Goal: Task Accomplishment & Management: Complete application form

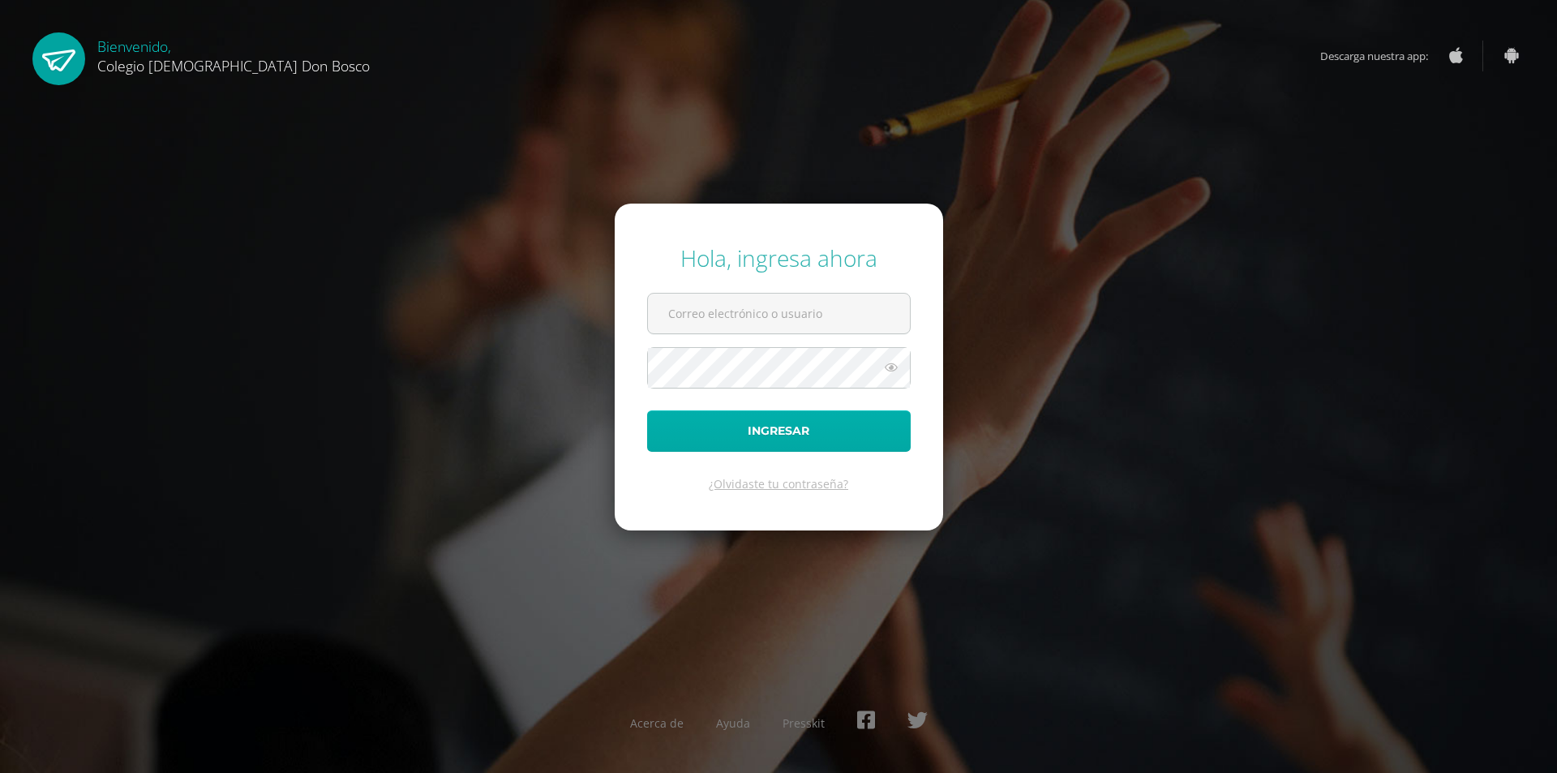
type input "[EMAIL_ADDRESS][DOMAIN_NAME]"
click at [786, 434] on button "Ingresar" at bounding box center [779, 430] width 264 height 41
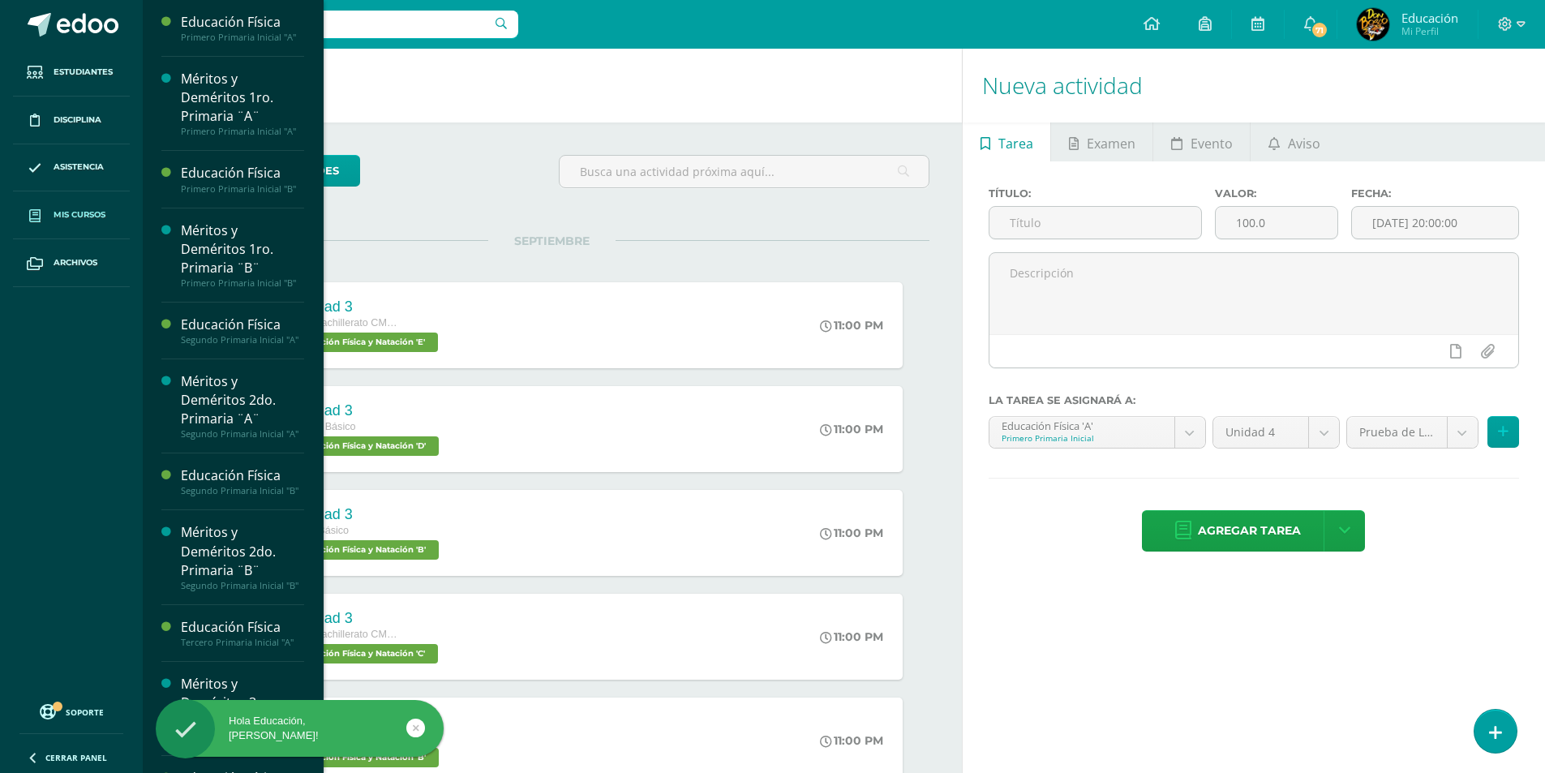
click at [69, 219] on span "Mis cursos" at bounding box center [80, 214] width 52 height 13
click at [70, 219] on span "Mis cursos" at bounding box center [80, 214] width 52 height 13
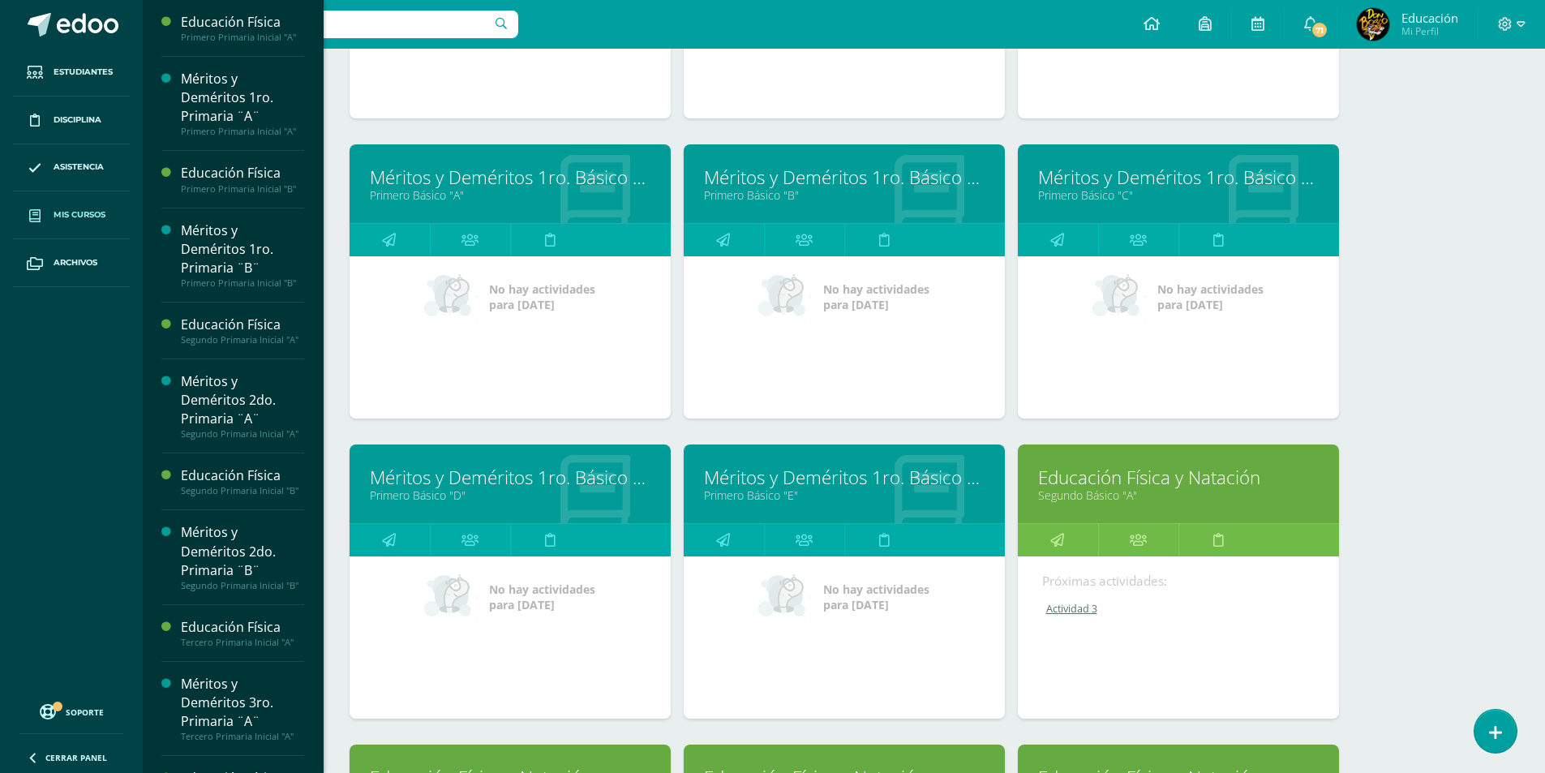
scroll to position [3467, 0]
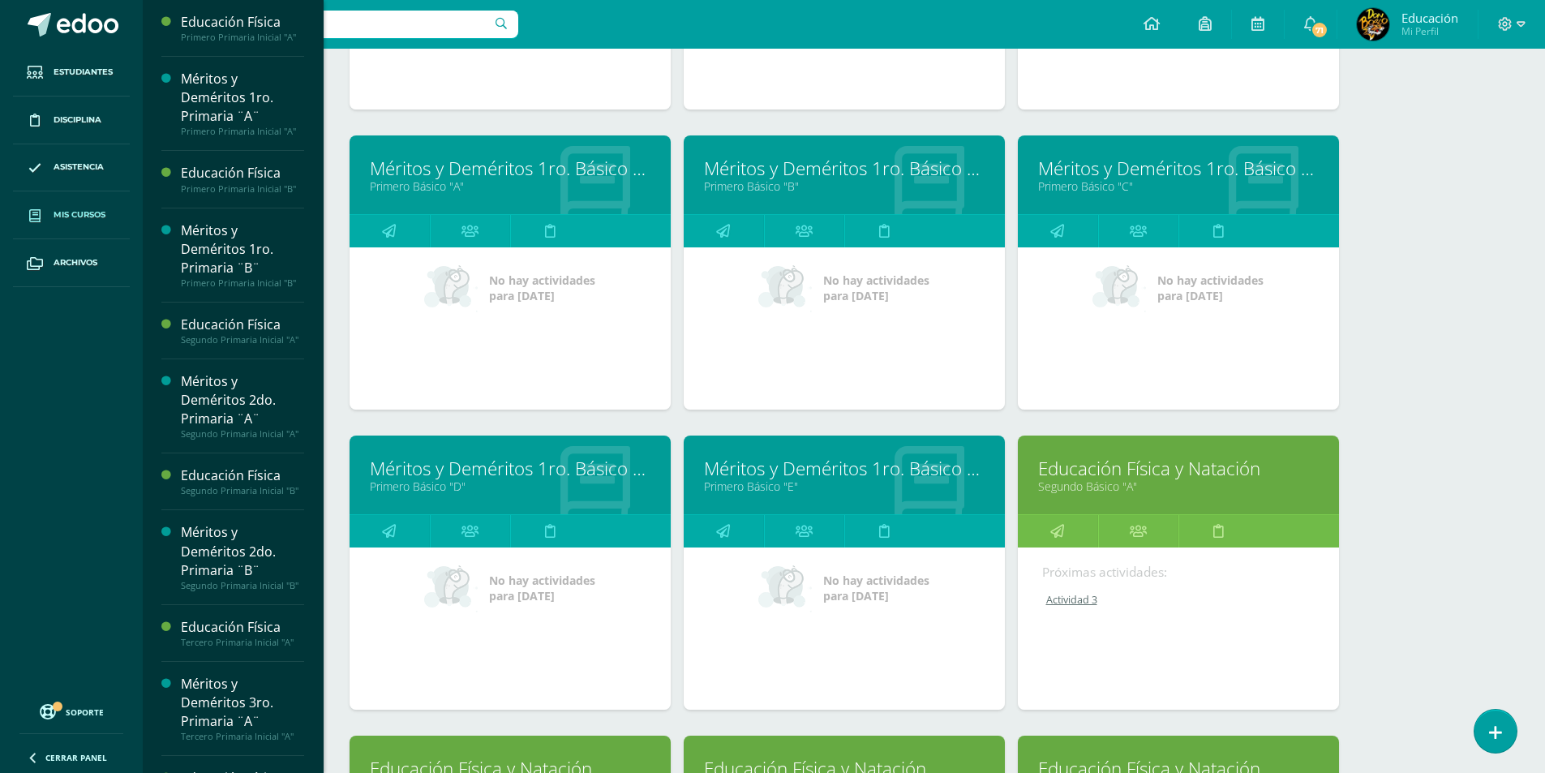
click at [1147, 490] on link "Segundo Básico "A"" at bounding box center [1178, 485] width 281 height 15
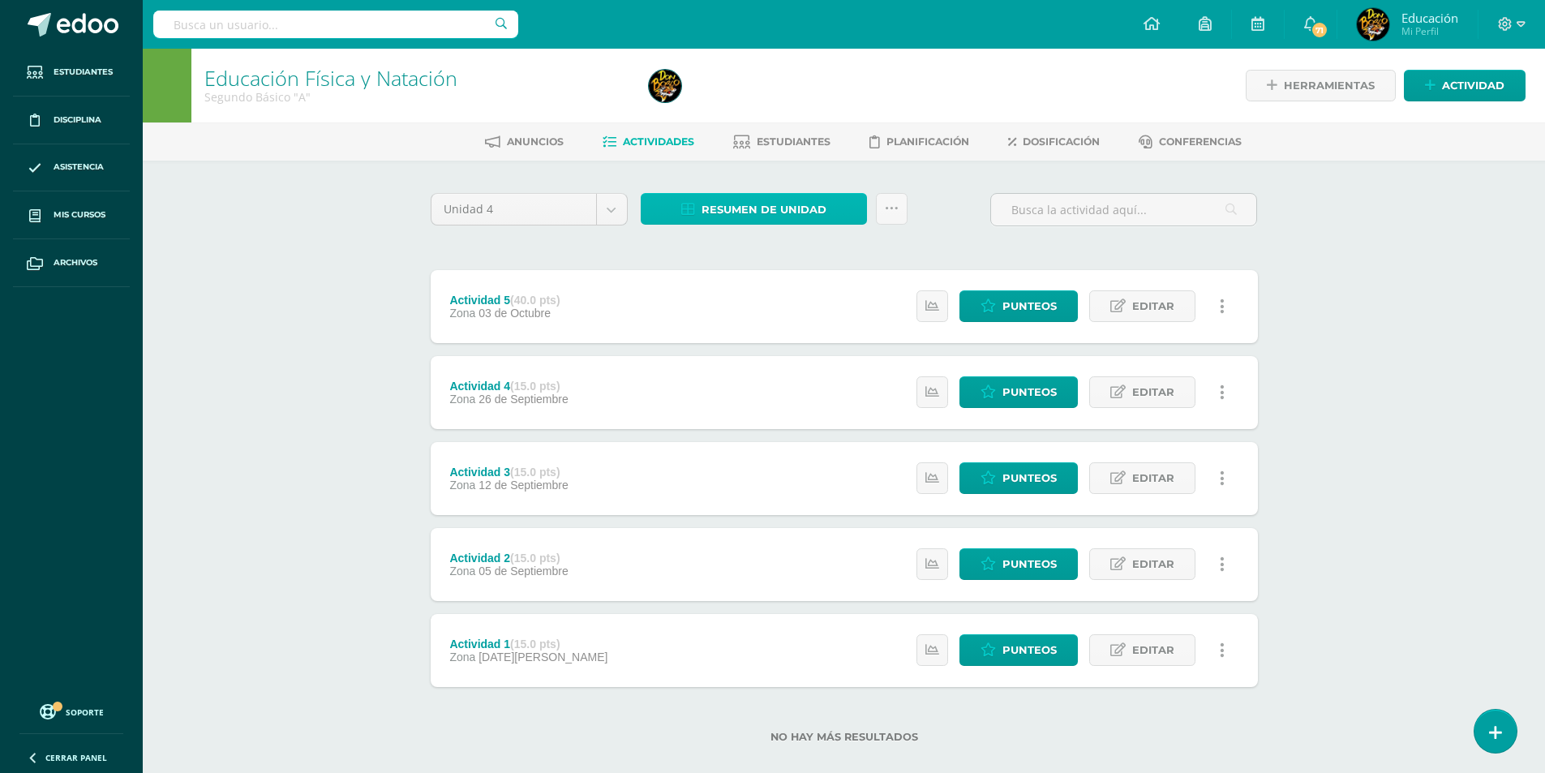
click at [739, 213] on span "Resumen de unidad" at bounding box center [763, 210] width 125 height 30
click at [737, 105] on link "Descargar como HTML" at bounding box center [754, 104] width 173 height 25
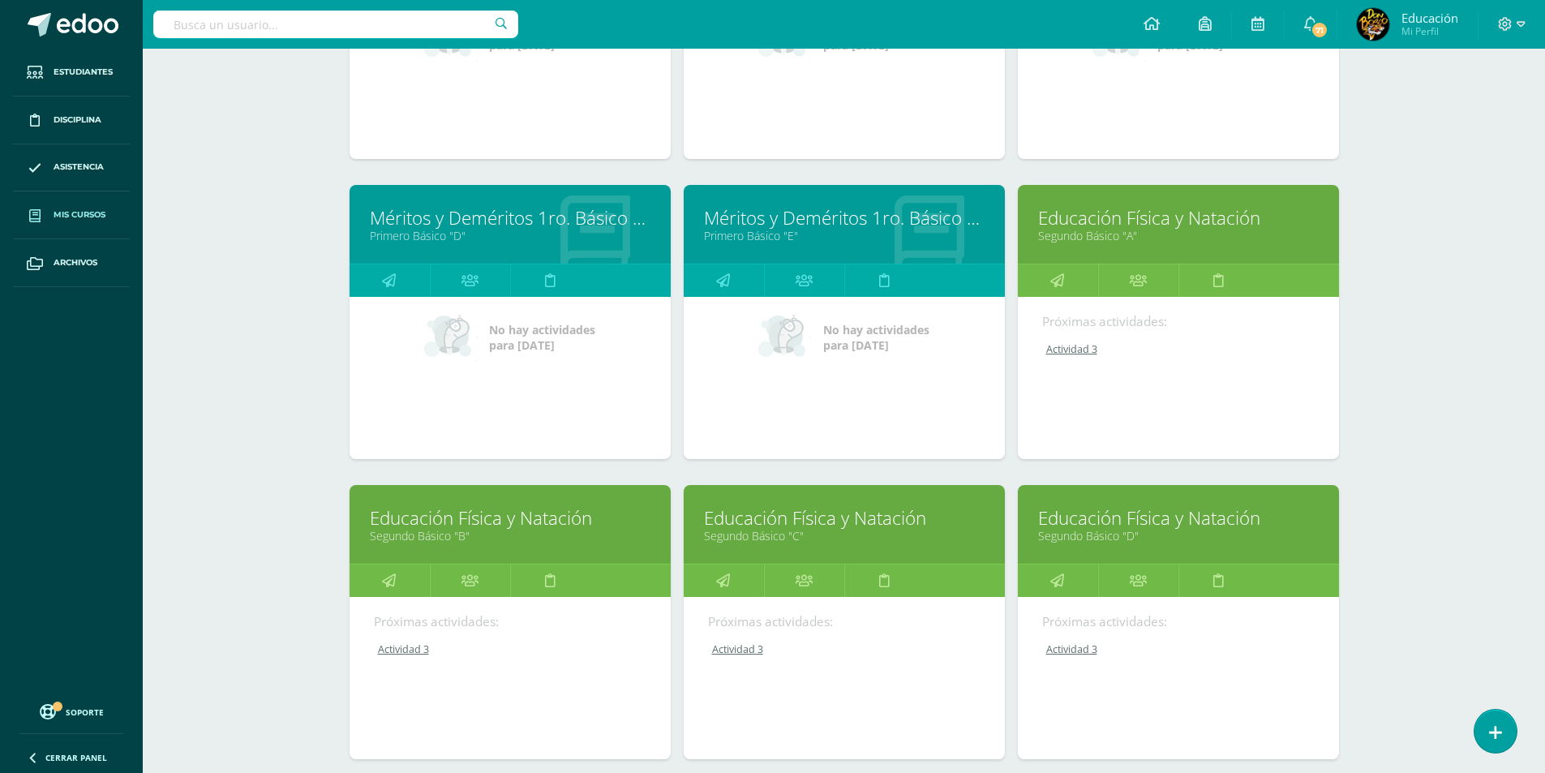
scroll to position [3718, 0]
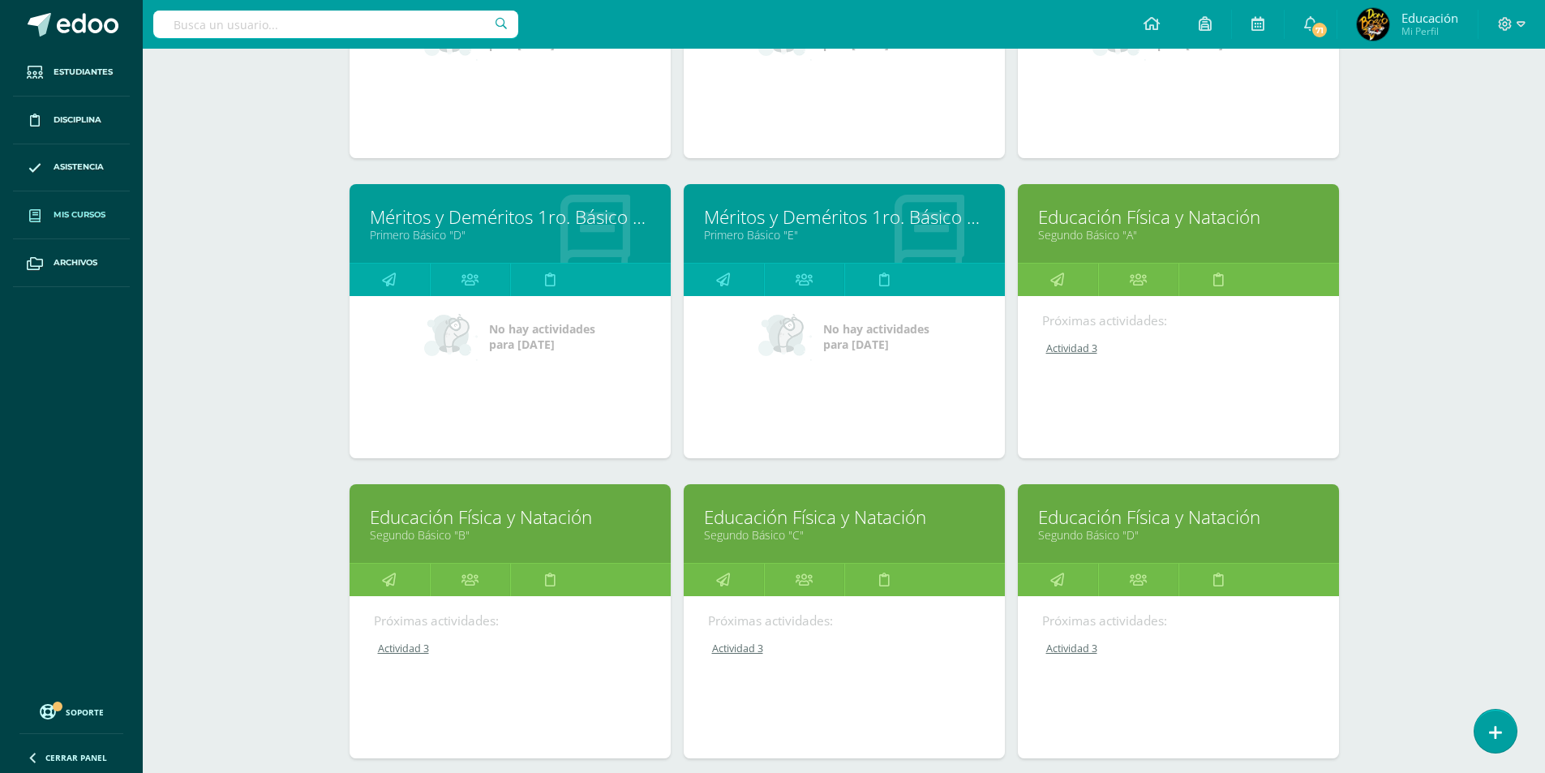
click at [483, 525] on link "Educación Física y Natación" at bounding box center [510, 516] width 281 height 25
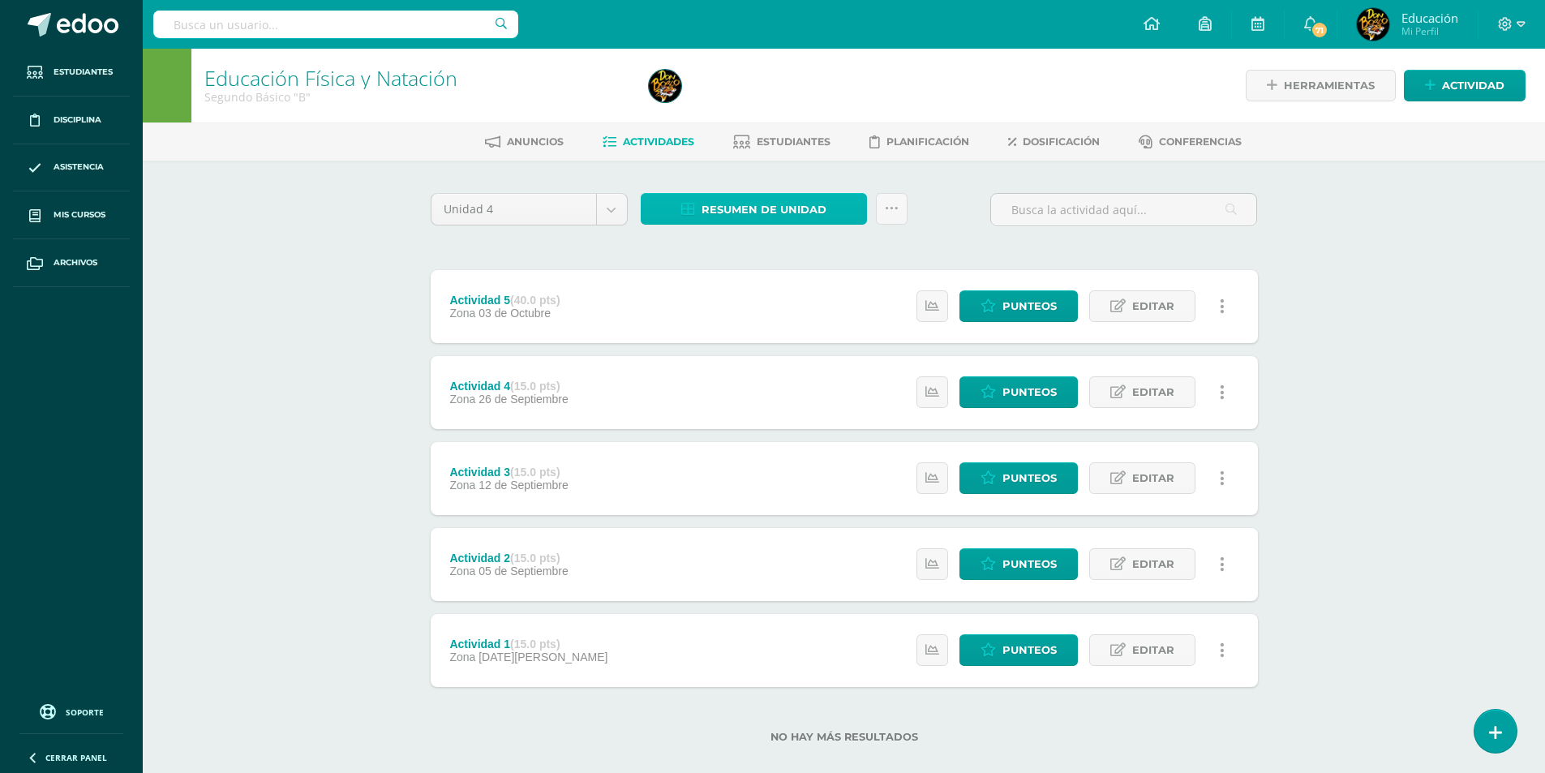
click at [773, 213] on span "Resumen de unidad" at bounding box center [763, 210] width 125 height 30
click at [773, 105] on link "Descargar como HTML" at bounding box center [754, 104] width 173 height 25
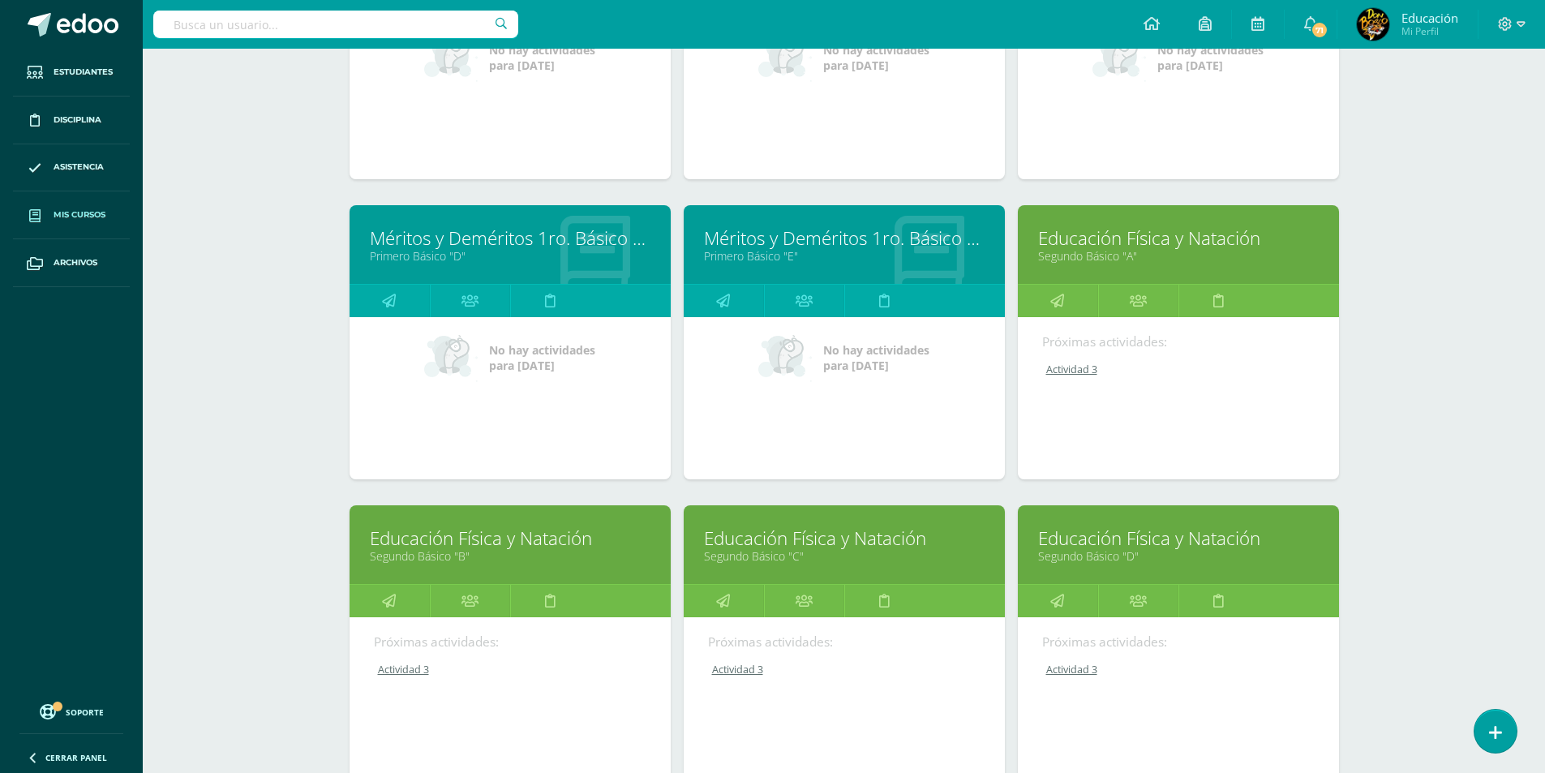
scroll to position [3872, 0]
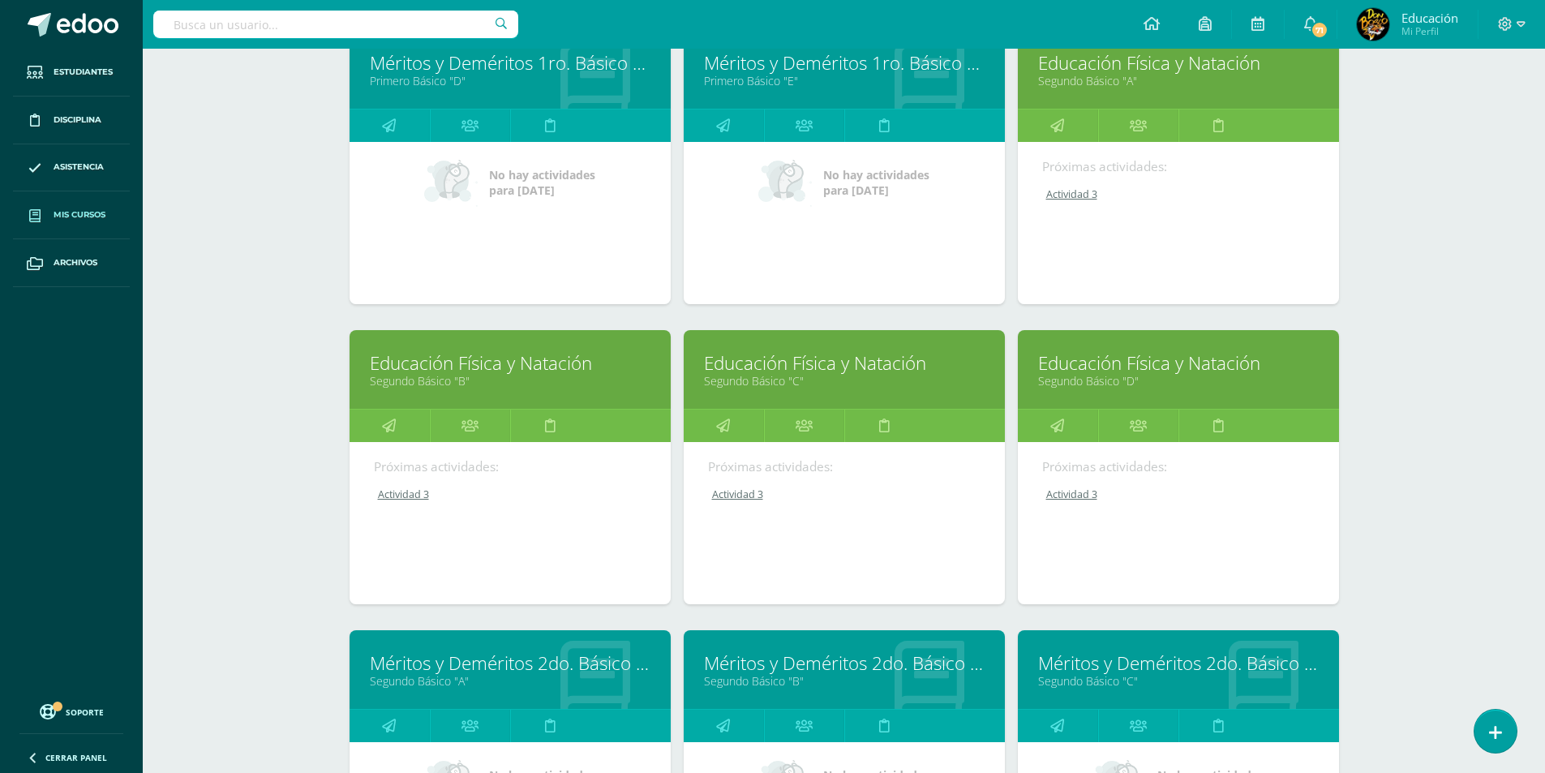
click at [820, 364] on link "Educación Física y Natación" at bounding box center [844, 362] width 281 height 25
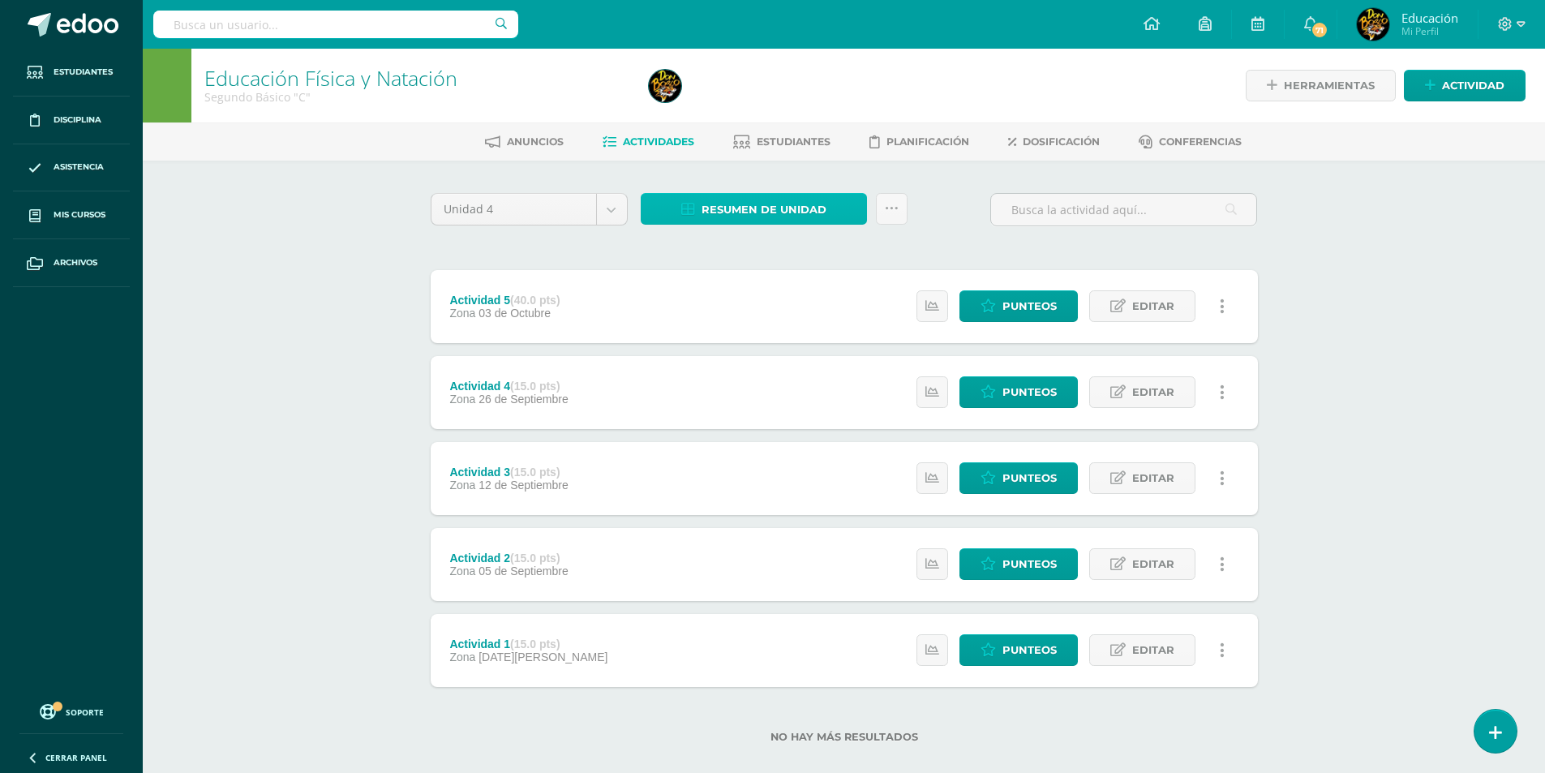
click at [757, 214] on span "Resumen de unidad" at bounding box center [763, 210] width 125 height 30
click at [774, 106] on link "Descargar como HTML" at bounding box center [754, 104] width 173 height 25
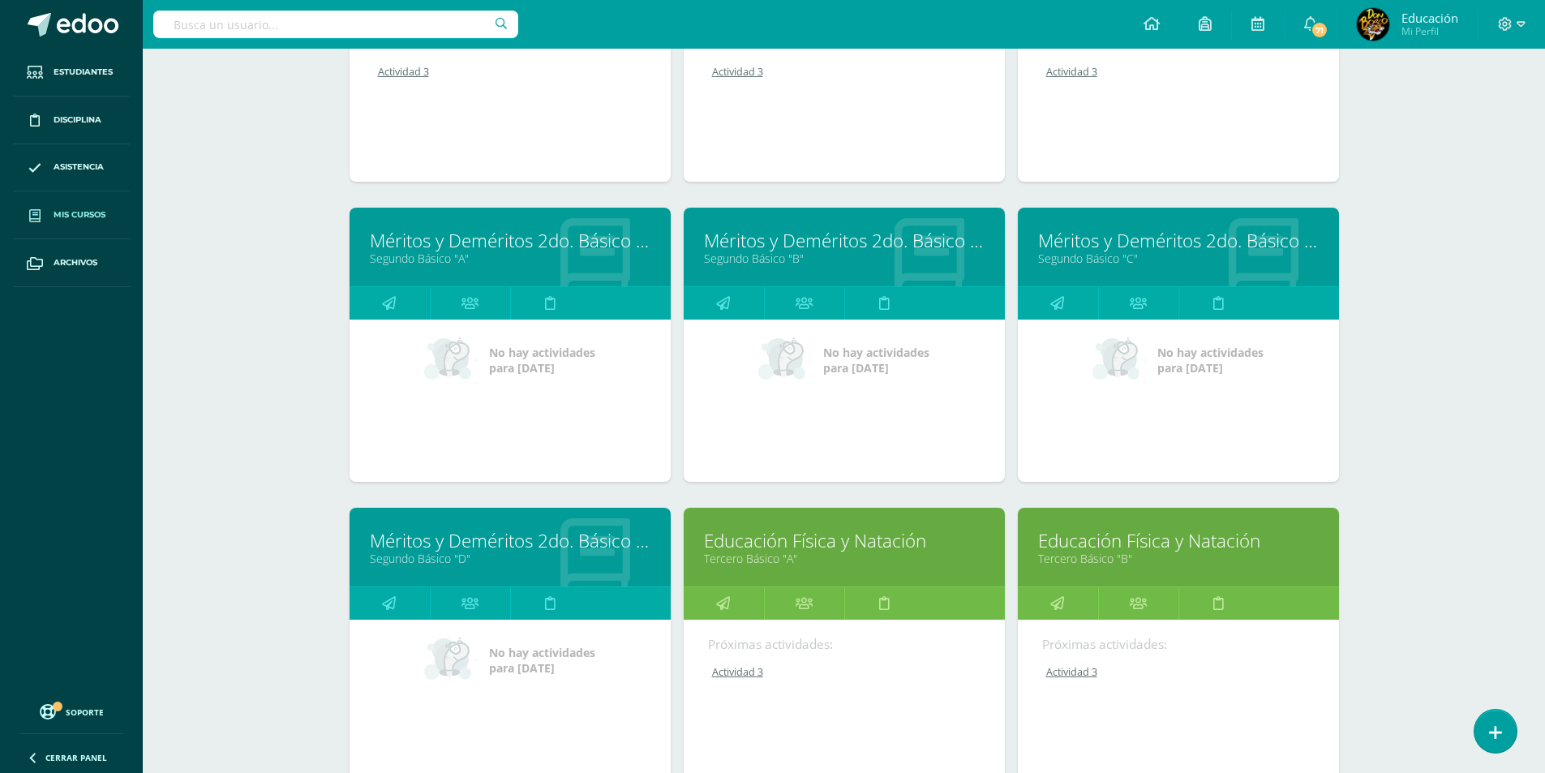
scroll to position [4073, 0]
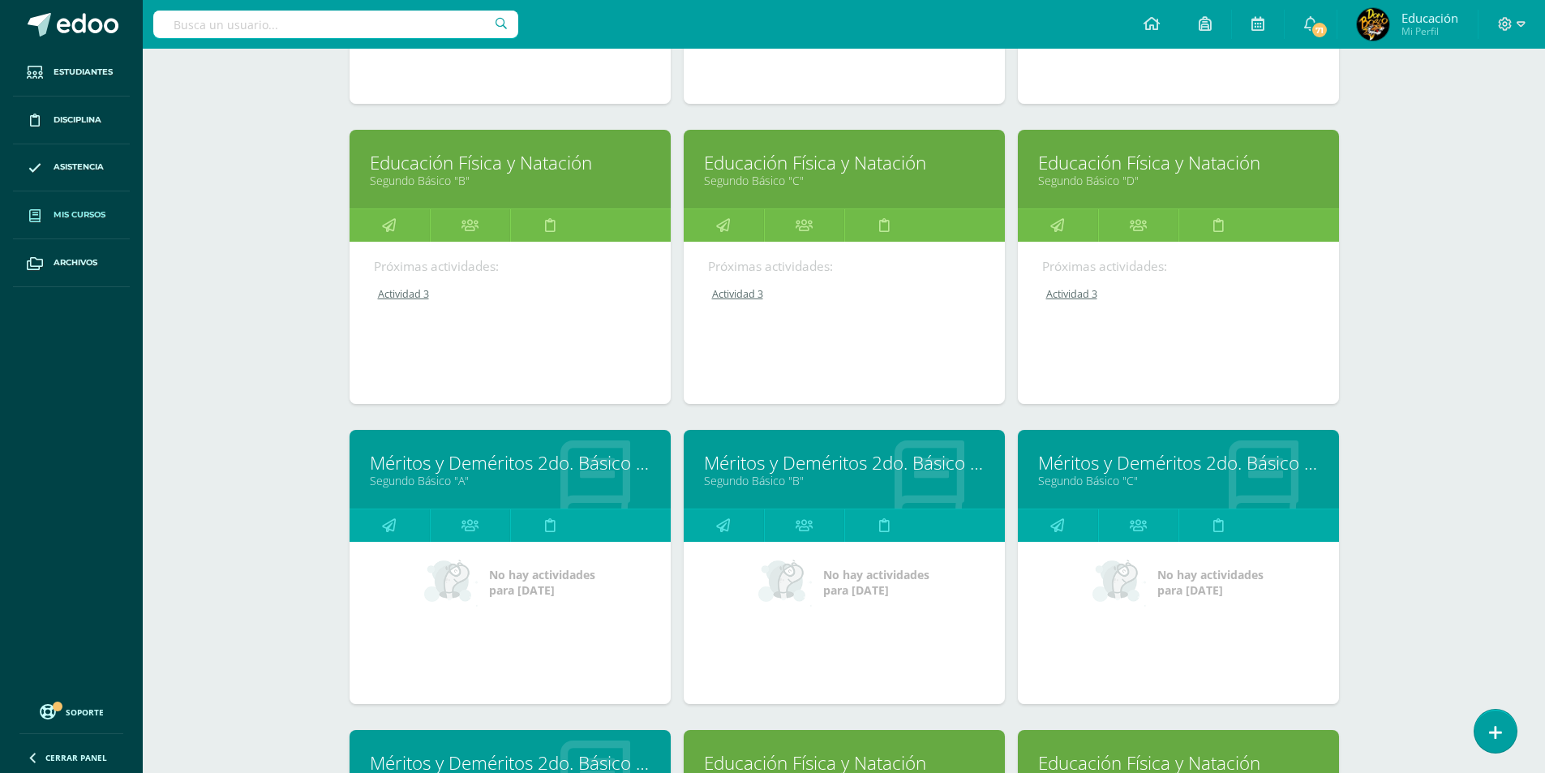
click at [1157, 177] on link "Segundo Básico "D"" at bounding box center [1178, 180] width 281 height 15
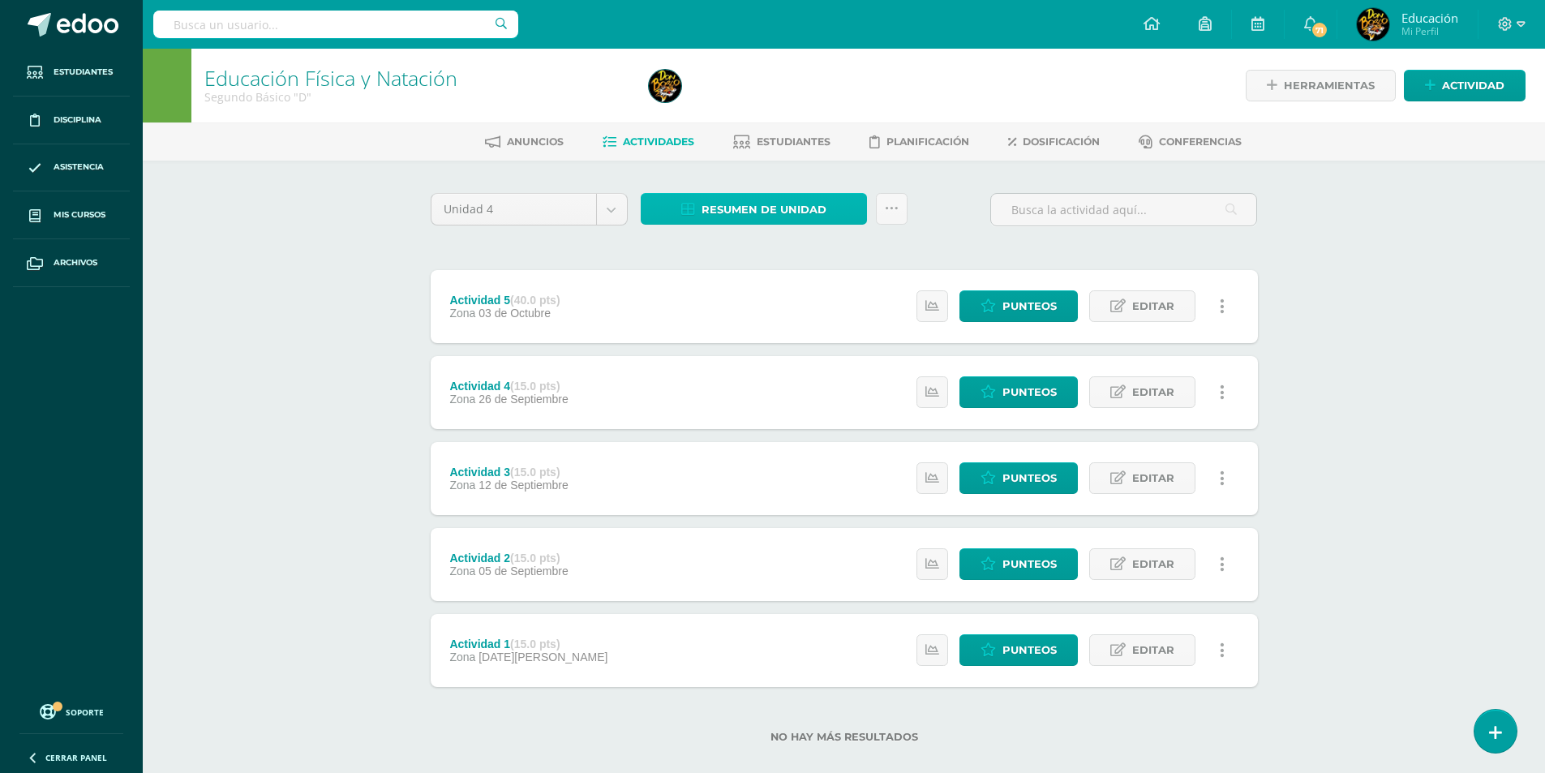
click at [749, 205] on span "Resumen de unidad" at bounding box center [763, 210] width 125 height 30
click at [743, 101] on link "Descargar como HTML" at bounding box center [754, 104] width 173 height 25
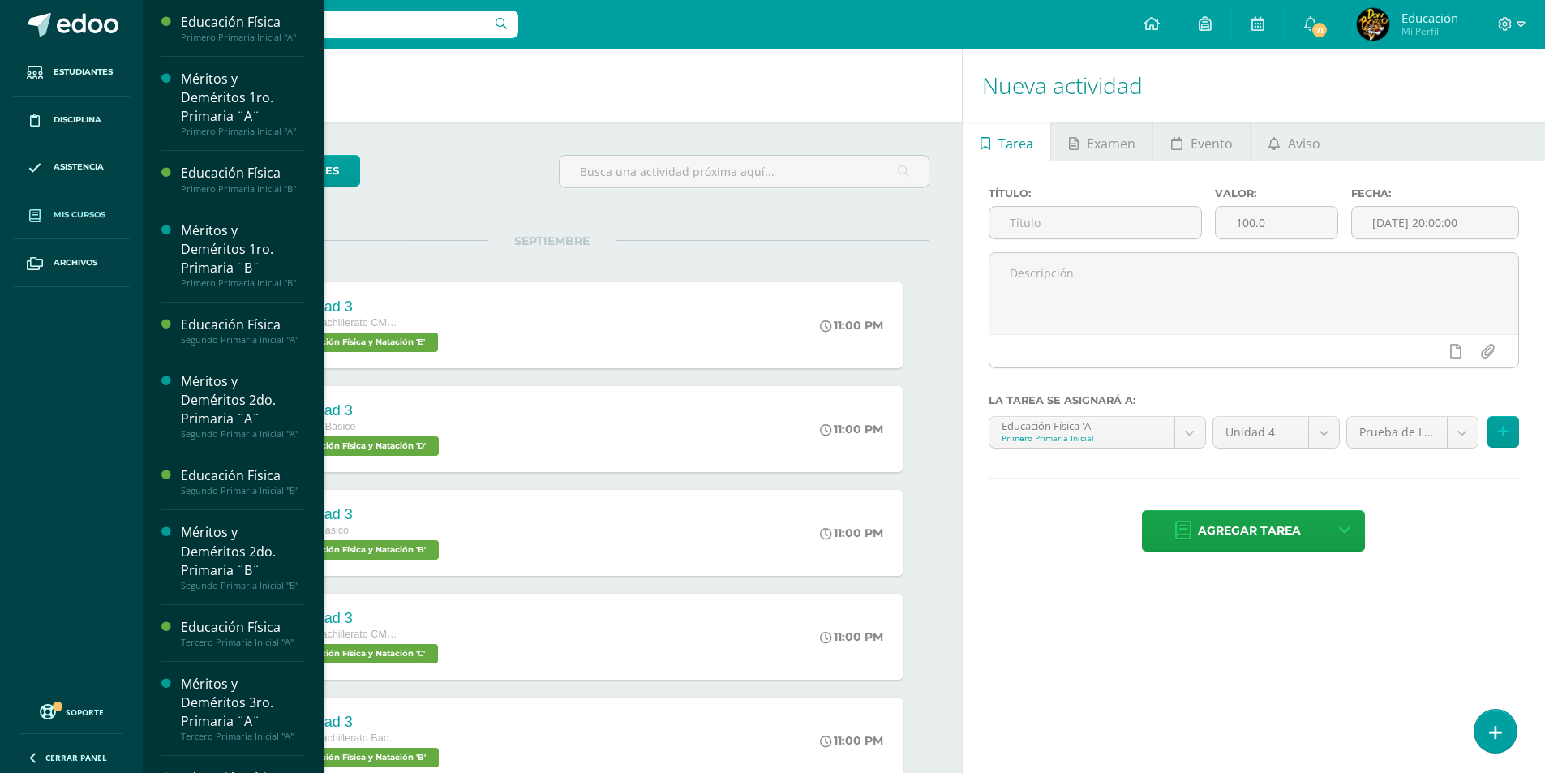
click at [88, 212] on span "Mis cursos" at bounding box center [80, 214] width 52 height 13
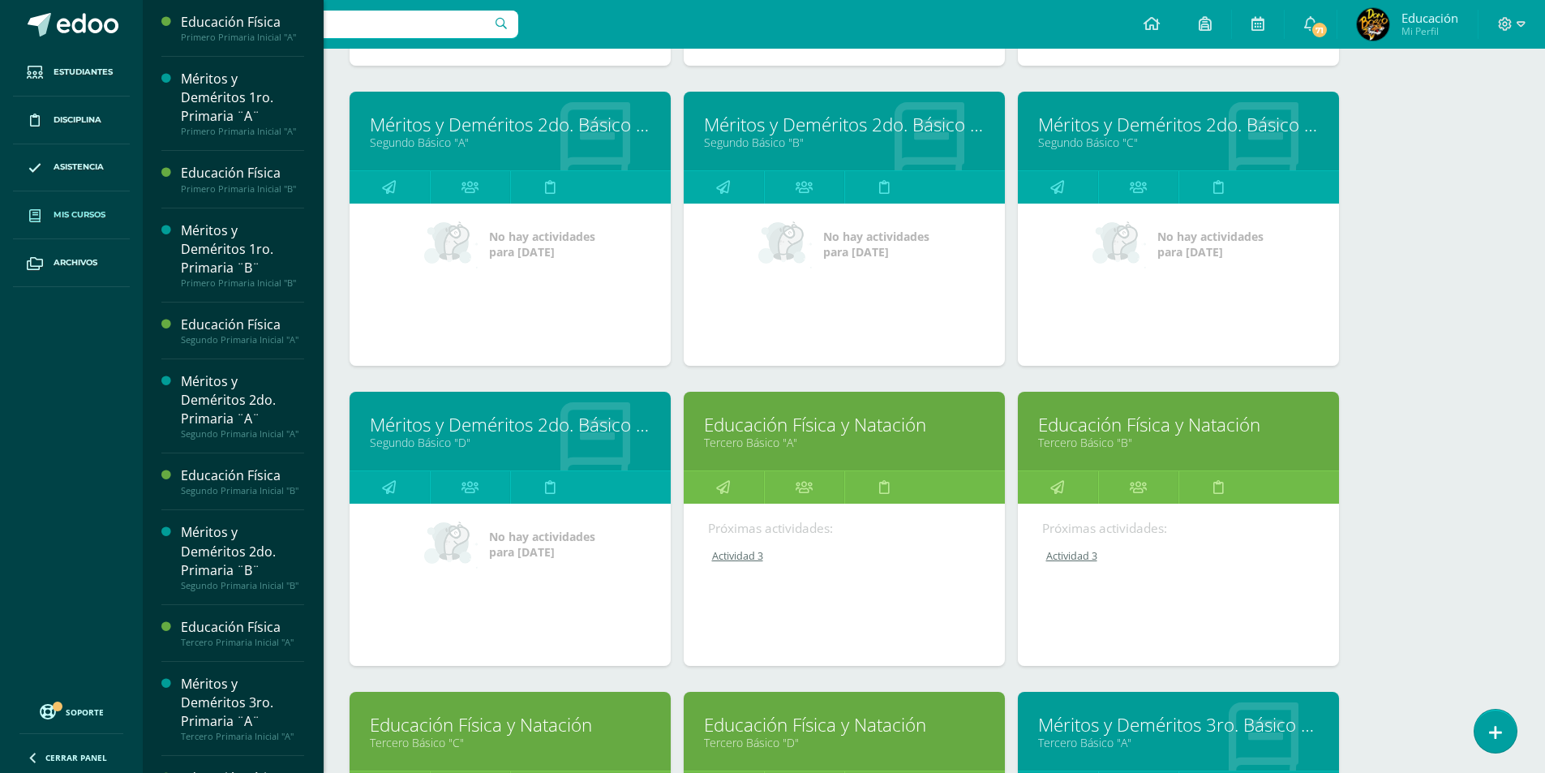
scroll to position [4424, 0]
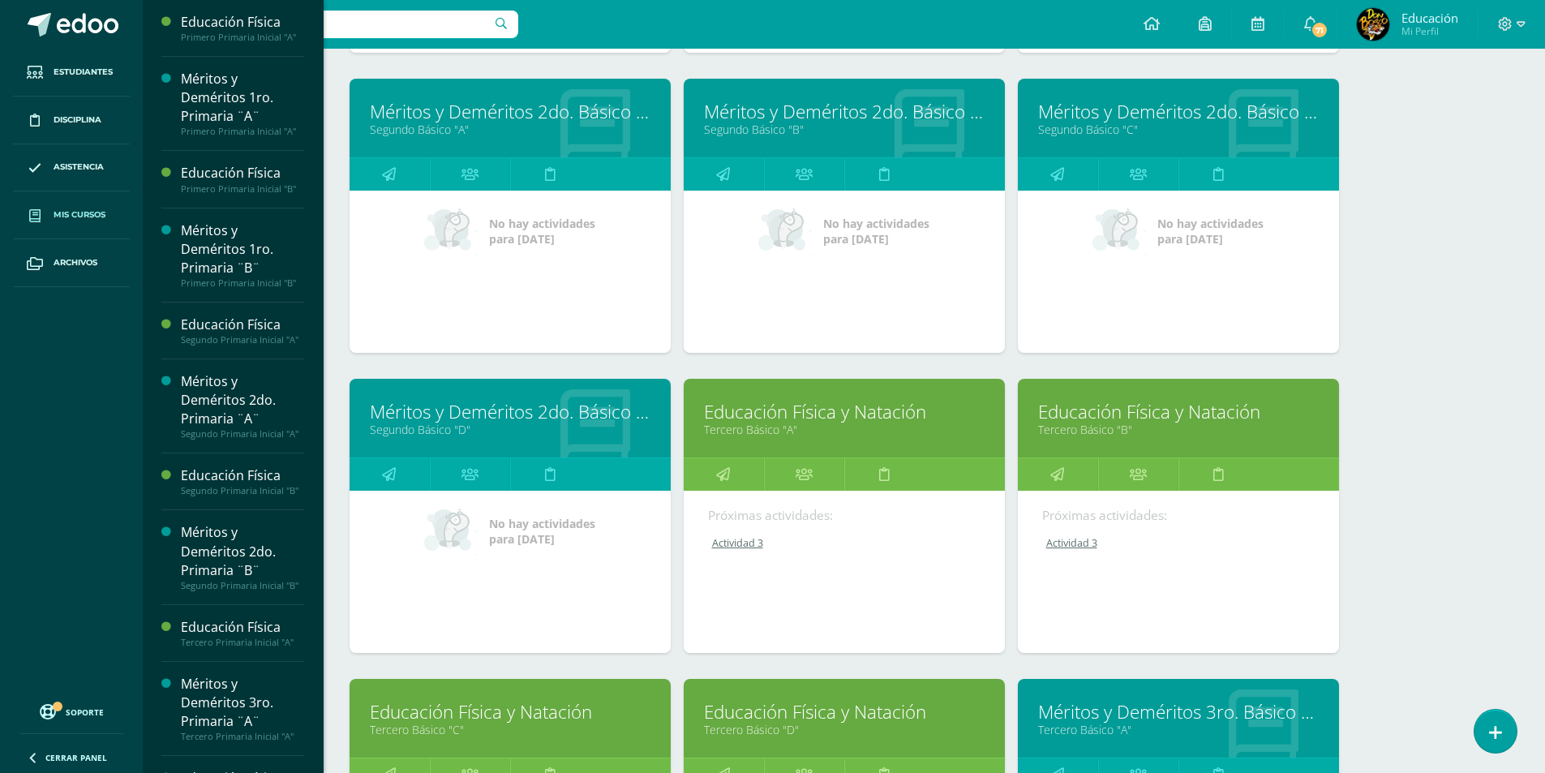
click at [813, 418] on link "Educación Física y Natación" at bounding box center [844, 411] width 281 height 25
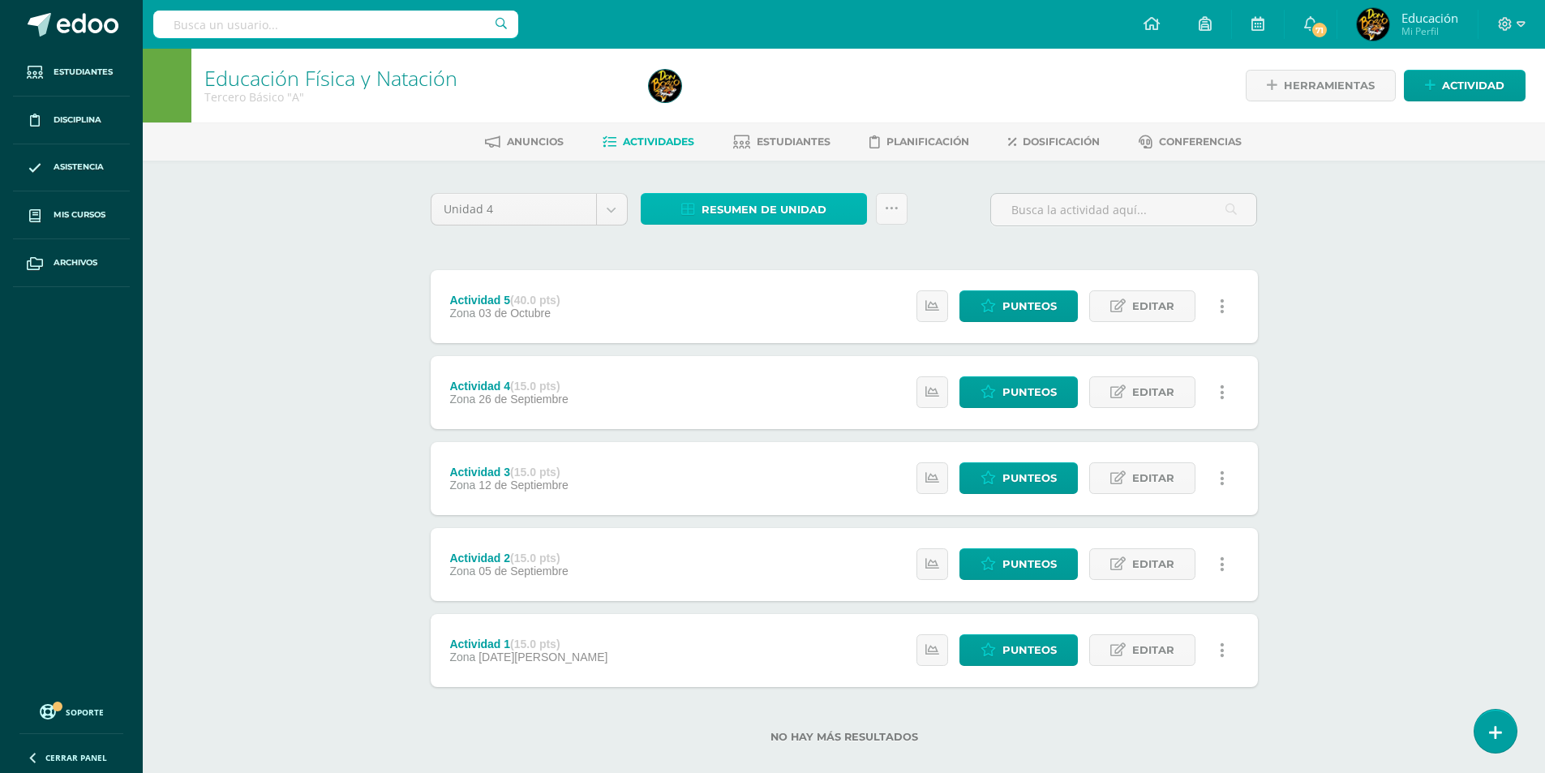
click at [768, 212] on span "Resumen de unidad" at bounding box center [763, 210] width 125 height 30
click at [773, 108] on link "Descargar como HTML" at bounding box center [754, 104] width 173 height 25
click at [750, 111] on link "Descargar como HTML" at bounding box center [754, 104] width 173 height 25
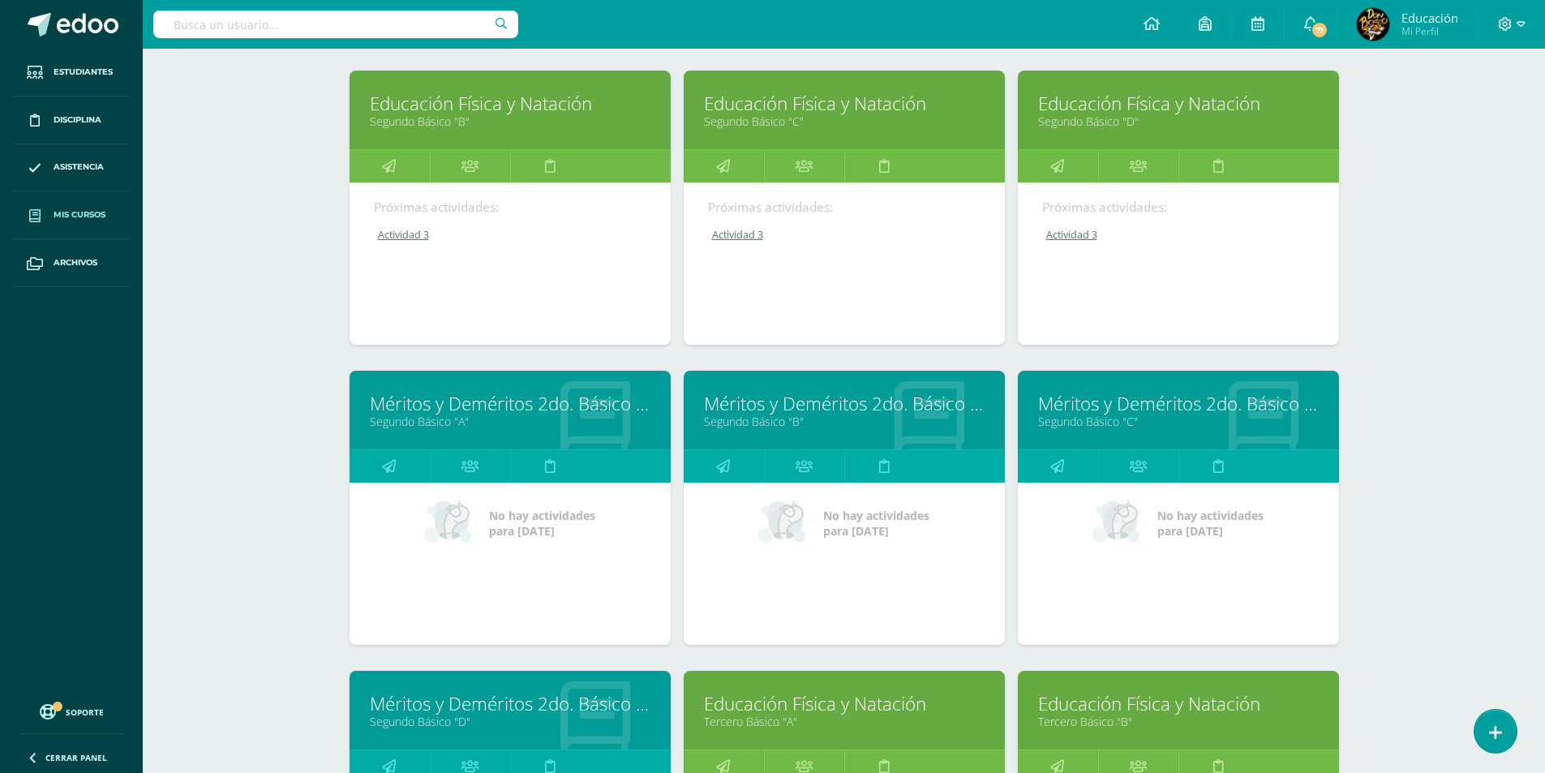
scroll to position [4537, 0]
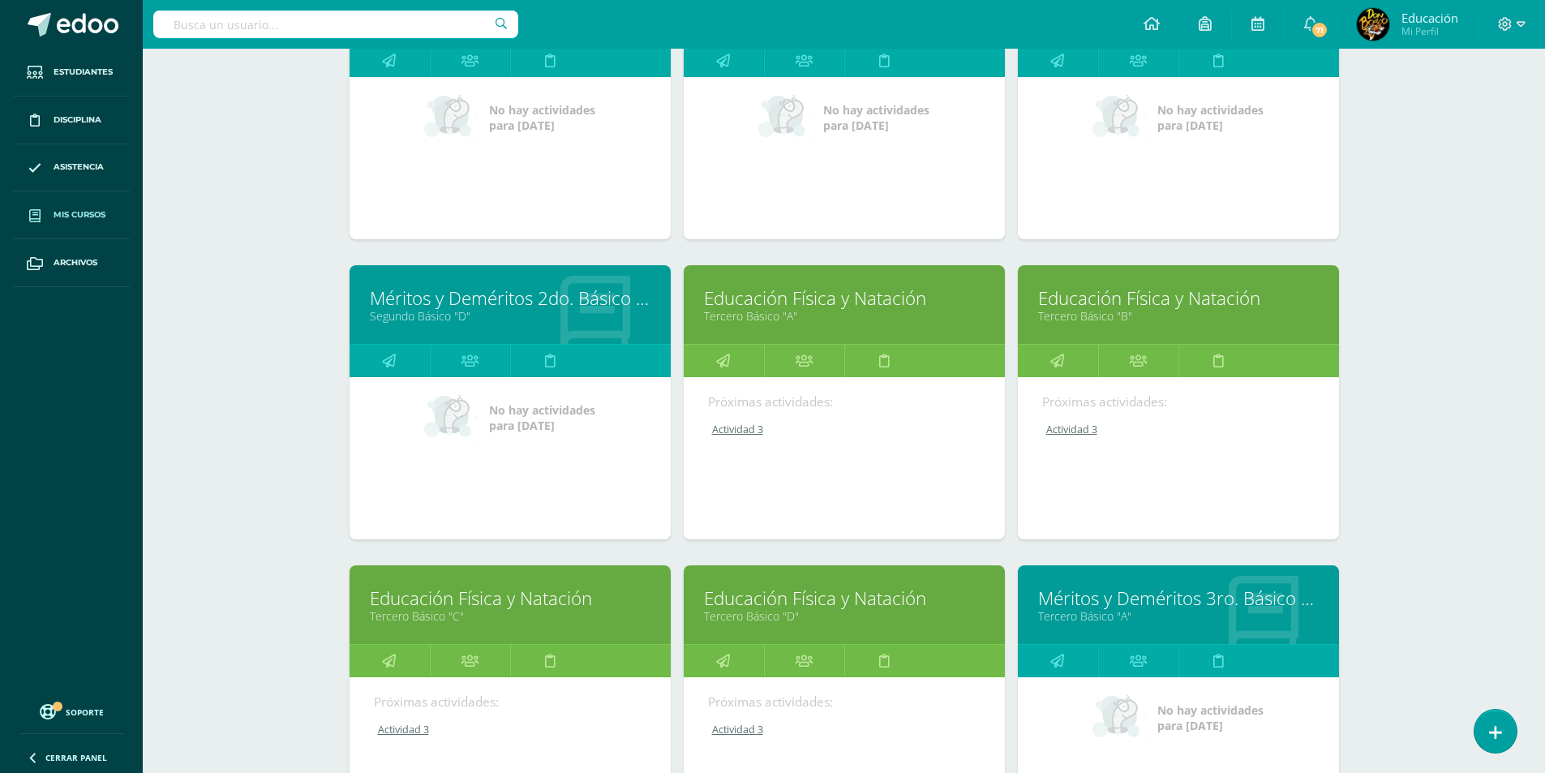
click at [1115, 308] on link "Tercero Básico "B"" at bounding box center [1178, 315] width 281 height 15
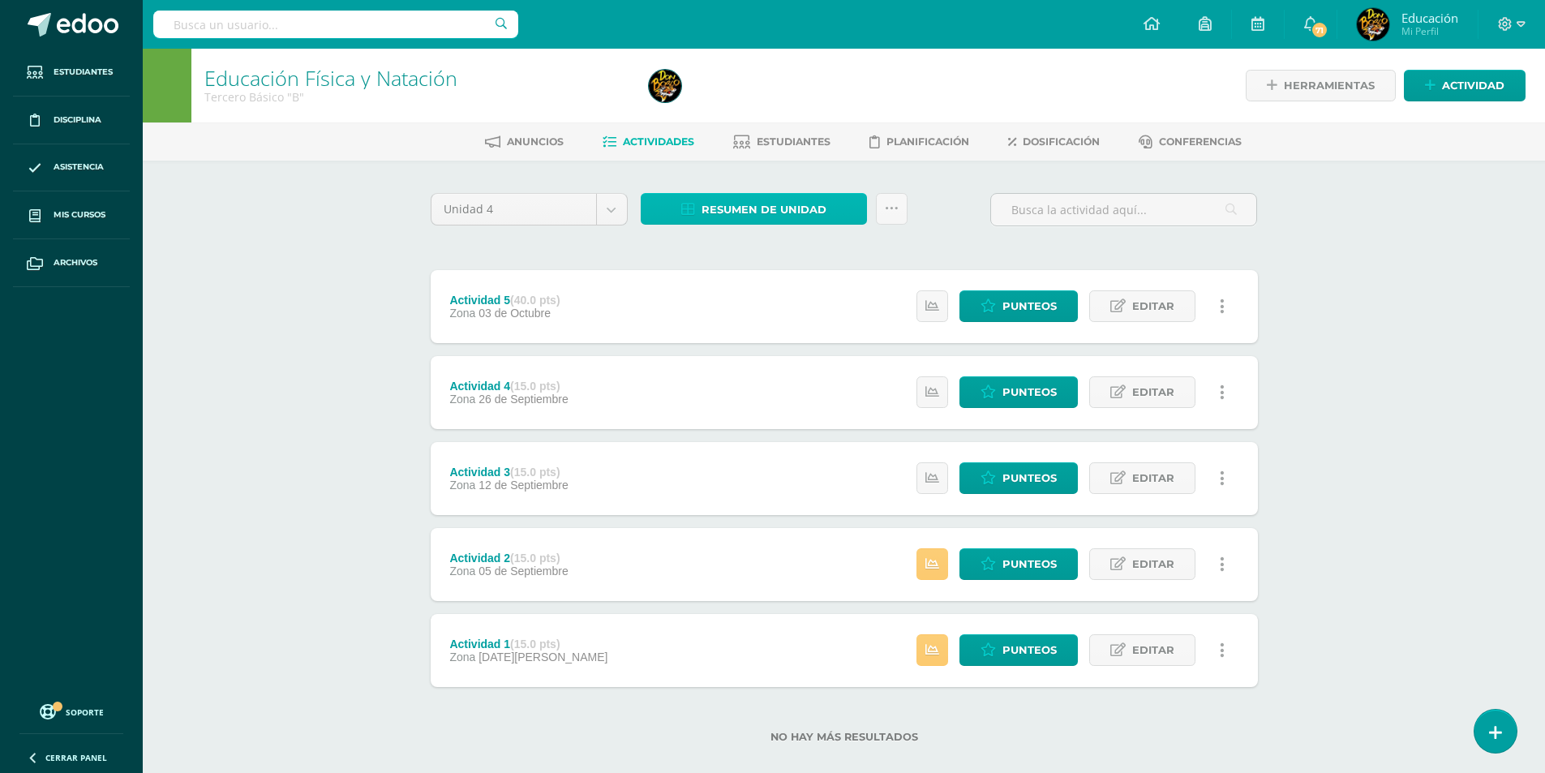
click at [792, 210] on span "Resumen de unidad" at bounding box center [763, 210] width 125 height 30
click at [744, 106] on link "Descargar como HTML" at bounding box center [754, 104] width 173 height 25
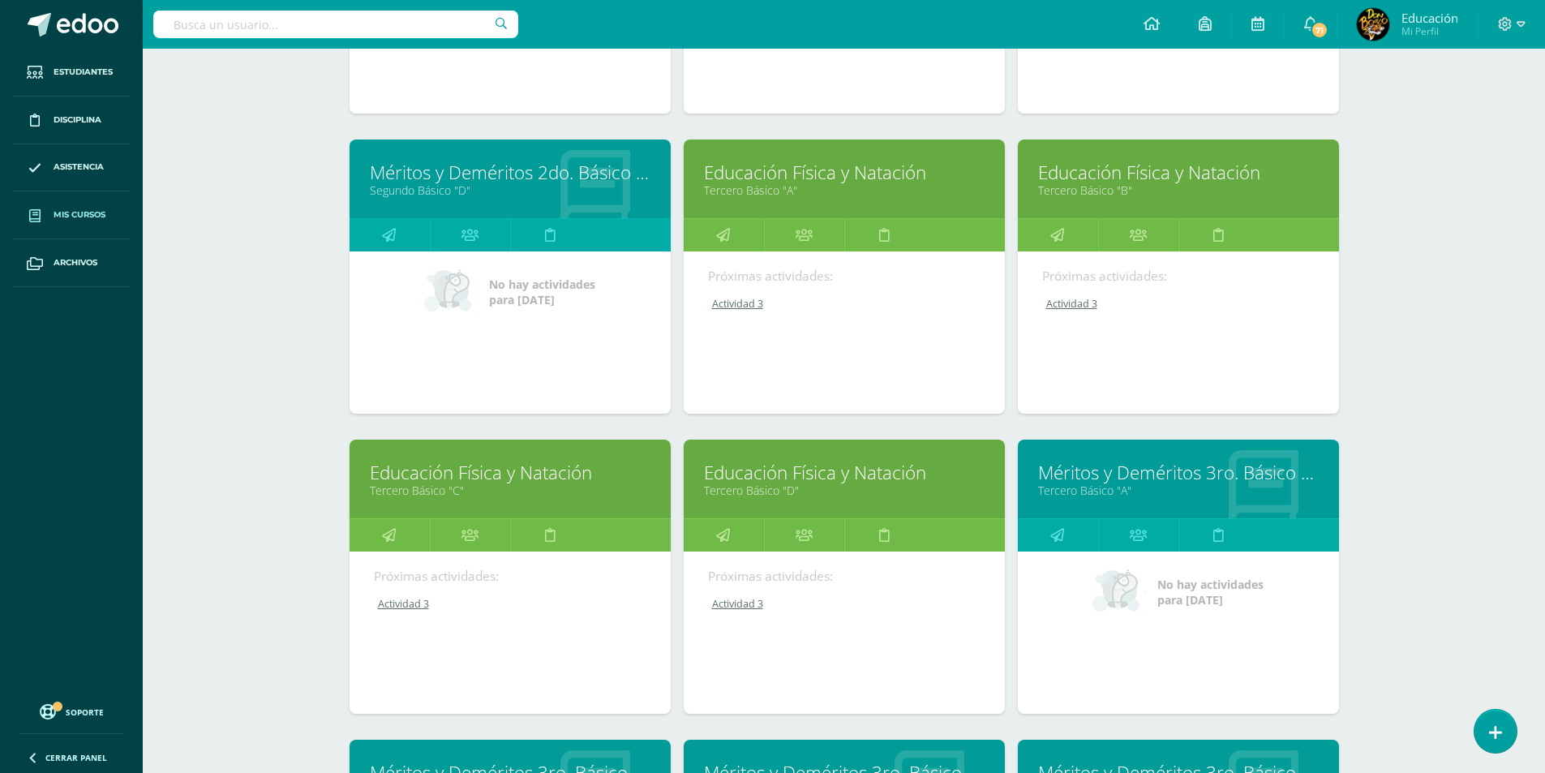
scroll to position [4862, 0]
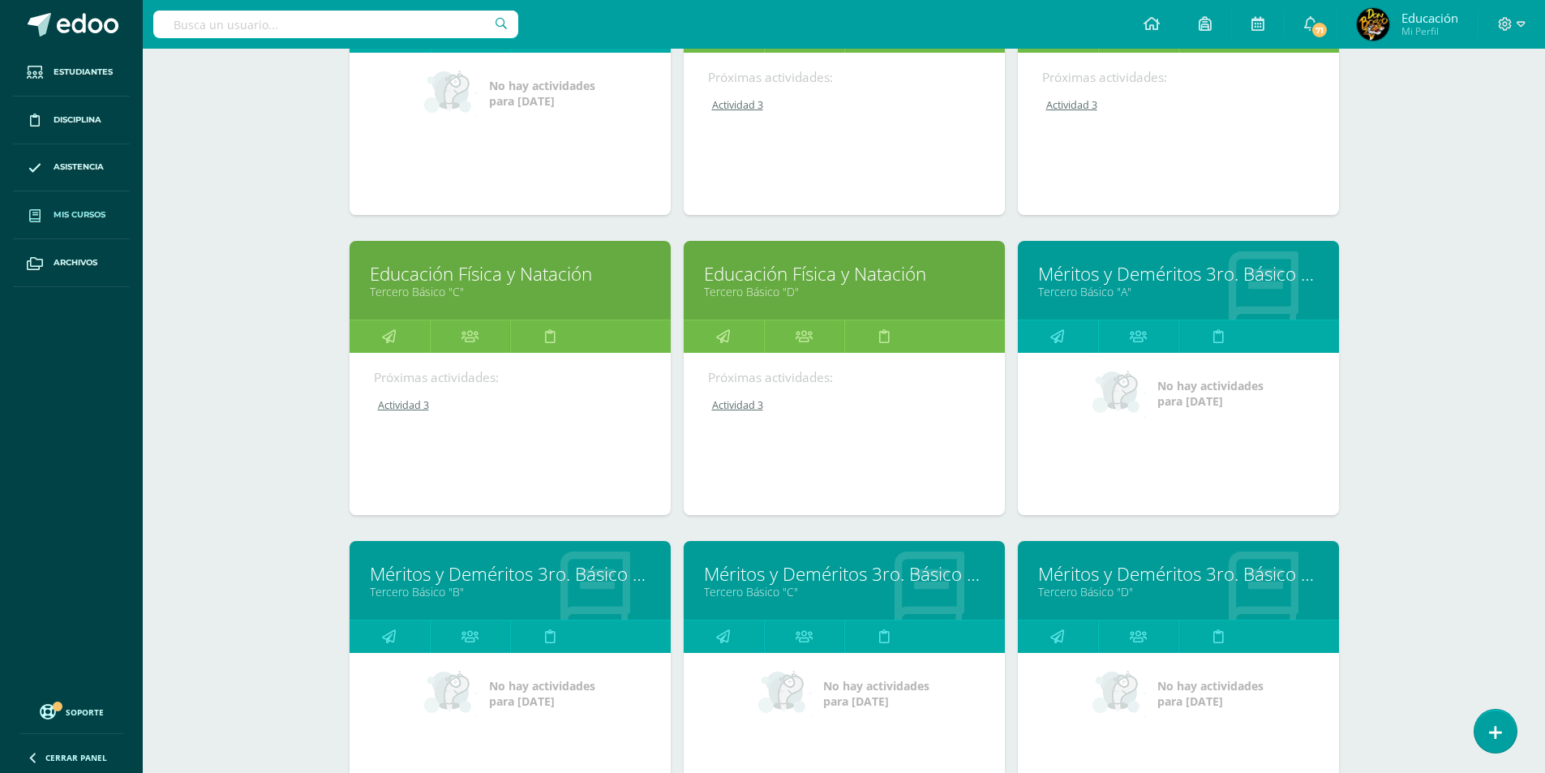
click at [460, 272] on link "Educación Física y Natación" at bounding box center [510, 273] width 281 height 25
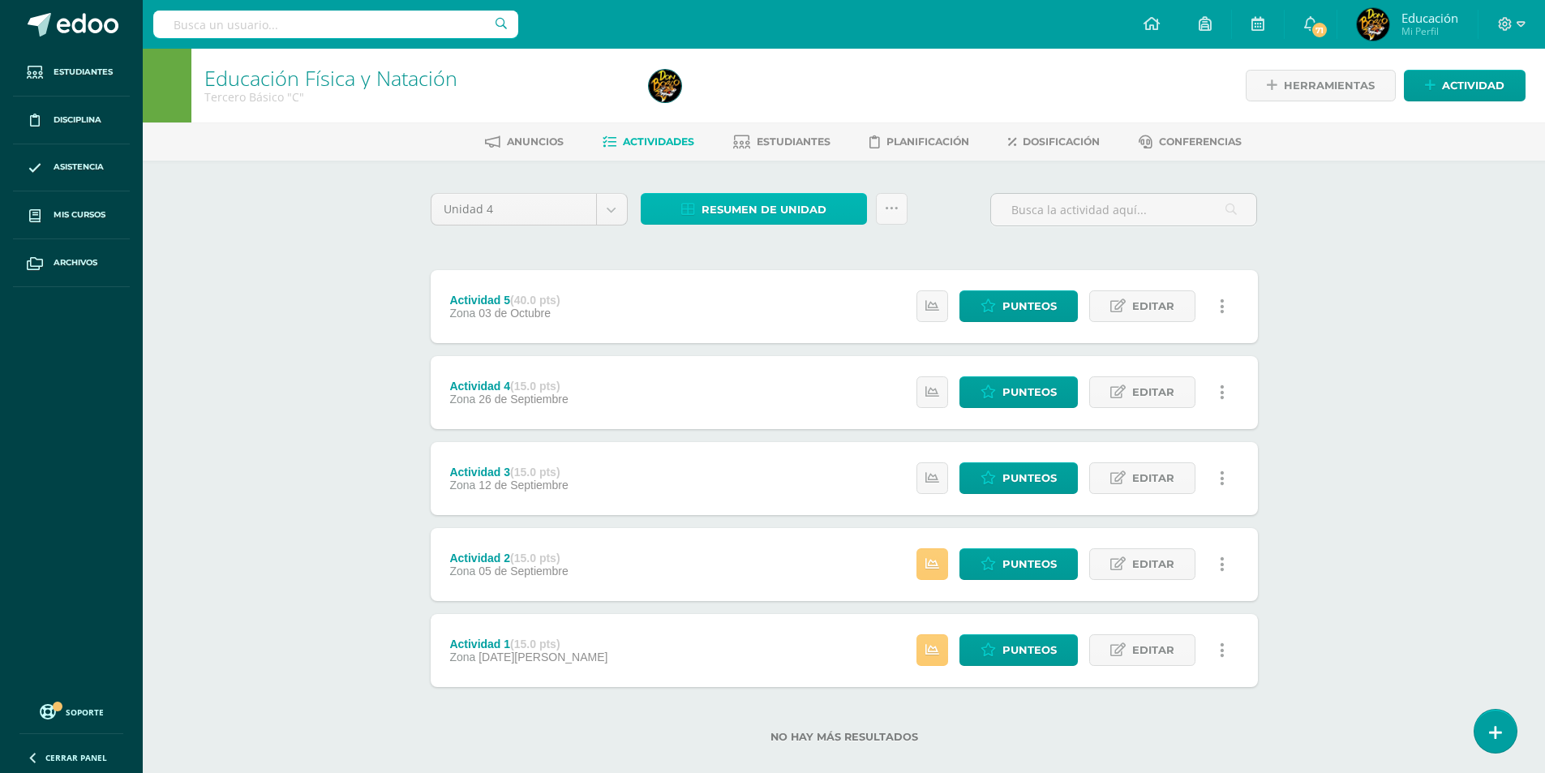
click at [770, 208] on span "Resumen de unidad" at bounding box center [763, 210] width 125 height 30
click at [762, 98] on link "Descargar como HTML" at bounding box center [754, 104] width 173 height 25
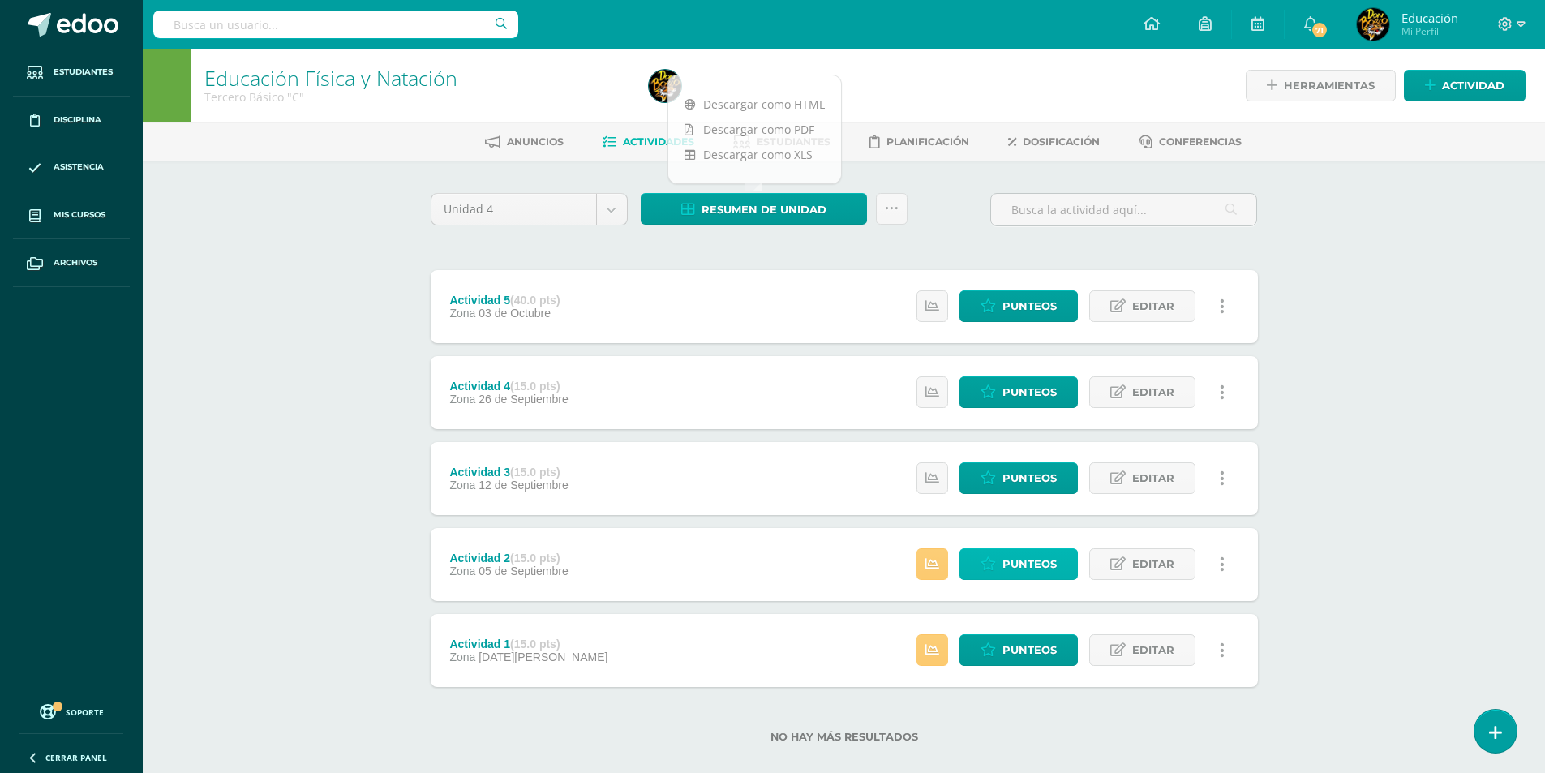
click at [1017, 561] on span "Punteos" at bounding box center [1029, 564] width 54 height 30
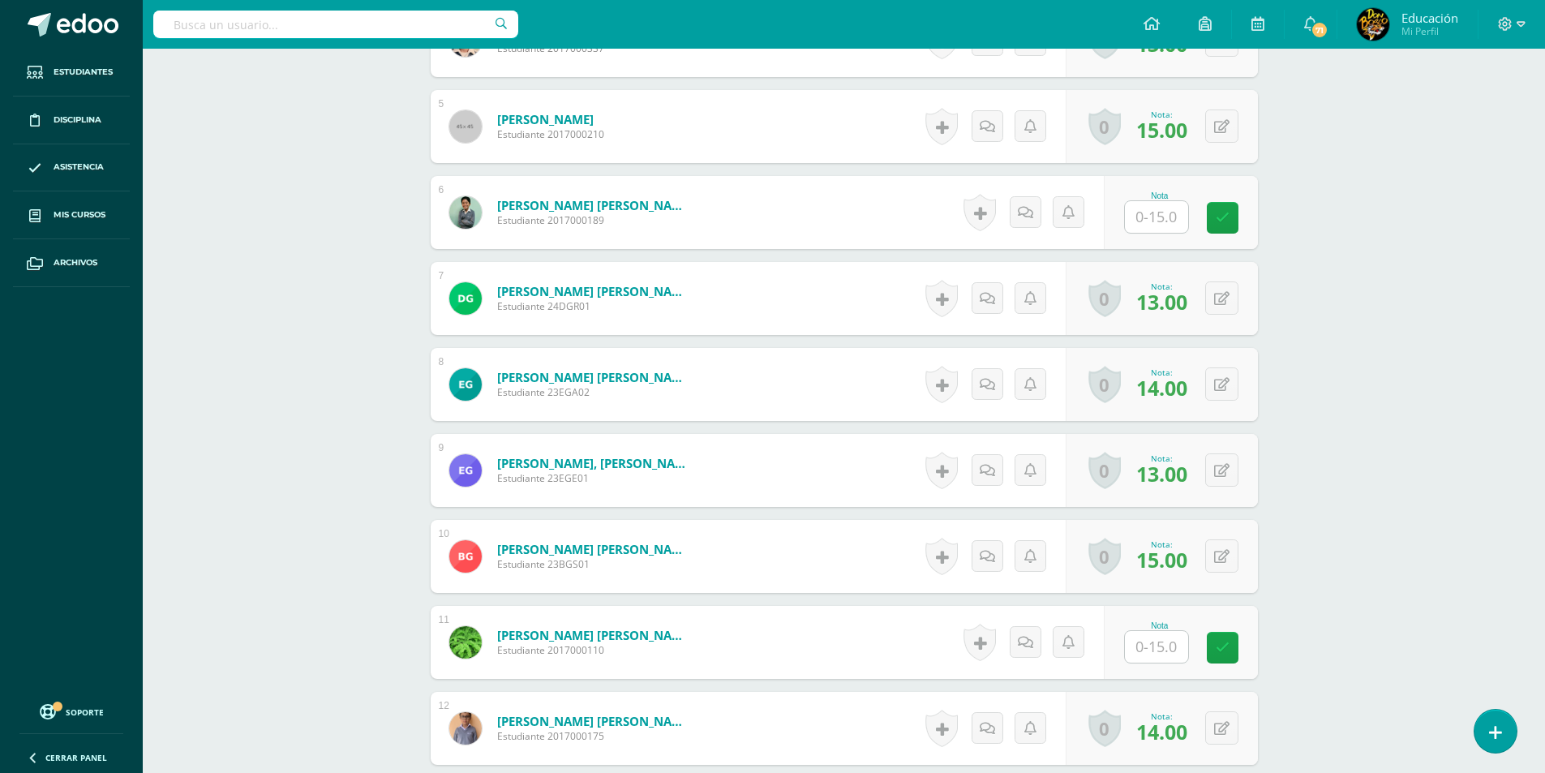
scroll to position [818, 0]
click at [1156, 218] on input "text" at bounding box center [1165, 216] width 65 height 32
type input "13."
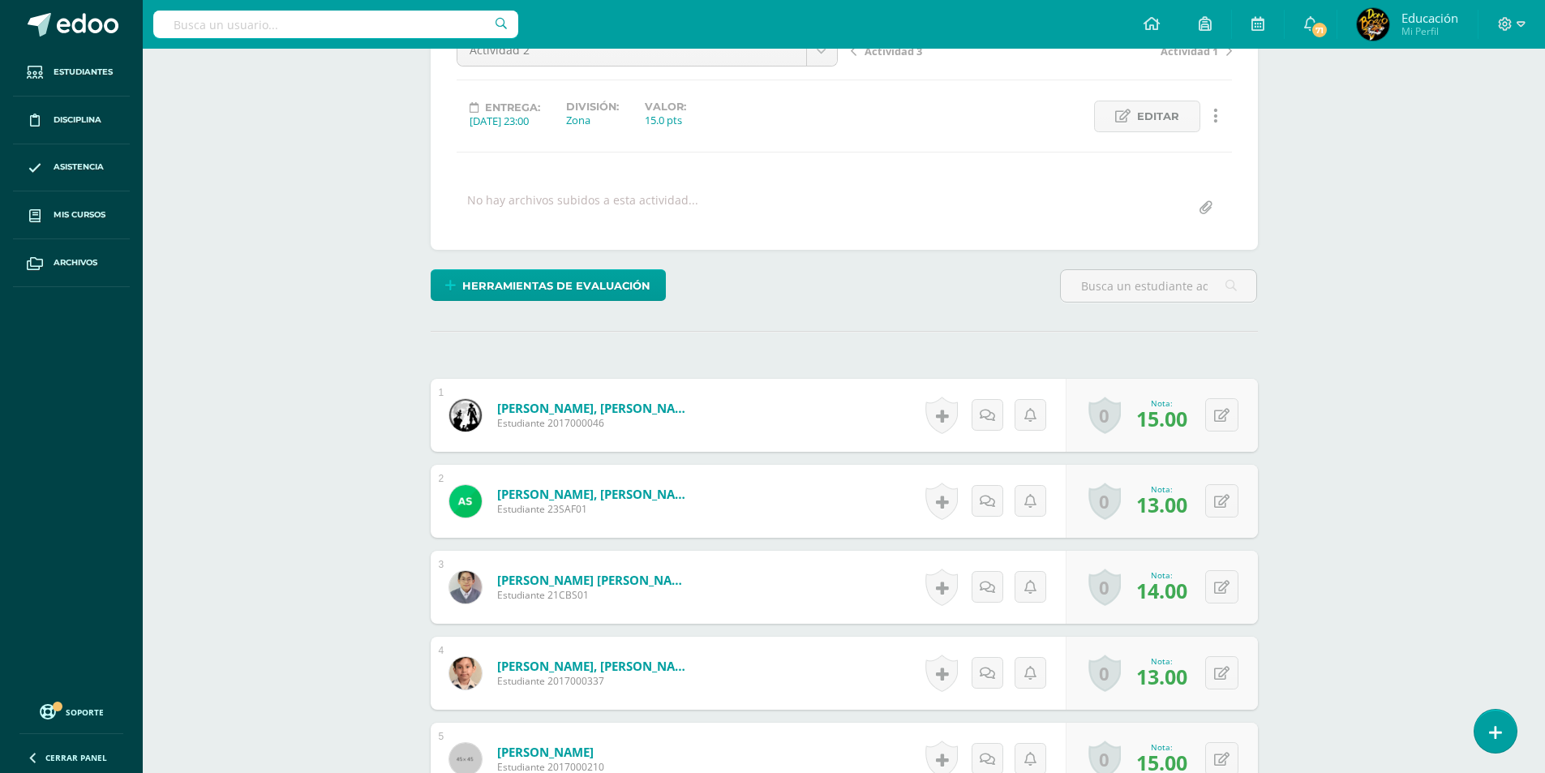
scroll to position [0, 0]
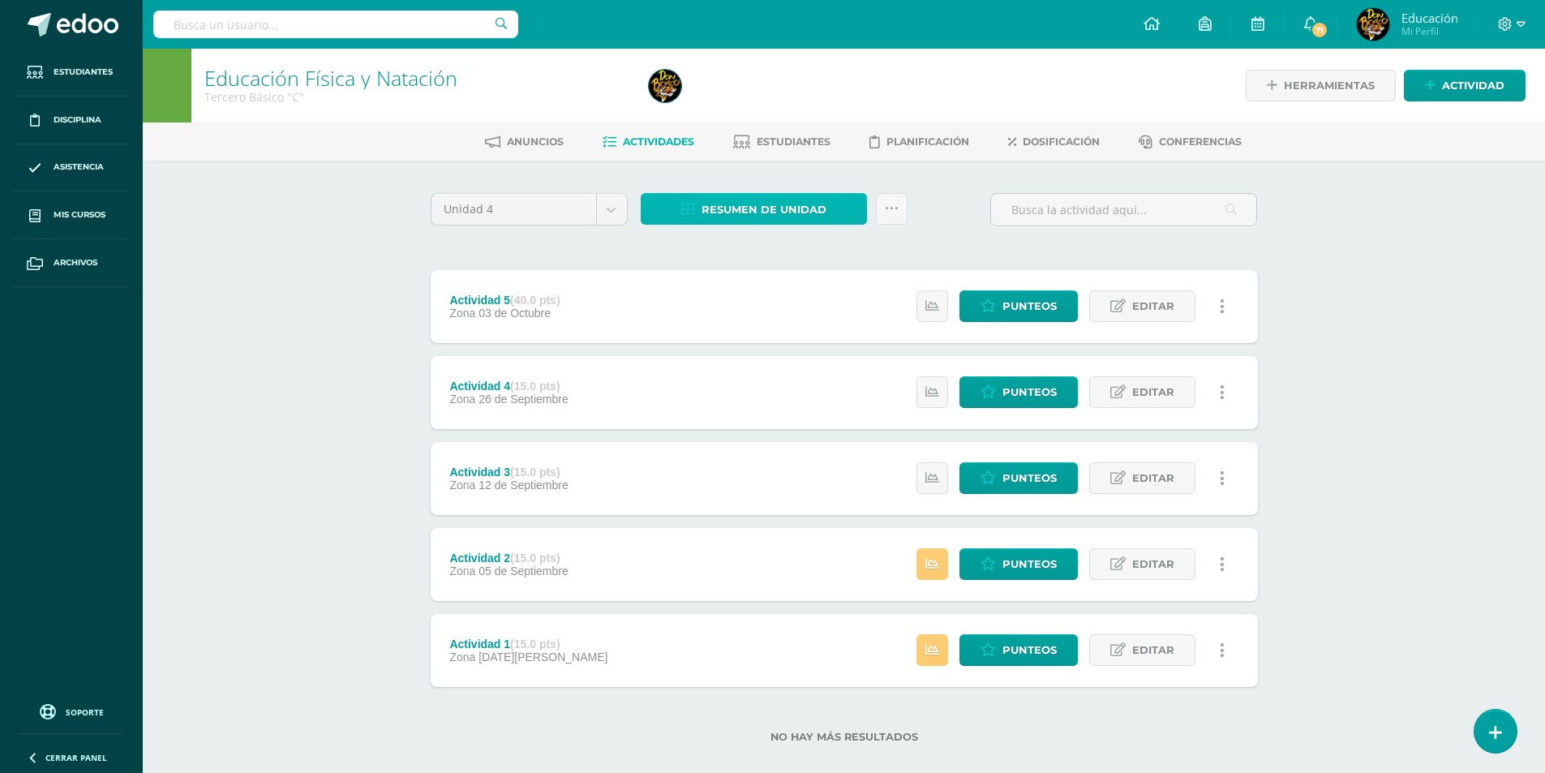
click at [760, 212] on span "Resumen de unidad" at bounding box center [763, 210] width 125 height 30
click at [743, 108] on link "Descargar como HTML" at bounding box center [754, 104] width 173 height 25
click at [1031, 558] on span "Punteos" at bounding box center [1029, 564] width 54 height 30
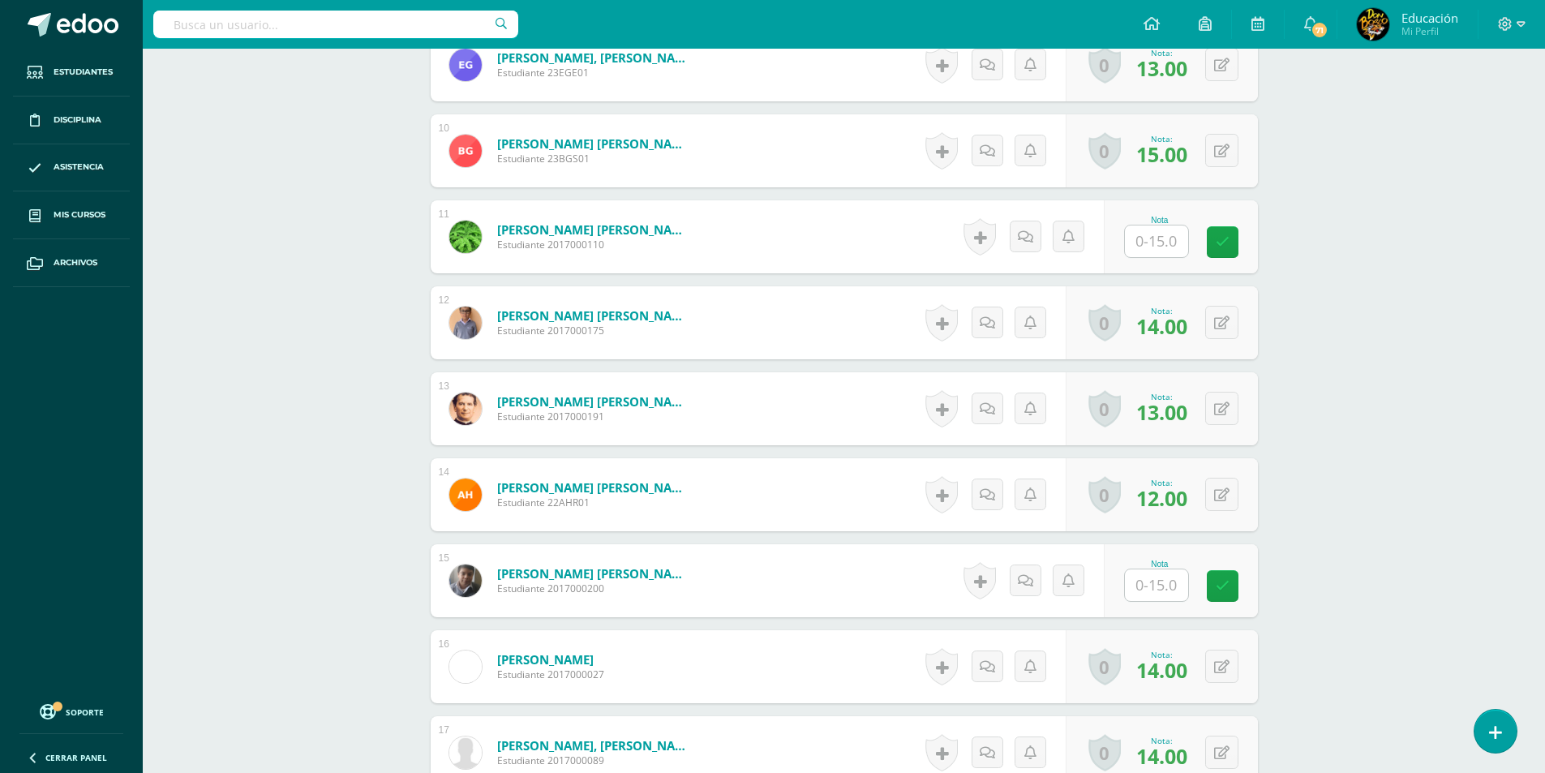
scroll to position [1224, 0]
click at [1156, 238] on input "text" at bounding box center [1156, 241] width 63 height 32
type input "14"
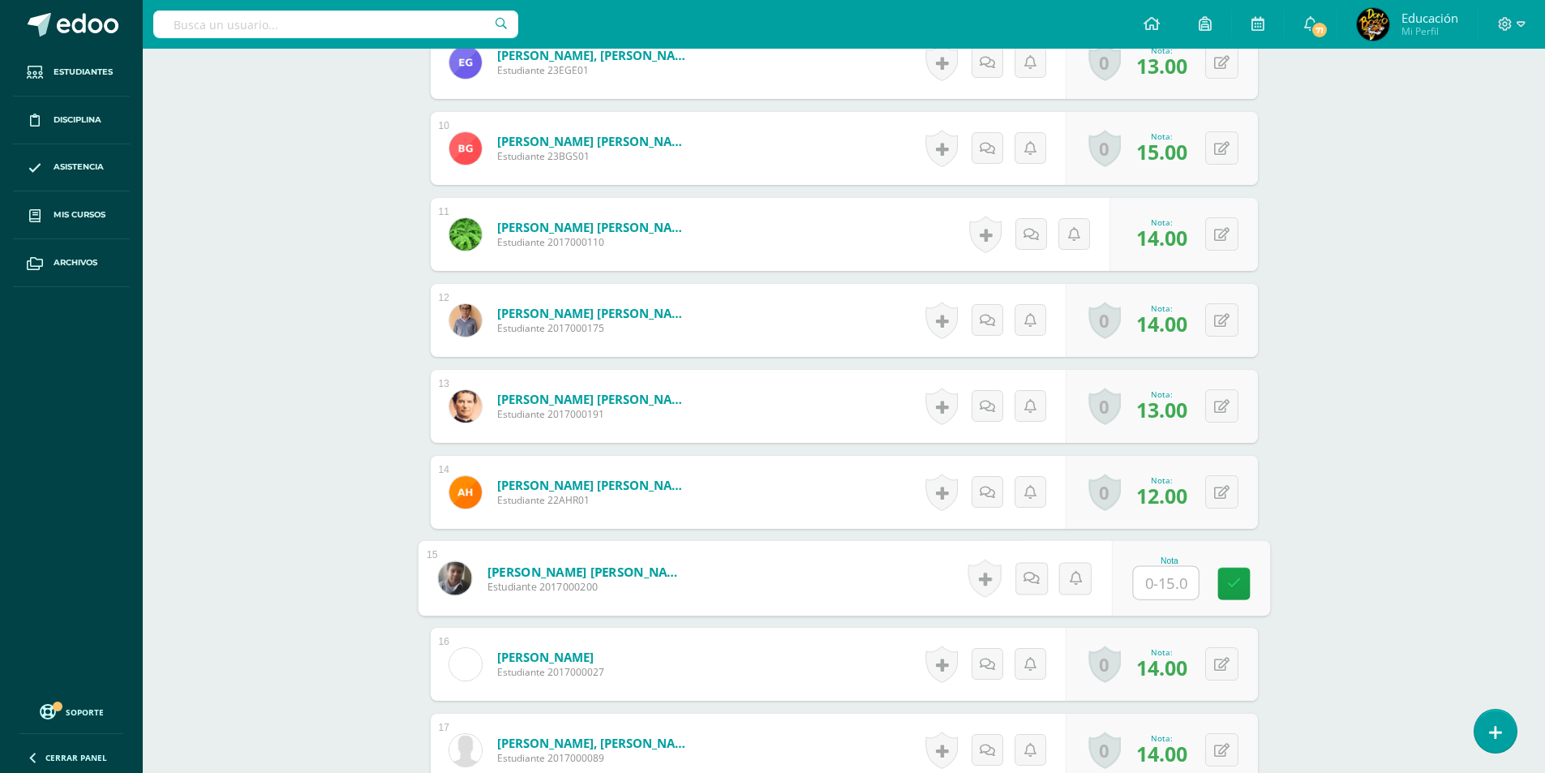
click at [1161, 589] on input "text" at bounding box center [1165, 583] width 65 height 32
type input "15"
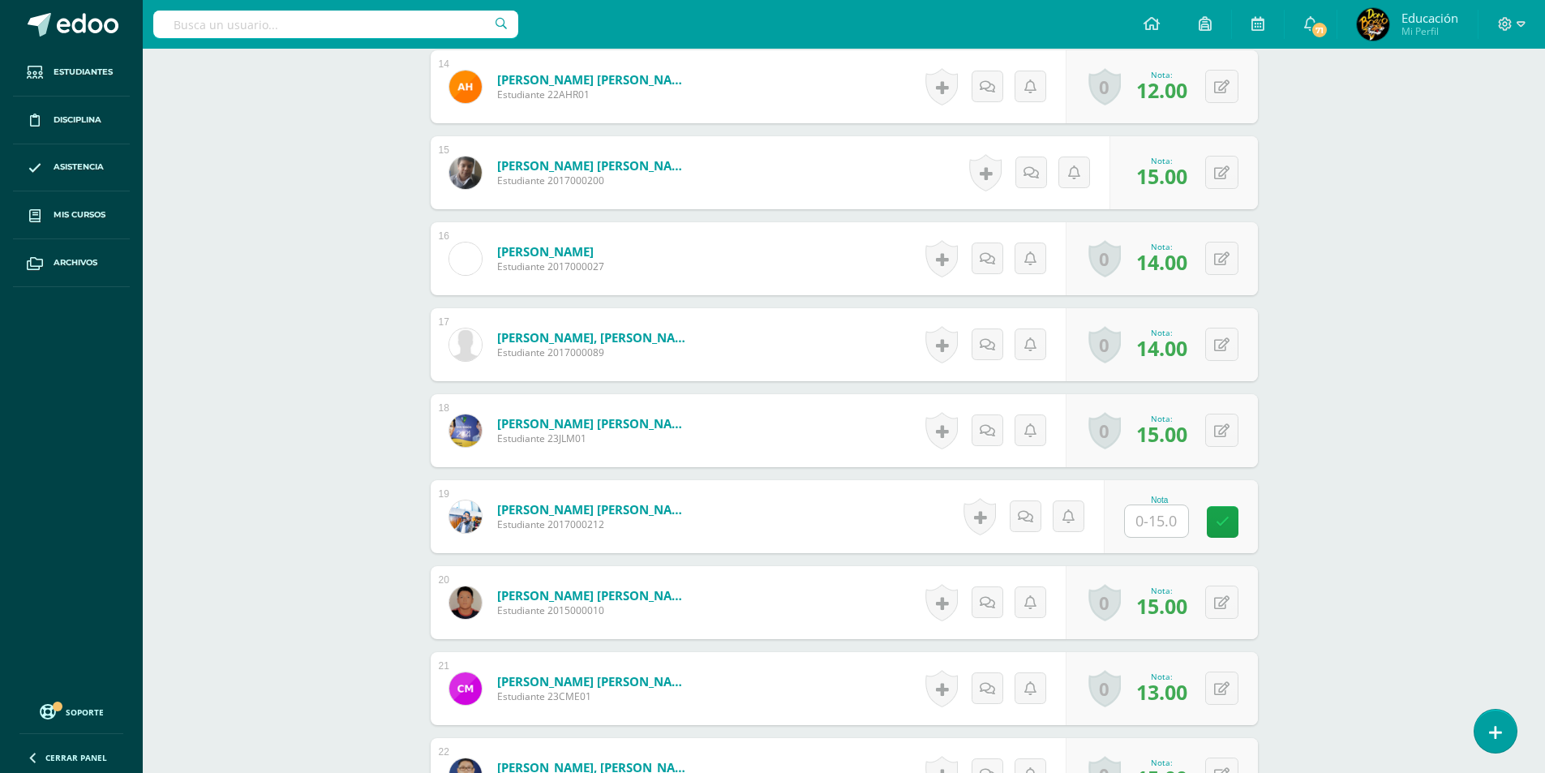
scroll to position [1712, 0]
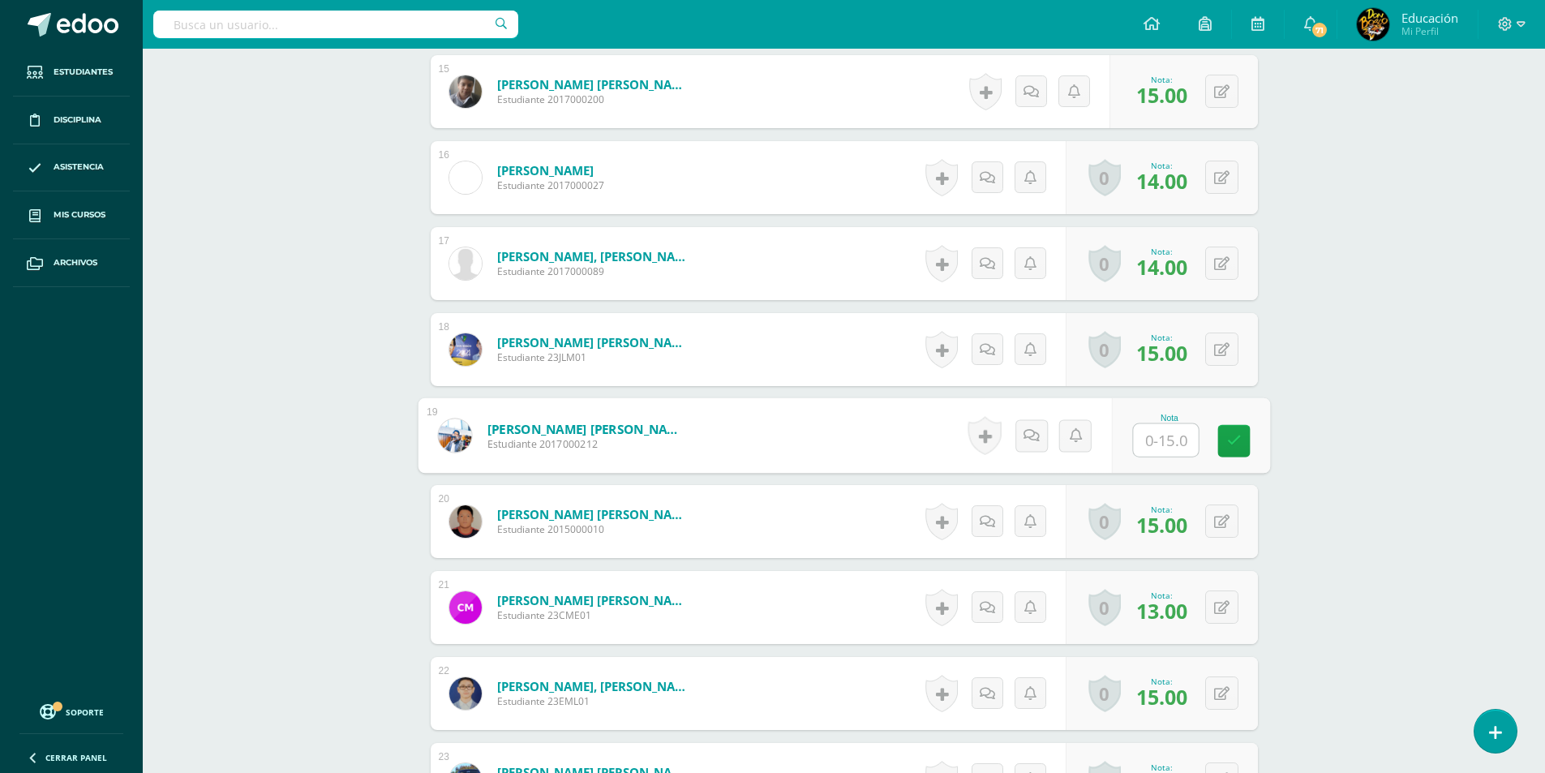
click at [1156, 444] on input "text" at bounding box center [1165, 440] width 65 height 32
type input "15"
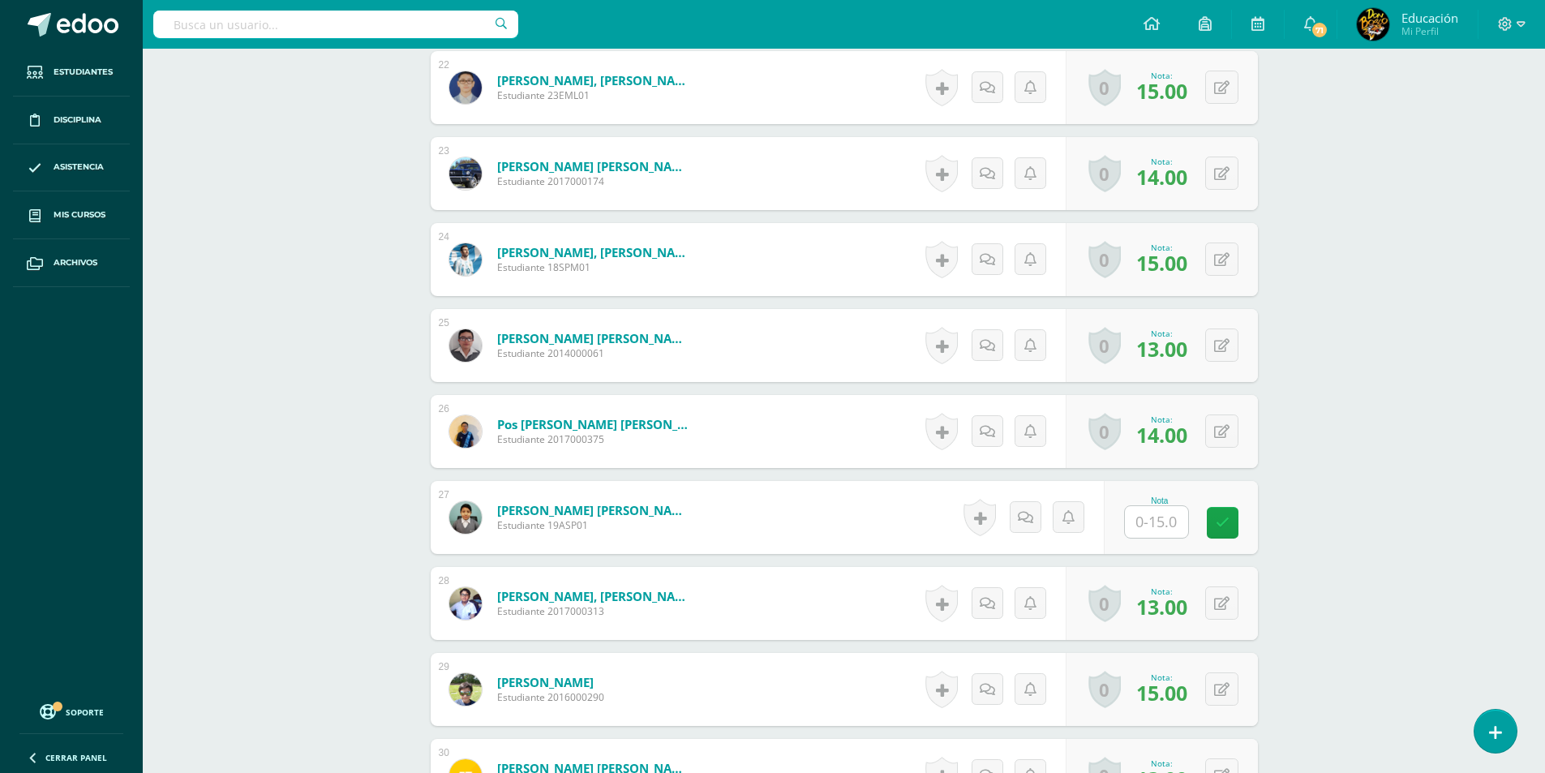
scroll to position [2442, 0]
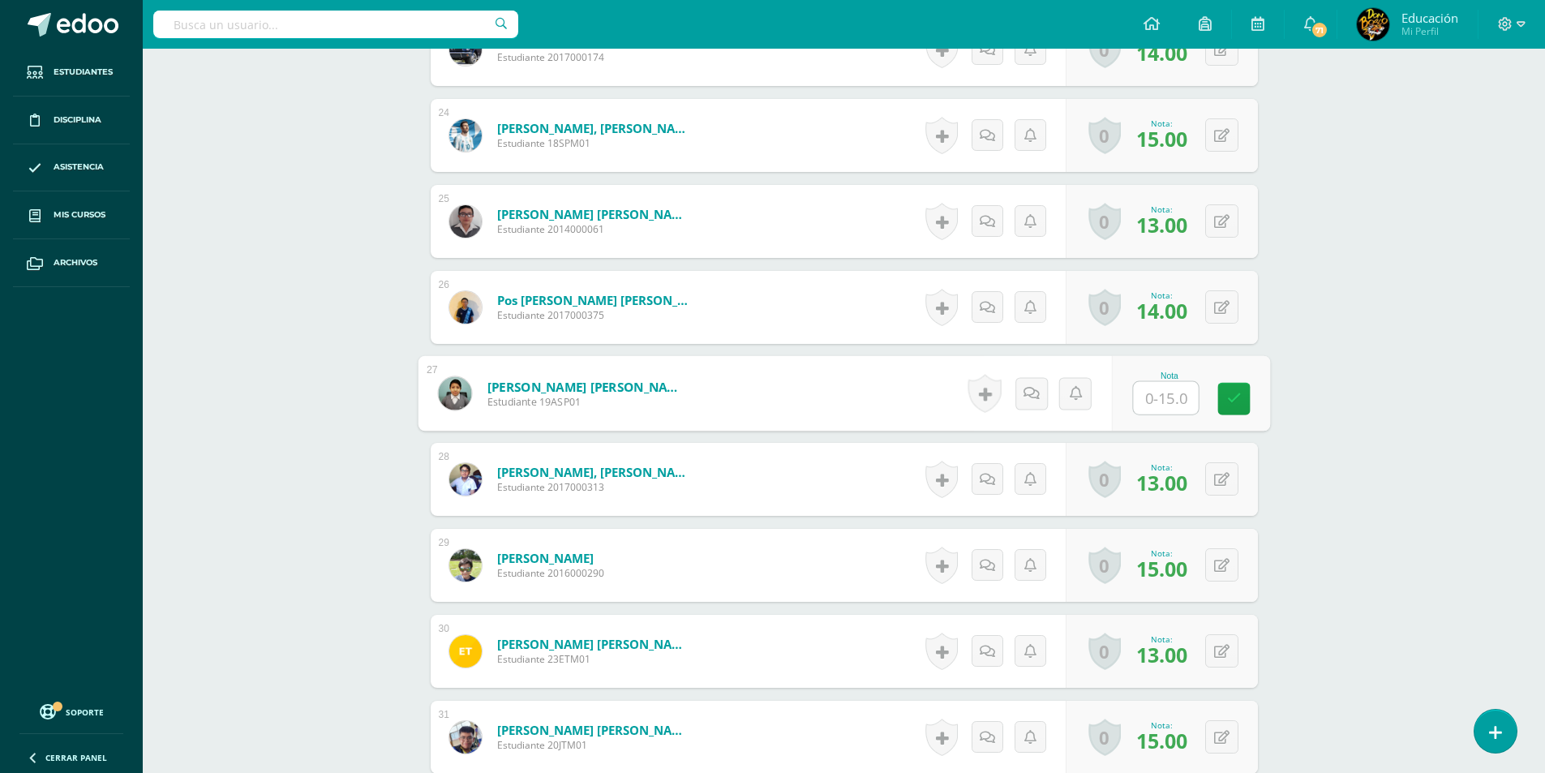
click at [1157, 401] on input "text" at bounding box center [1165, 398] width 65 height 32
type input "14"
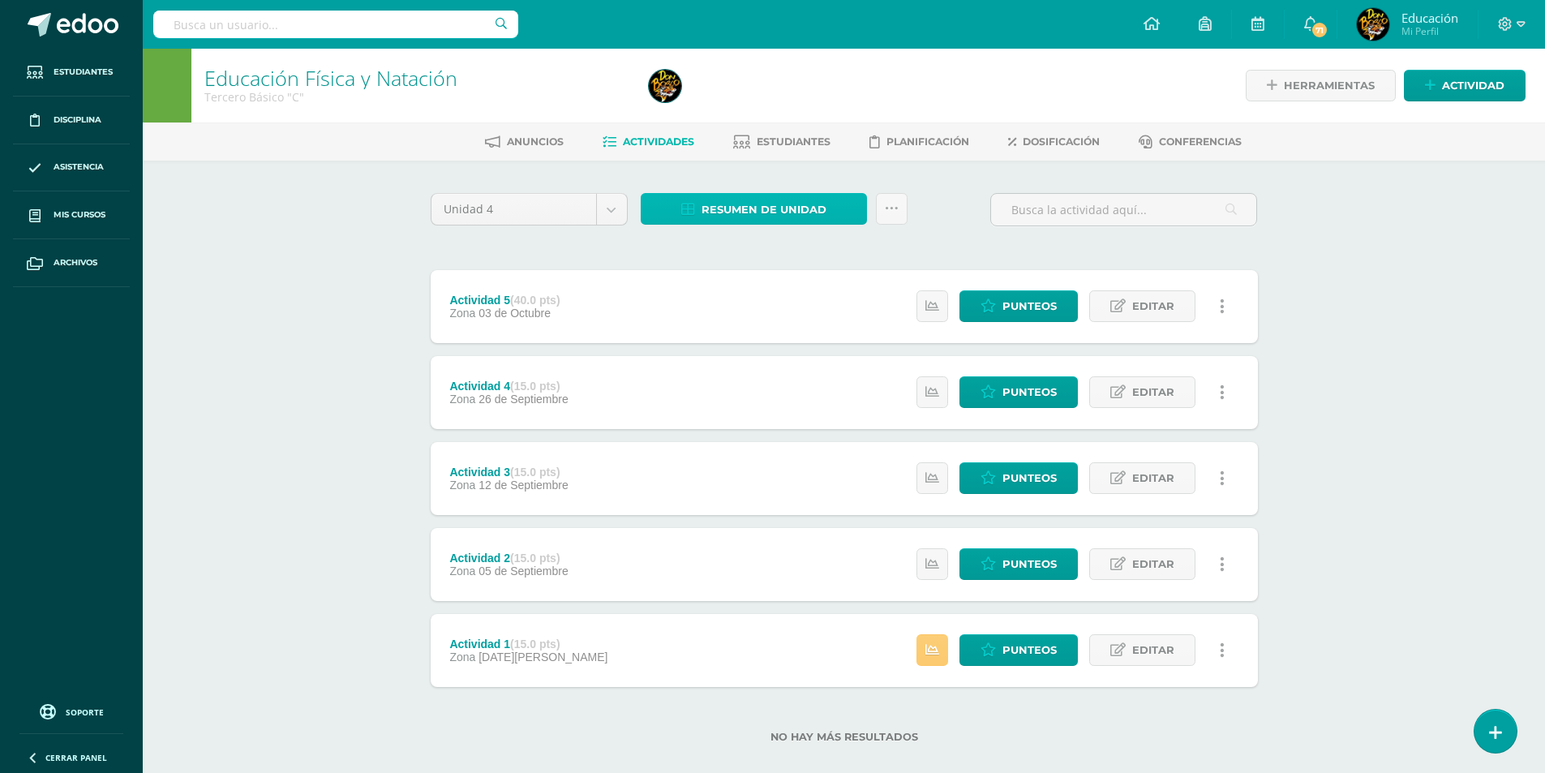
click at [791, 212] on span "Resumen de unidad" at bounding box center [763, 210] width 125 height 30
click at [761, 106] on link "Descargar como HTML" at bounding box center [754, 104] width 173 height 25
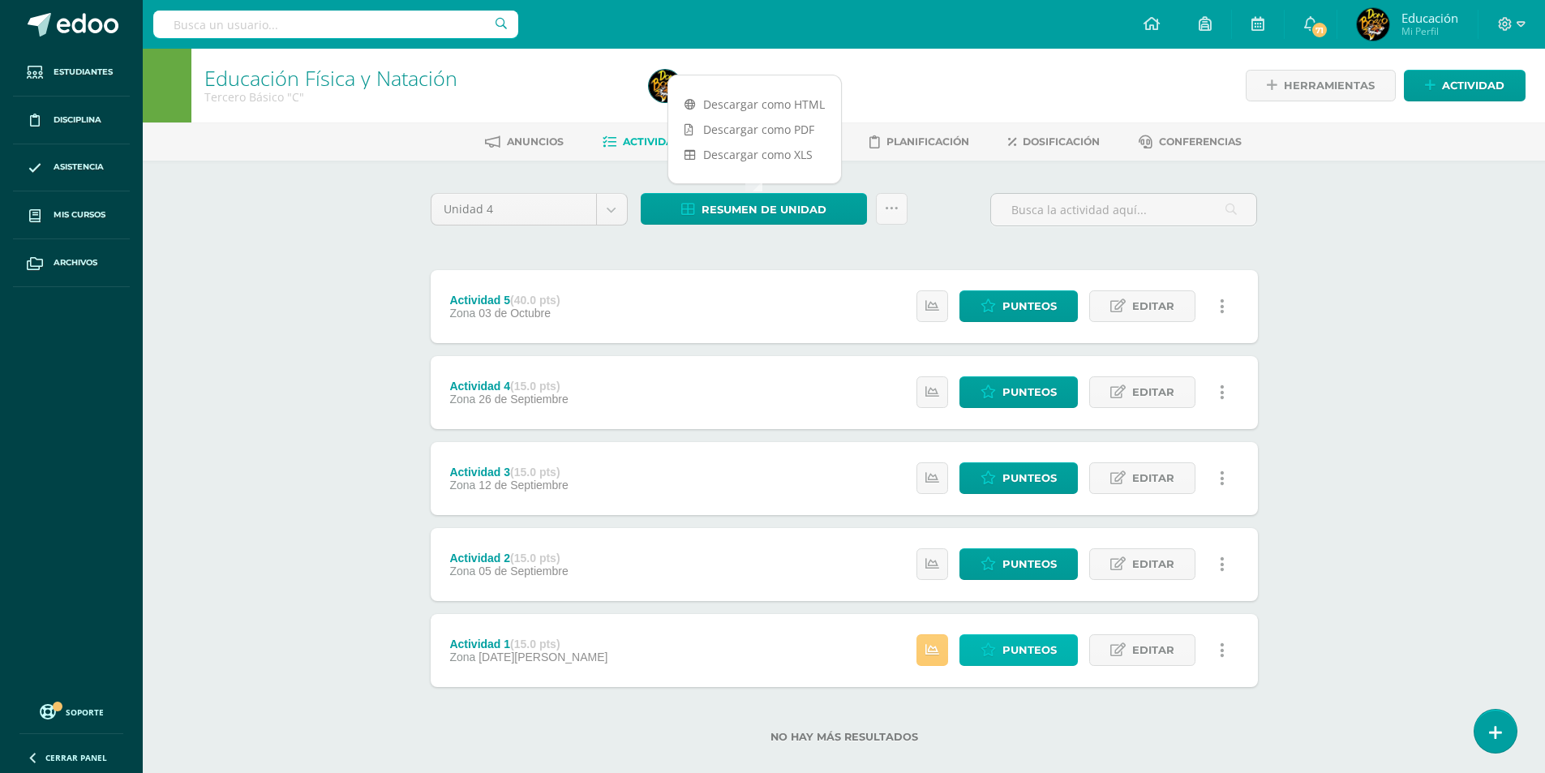
click at [1013, 647] on span "Punteos" at bounding box center [1029, 650] width 54 height 30
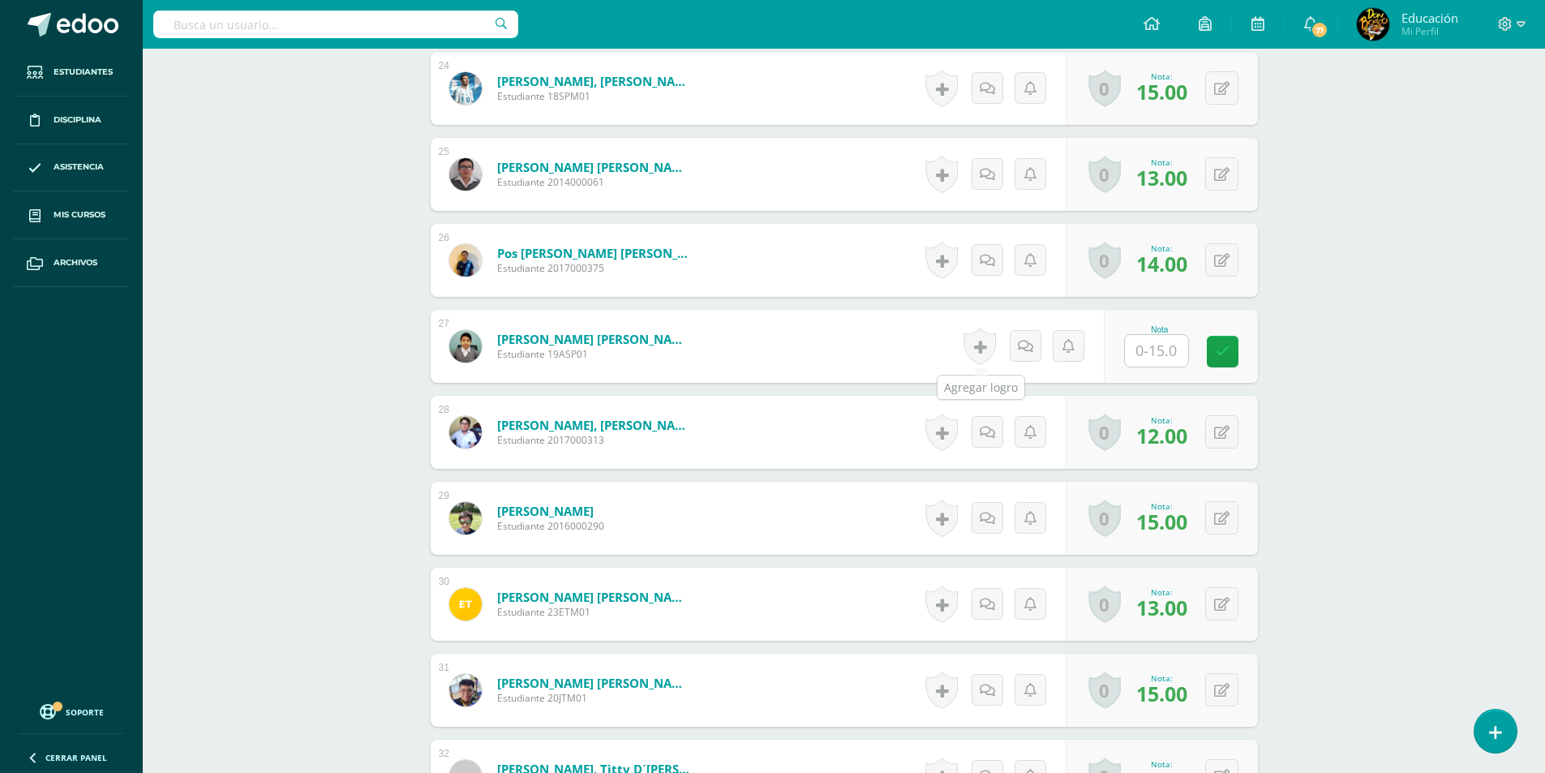
scroll to position [2490, 0]
click at [1156, 351] on input "text" at bounding box center [1165, 350] width 65 height 32
type input "13"
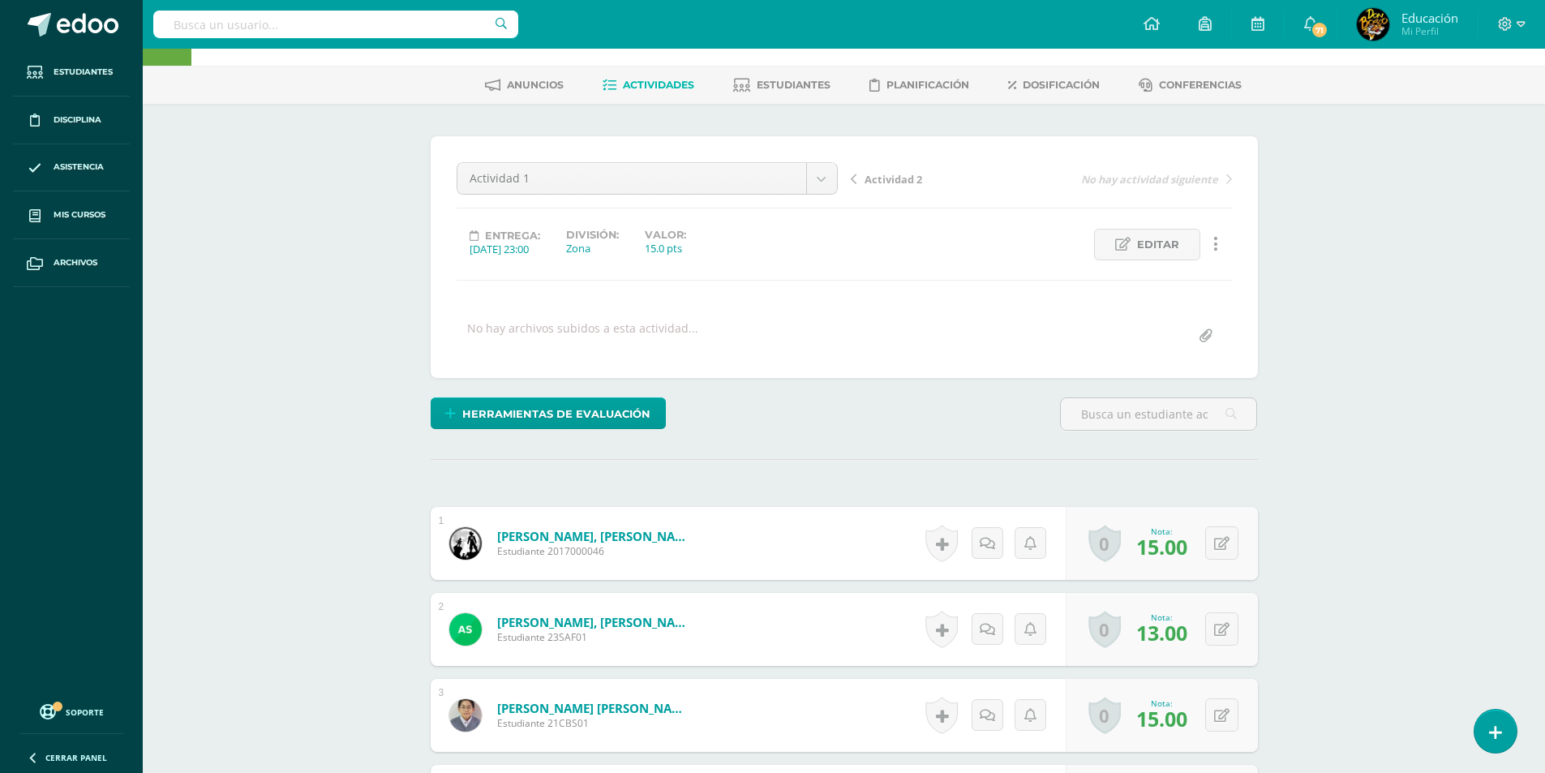
scroll to position [0, 0]
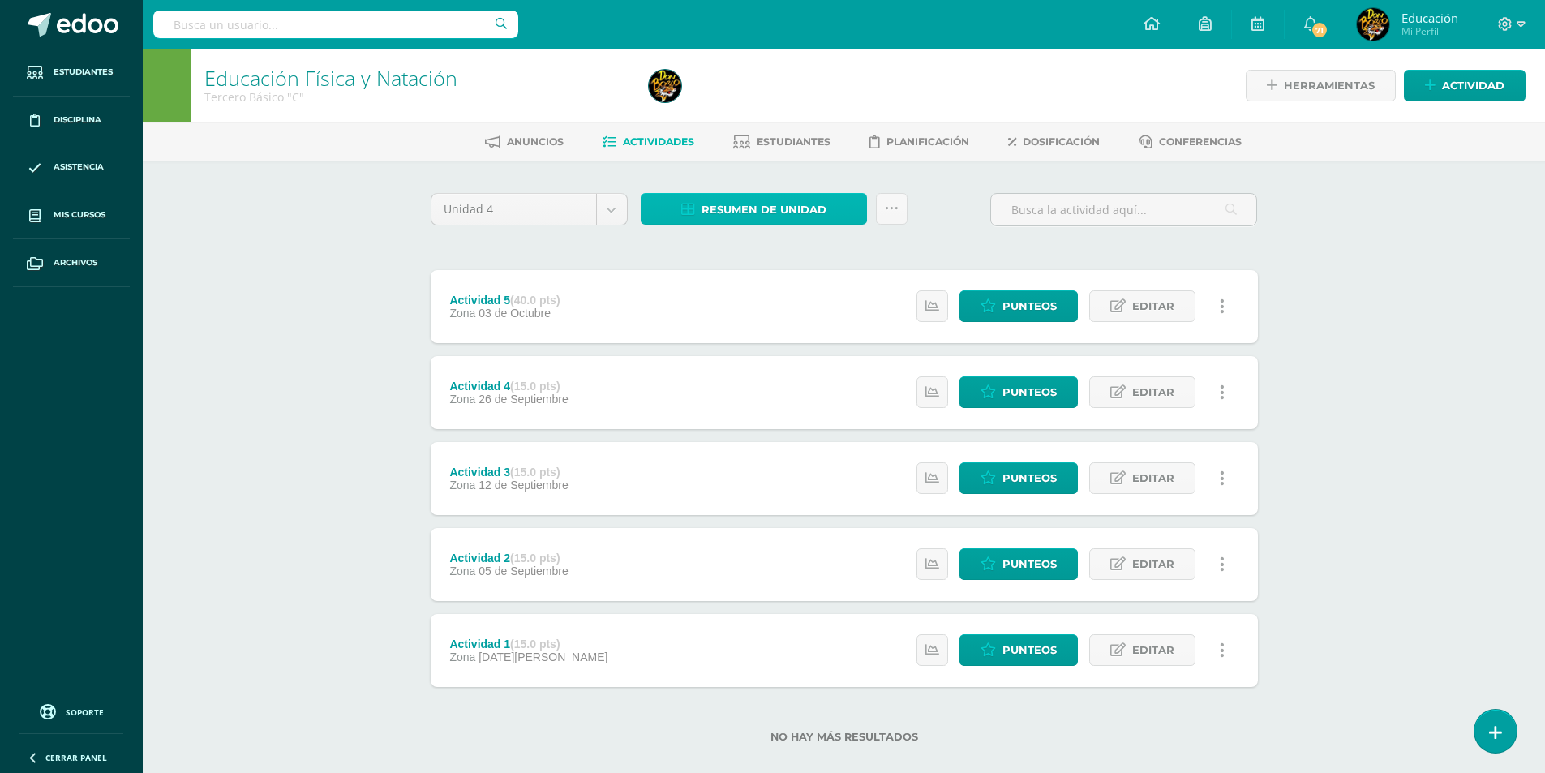
click at [780, 214] on span "Resumen de unidad" at bounding box center [763, 210] width 125 height 30
click at [768, 106] on link "Descargar como HTML" at bounding box center [754, 104] width 173 height 25
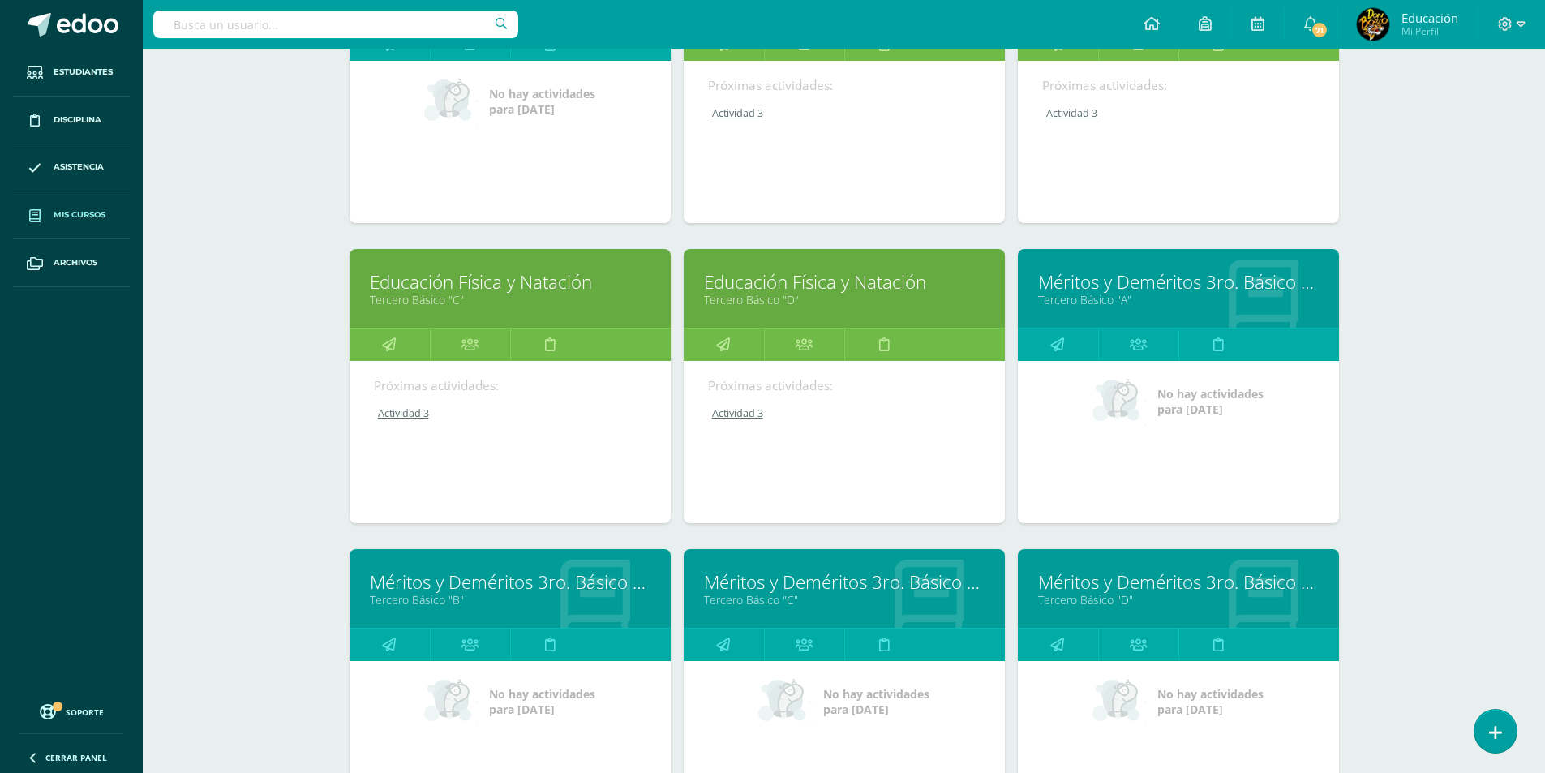
scroll to position [4691, 0]
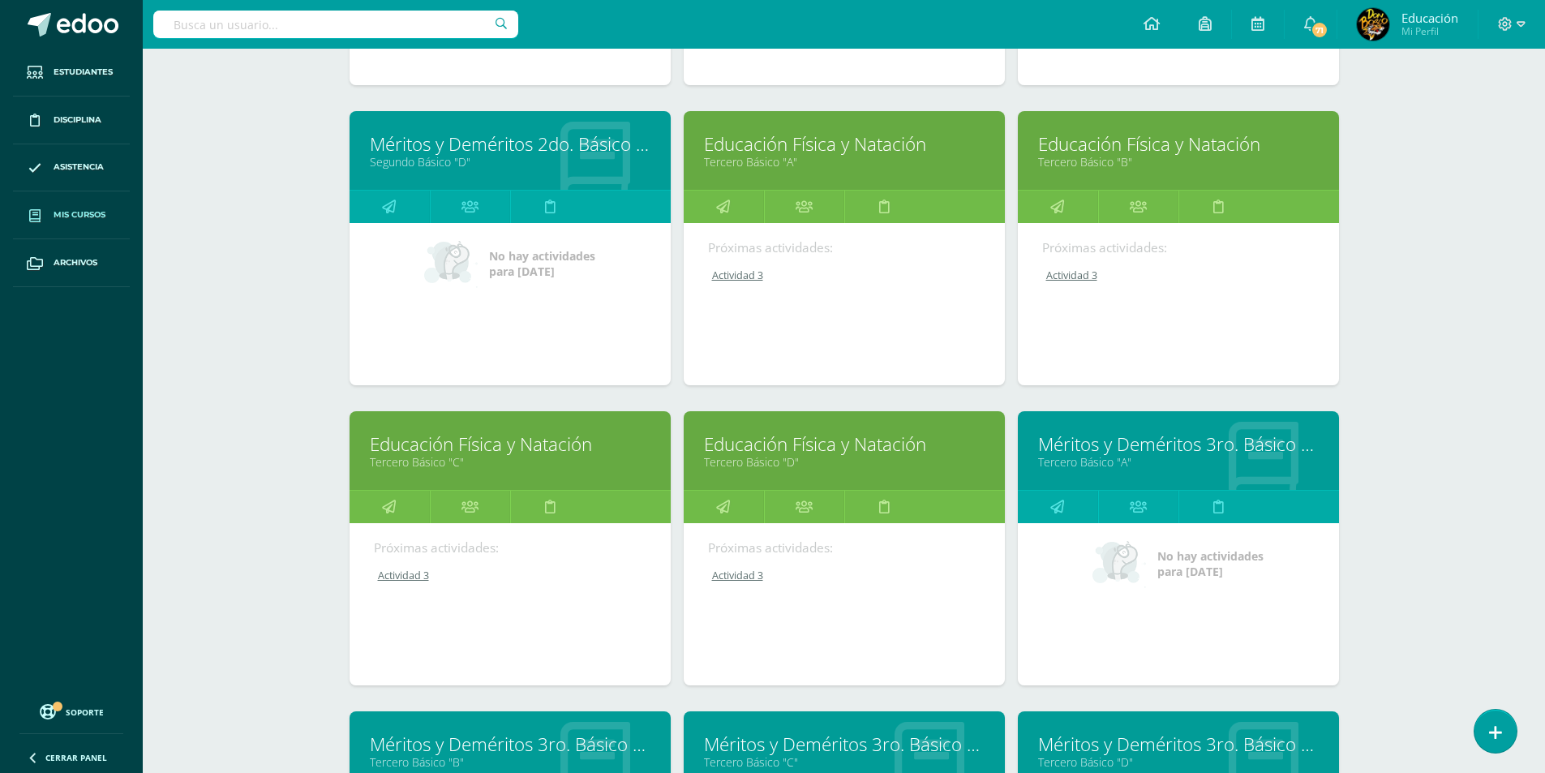
click at [823, 453] on link "Educación Física y Natación" at bounding box center [844, 443] width 281 height 25
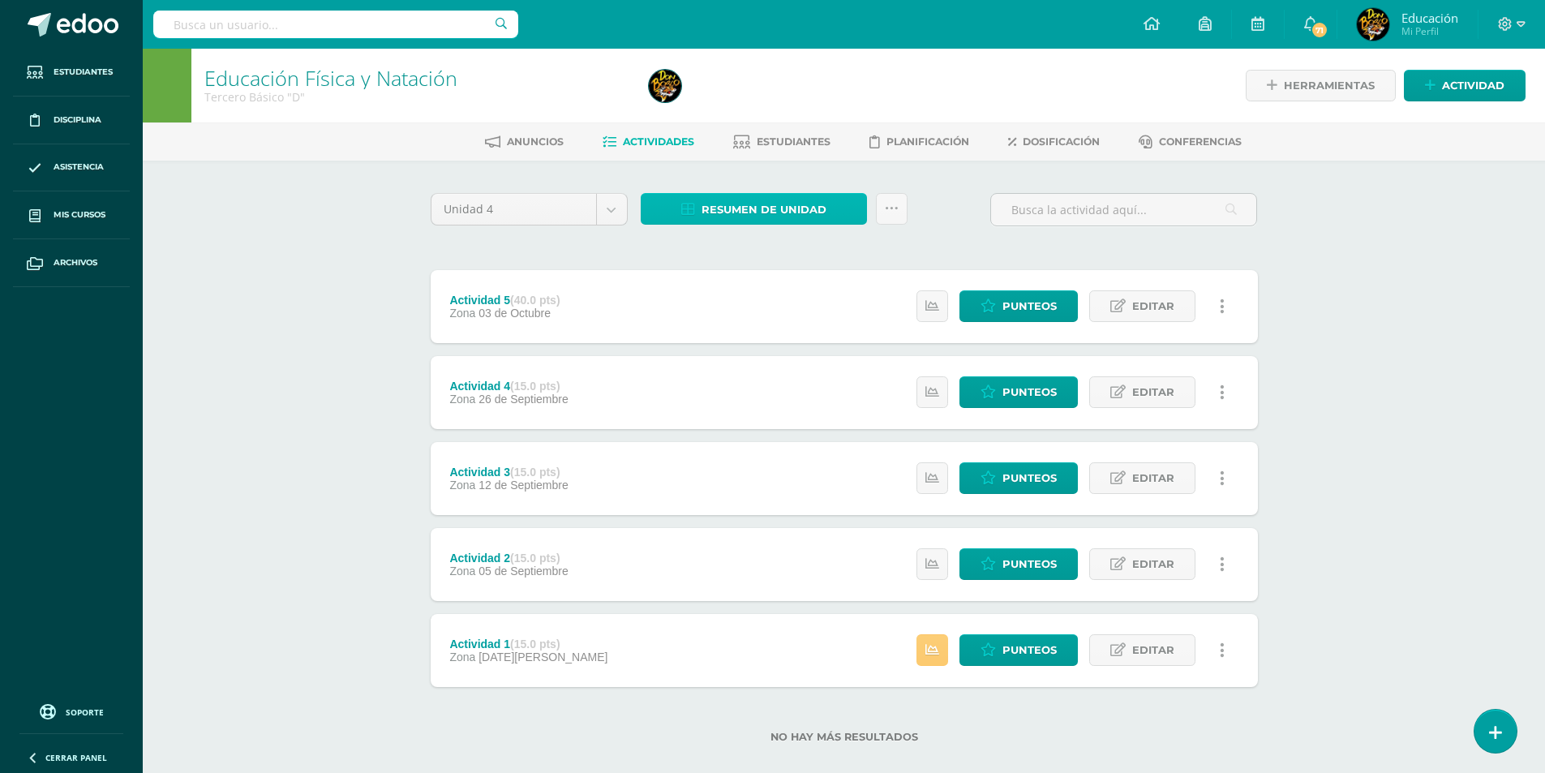
click at [763, 213] on span "Resumen de unidad" at bounding box center [763, 210] width 125 height 30
click at [762, 101] on link "Descargar como HTML" at bounding box center [754, 104] width 173 height 25
click at [1023, 651] on span "Punteos" at bounding box center [1029, 650] width 54 height 30
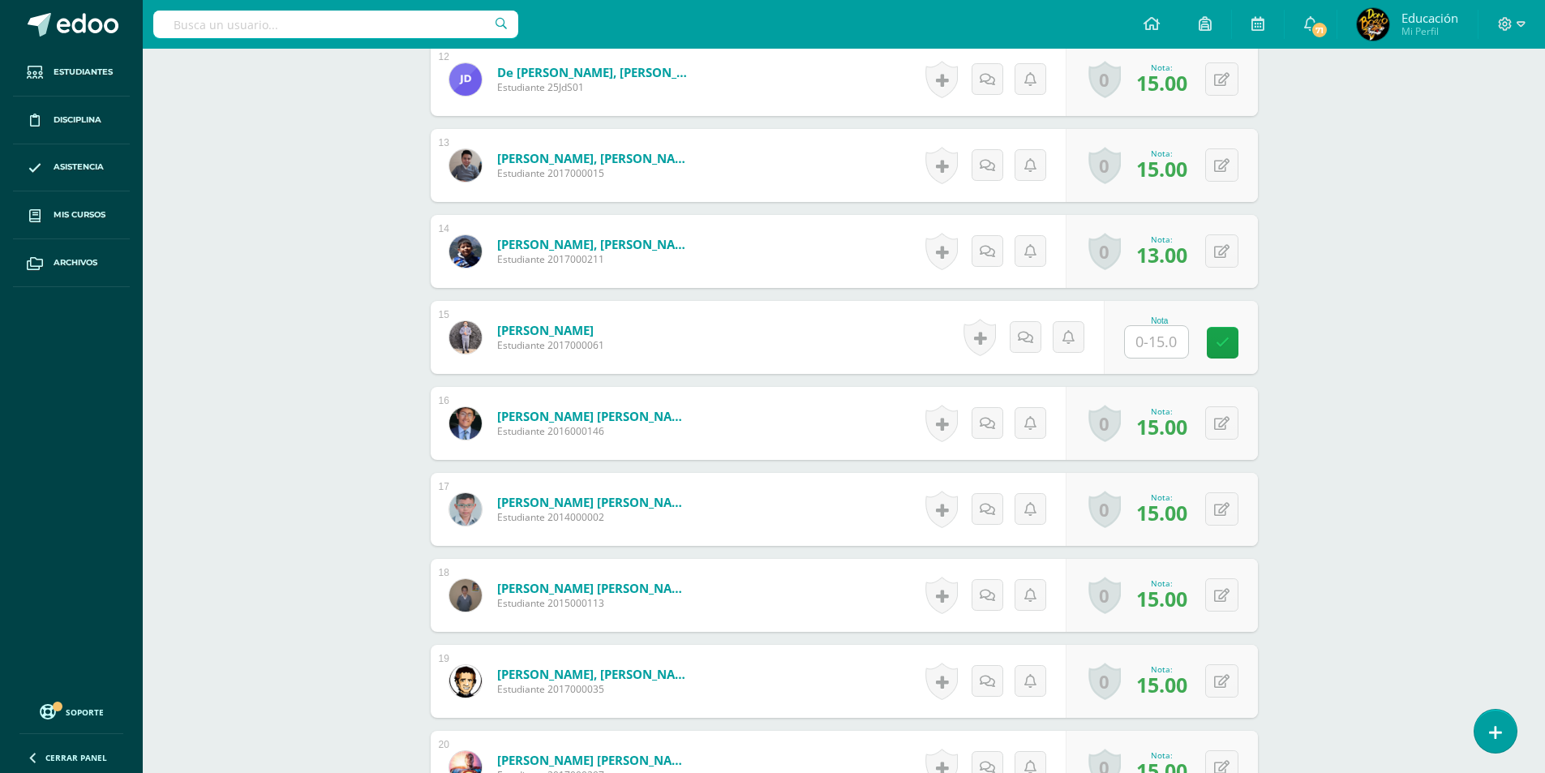
scroll to position [1467, 0]
click at [1159, 344] on input "text" at bounding box center [1156, 341] width 63 height 32
type input "13"
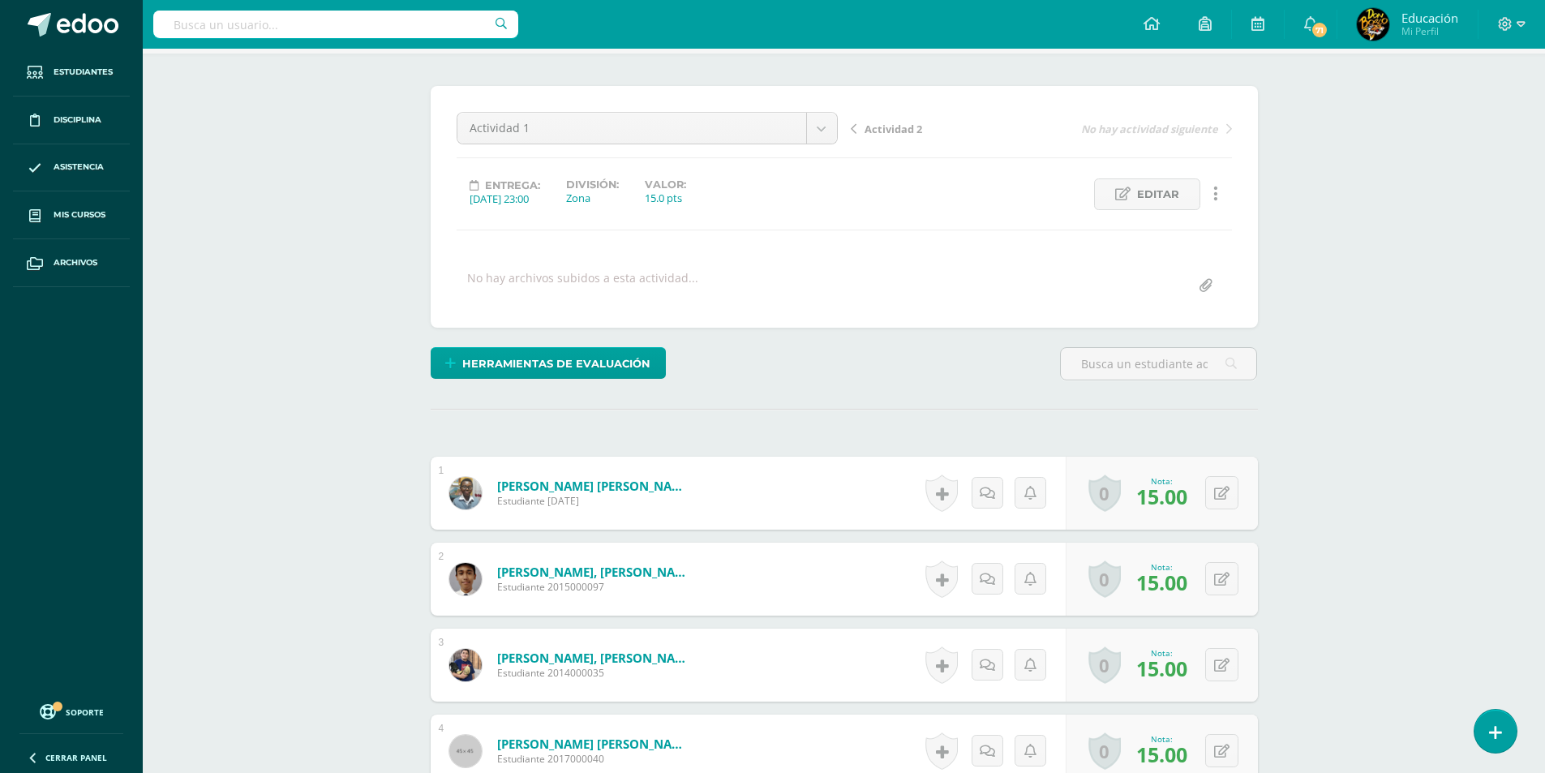
scroll to position [0, 0]
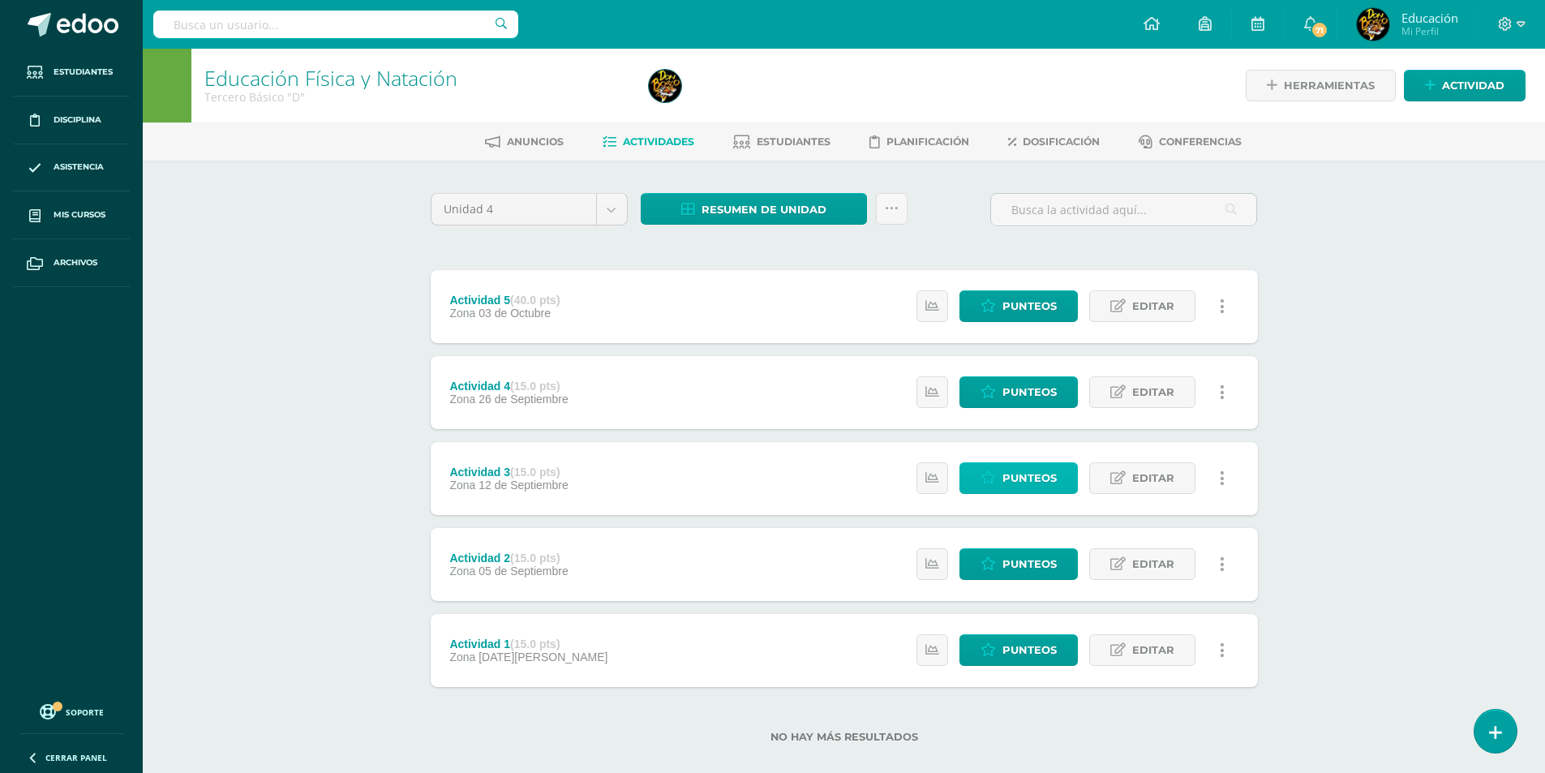
click at [1016, 478] on span "Punteos" at bounding box center [1029, 478] width 54 height 30
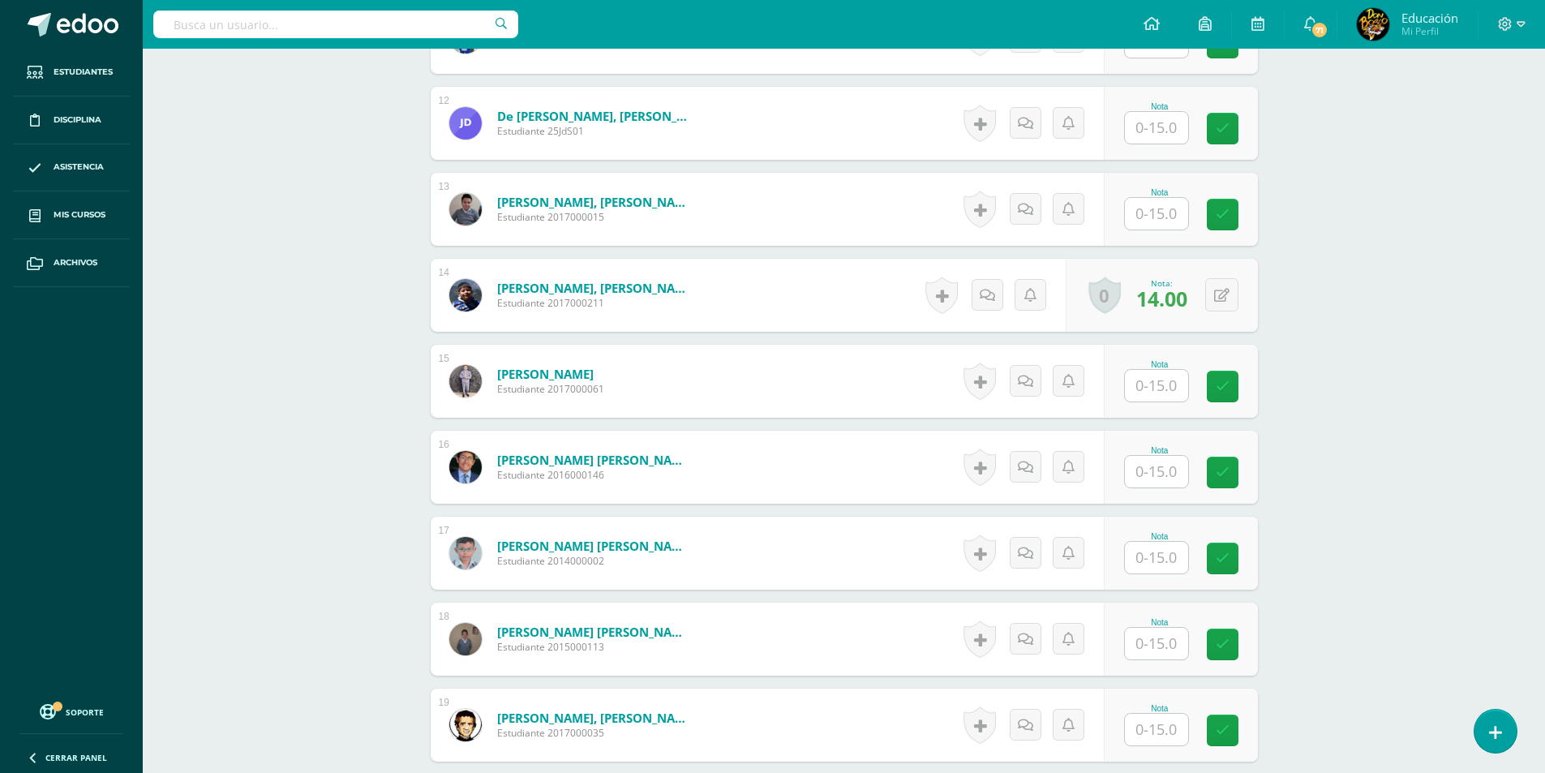
scroll to position [1422, 0]
click at [1157, 388] on input "text" at bounding box center [1156, 387] width 63 height 32
type input "13"
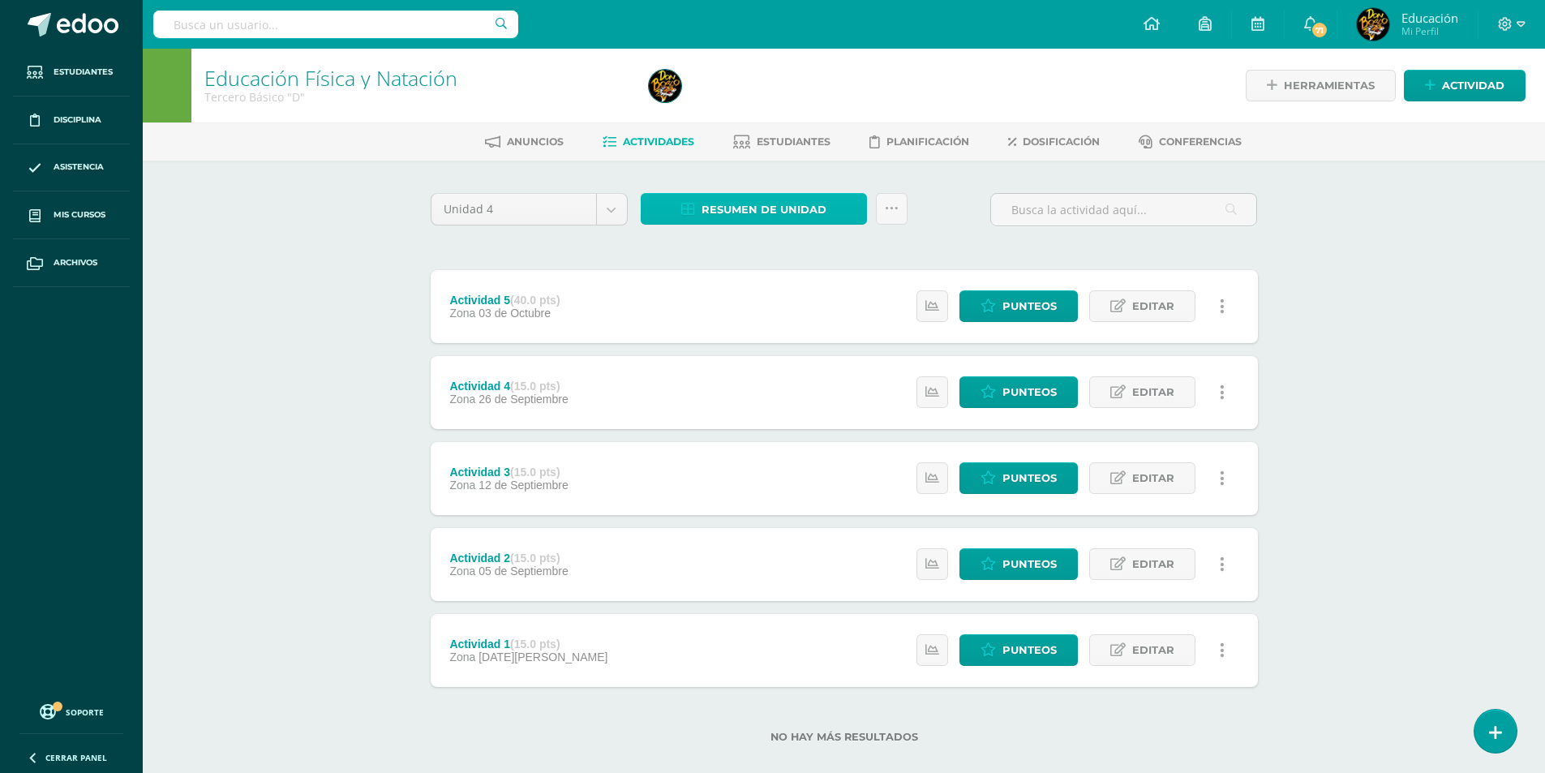
click at [761, 208] on span "Resumen de unidad" at bounding box center [763, 210] width 125 height 30
click at [754, 102] on link "Descargar como HTML" at bounding box center [754, 104] width 173 height 25
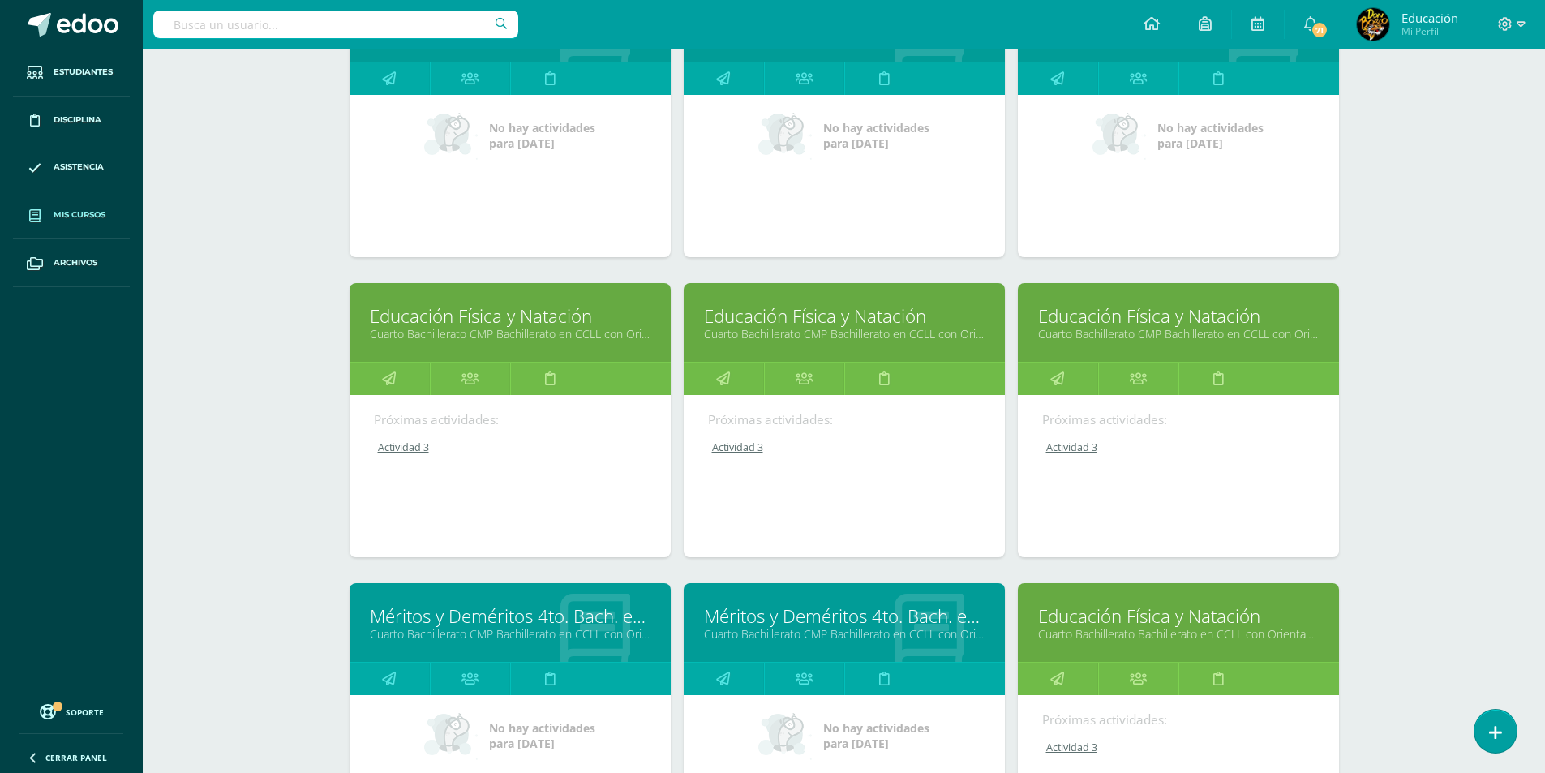
scroll to position [5567, 0]
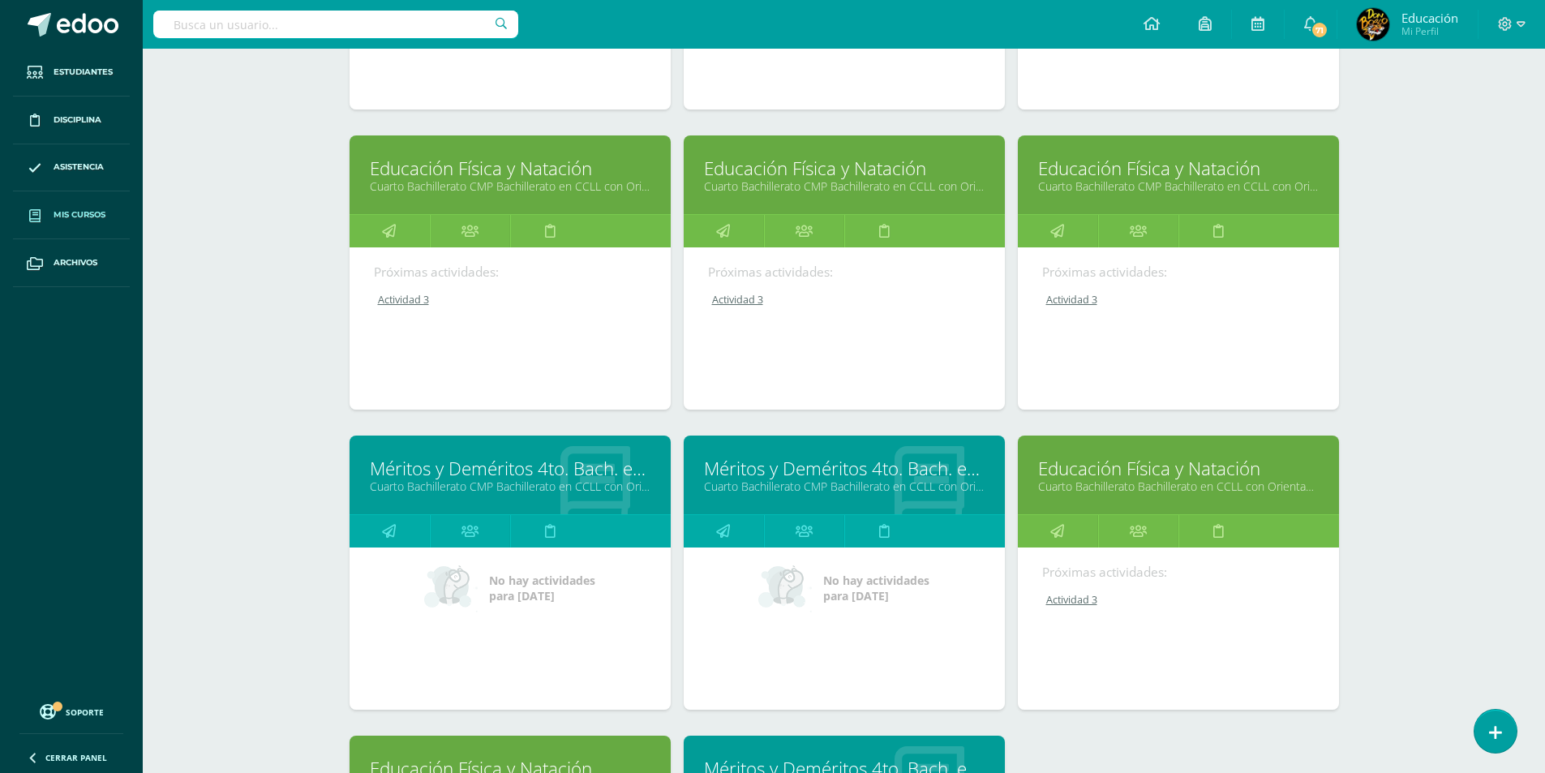
click at [1156, 483] on link "Cuarto Bachillerato Bachillerato en CCLL con Orientación en Diseño Gráfico "A"" at bounding box center [1178, 485] width 281 height 15
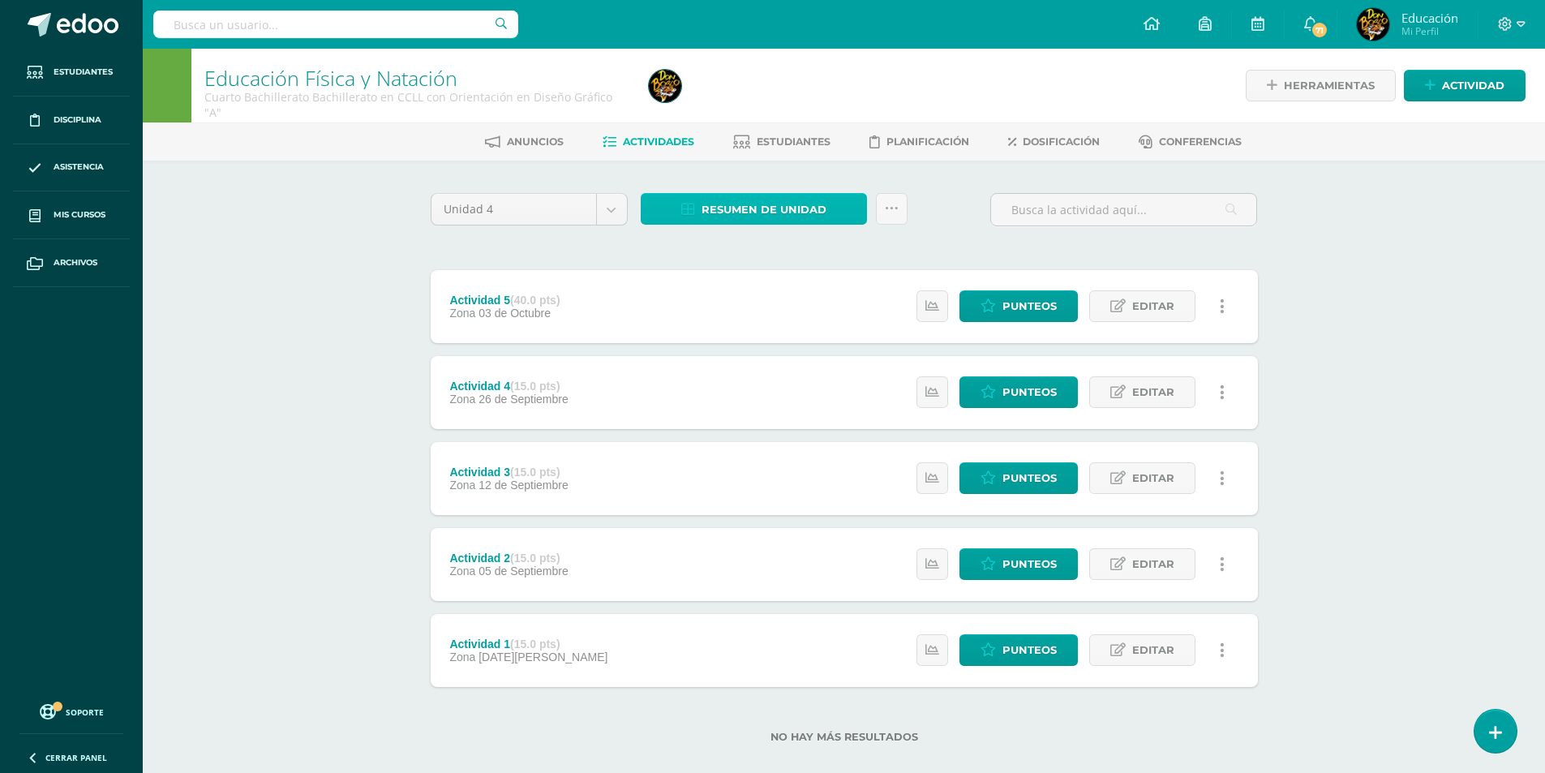
click at [758, 212] on span "Resumen de unidad" at bounding box center [763, 210] width 125 height 30
click at [766, 105] on link "Descargar como HTML" at bounding box center [754, 104] width 173 height 25
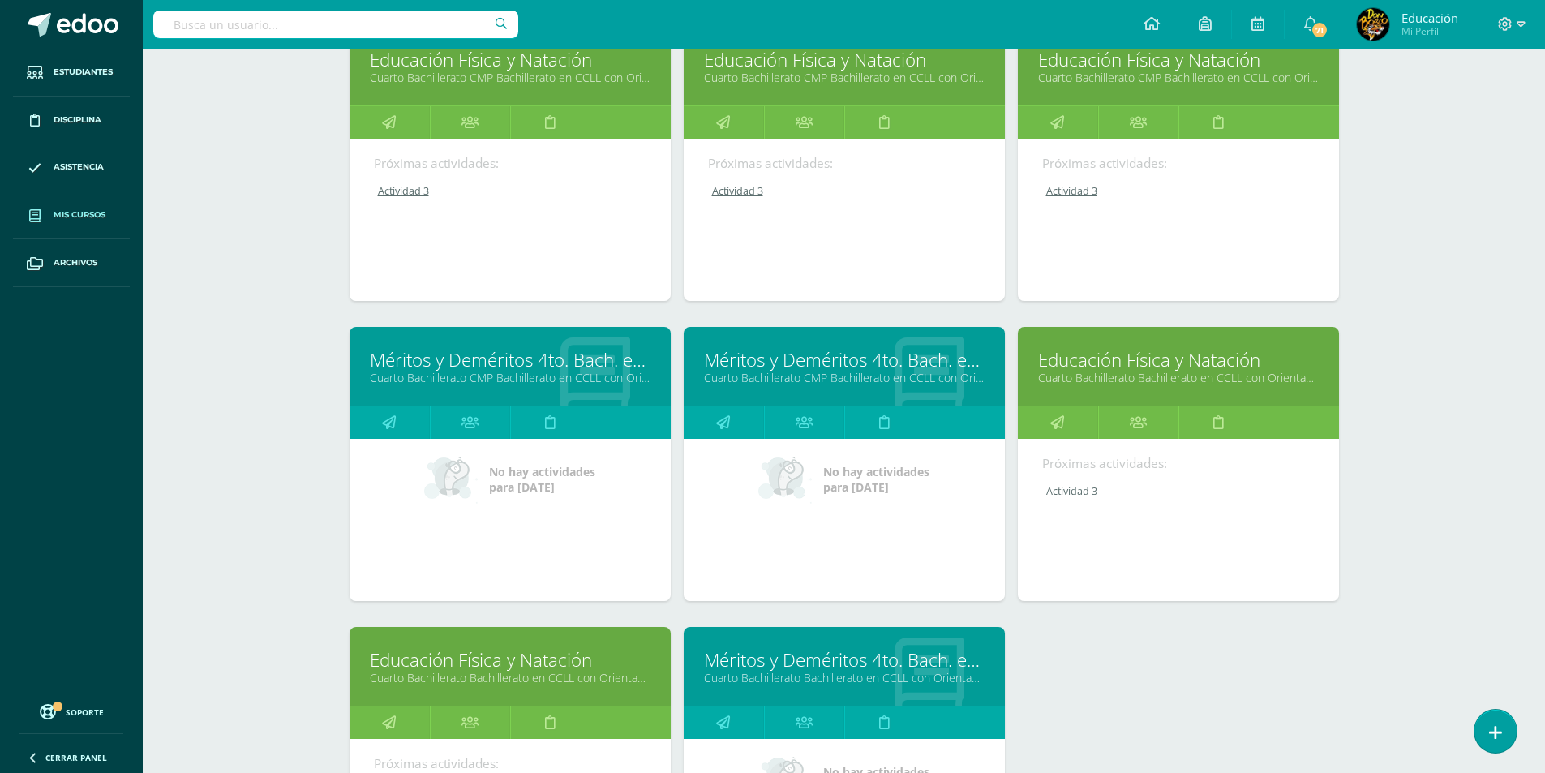
scroll to position [5843, 0]
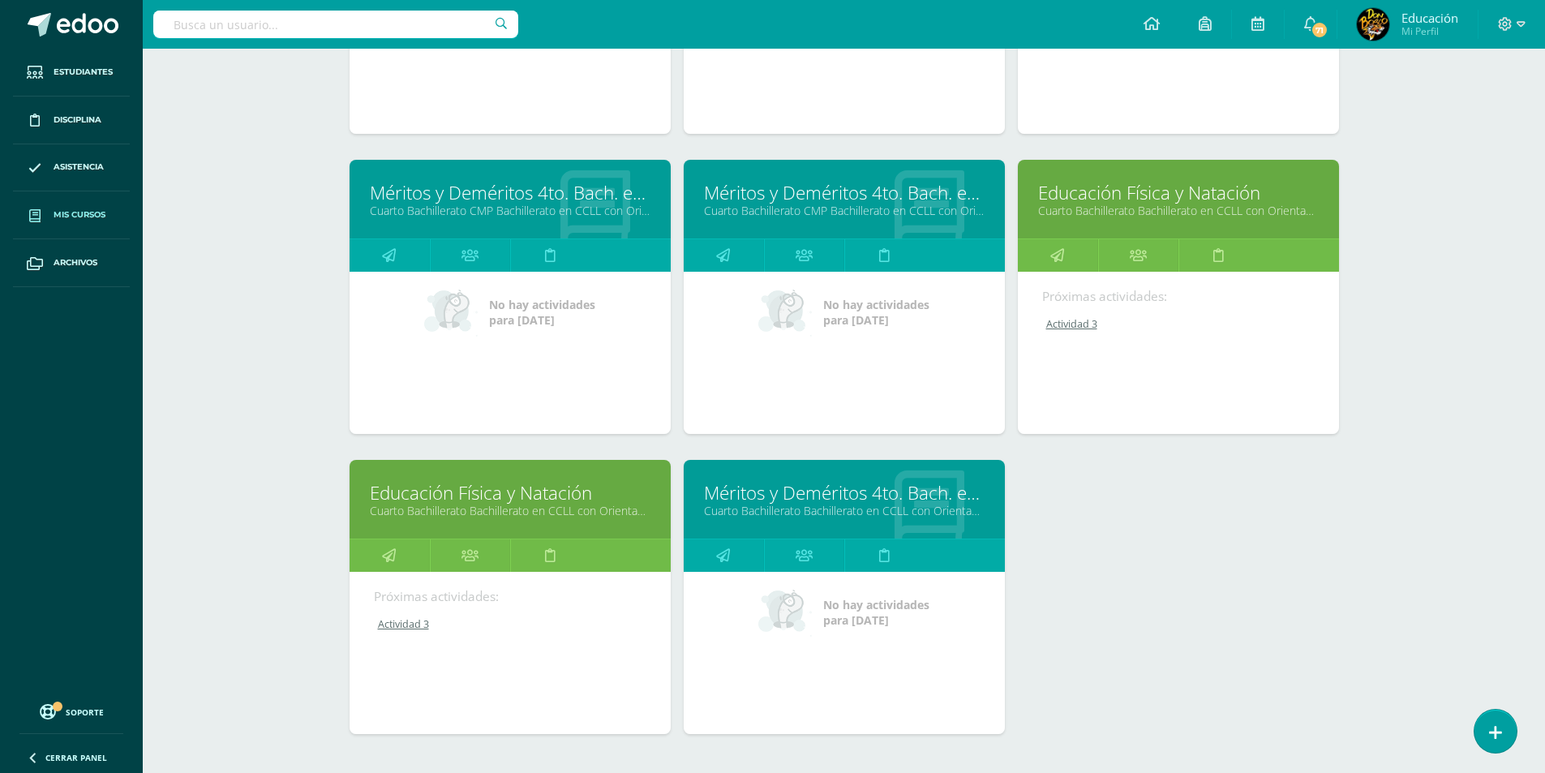
click at [506, 511] on link "Cuarto Bachillerato Bachillerato en CCLL con Orientación en Diseño Gráfico "B"" at bounding box center [510, 510] width 281 height 15
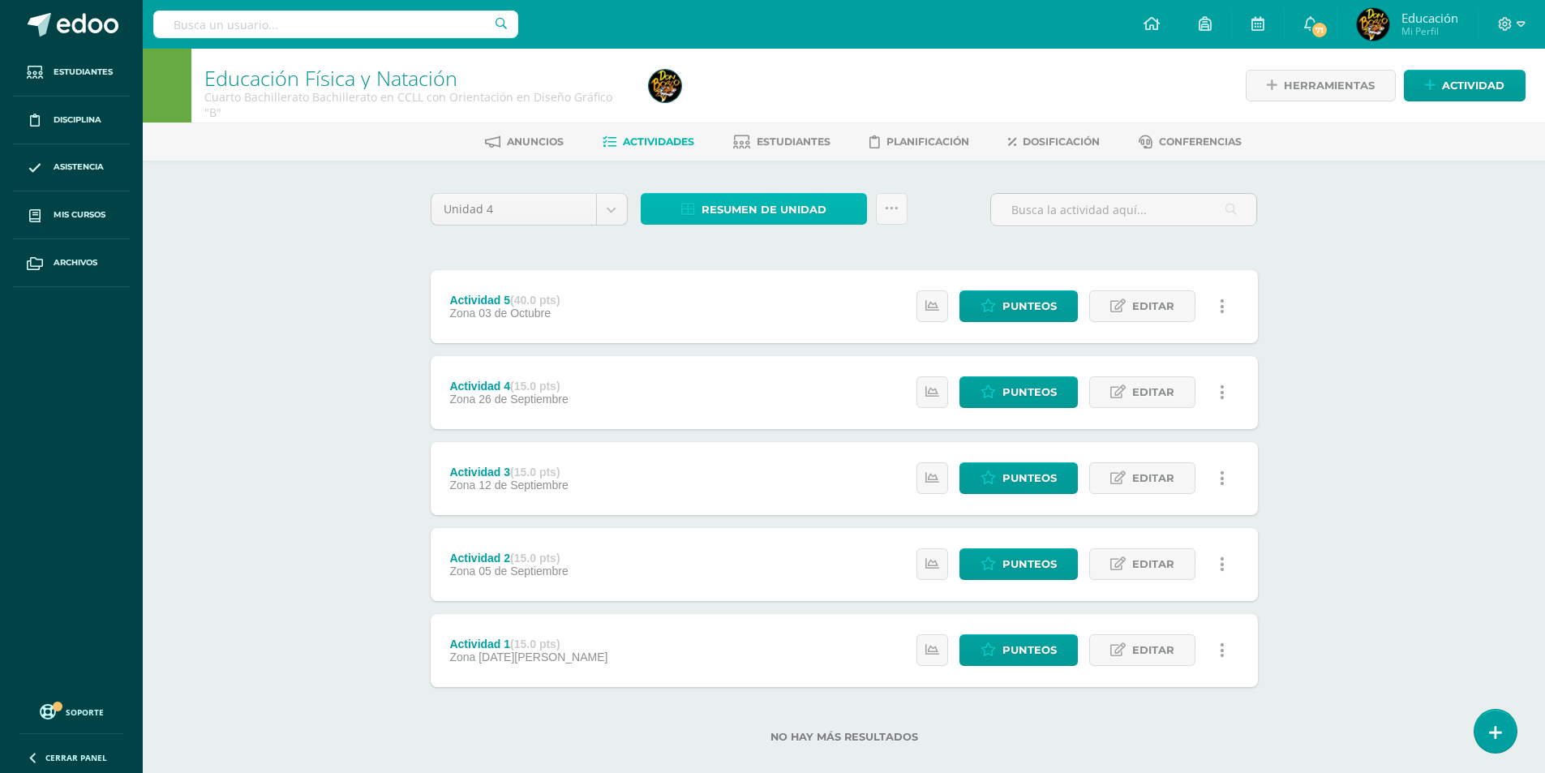
click at [769, 214] on span "Resumen de unidad" at bounding box center [763, 210] width 125 height 30
click at [742, 102] on link "Descargar como HTML" at bounding box center [754, 104] width 173 height 25
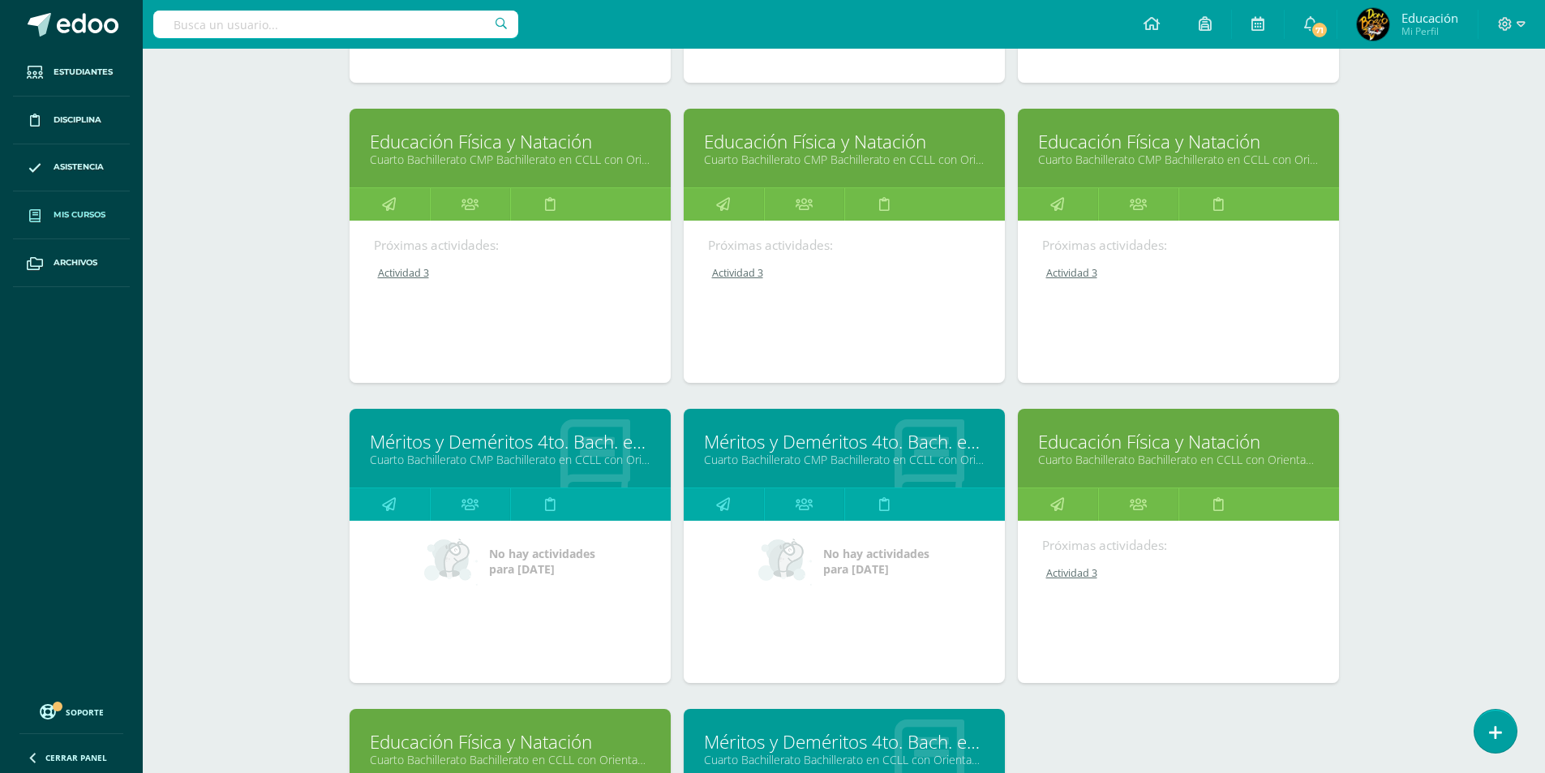
scroll to position [5600, 0]
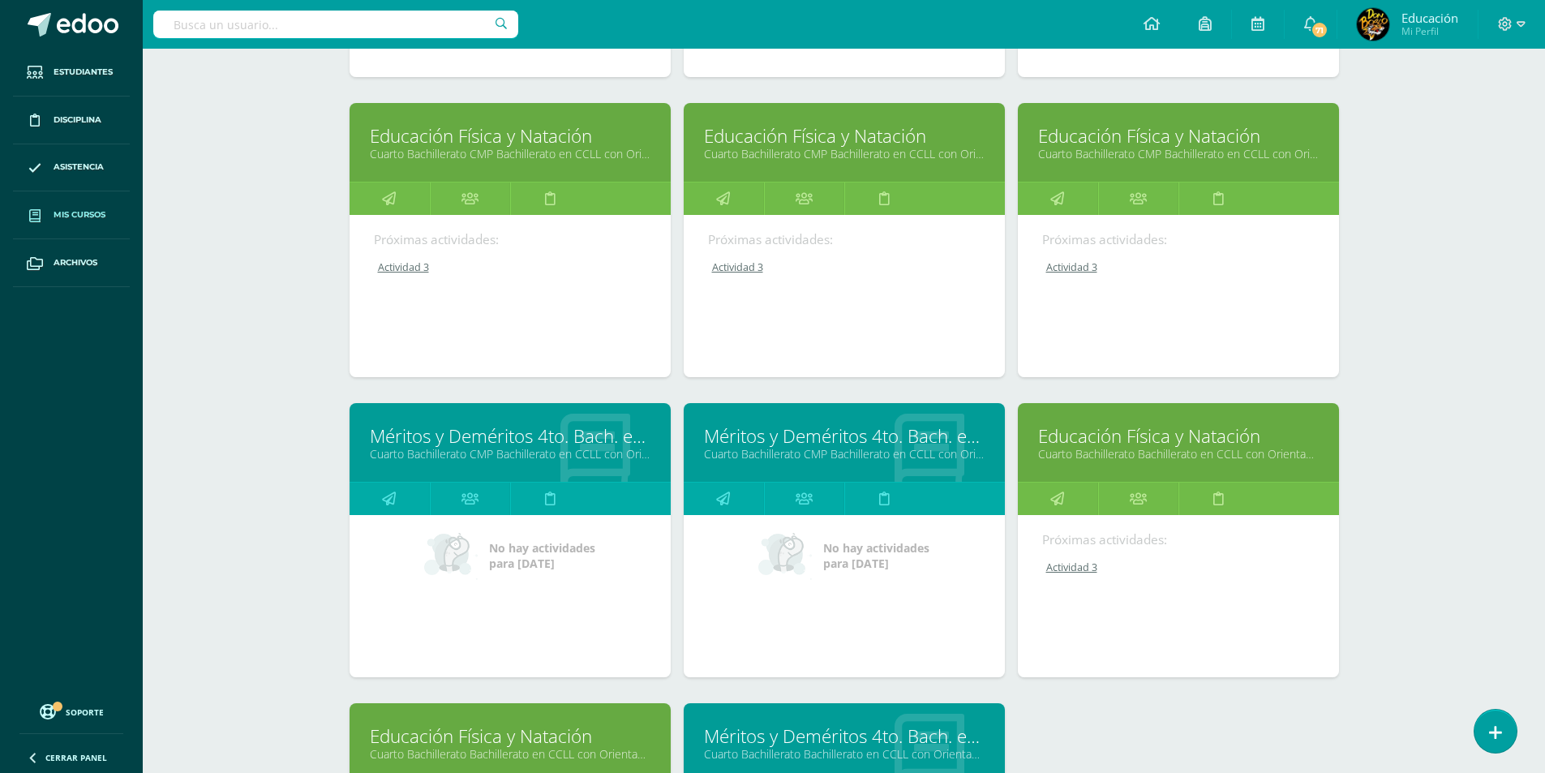
click at [504, 153] on link "Cuarto Bachillerato CMP Bachillerato en CCLL con Orientación en Computación "C"" at bounding box center [510, 153] width 281 height 15
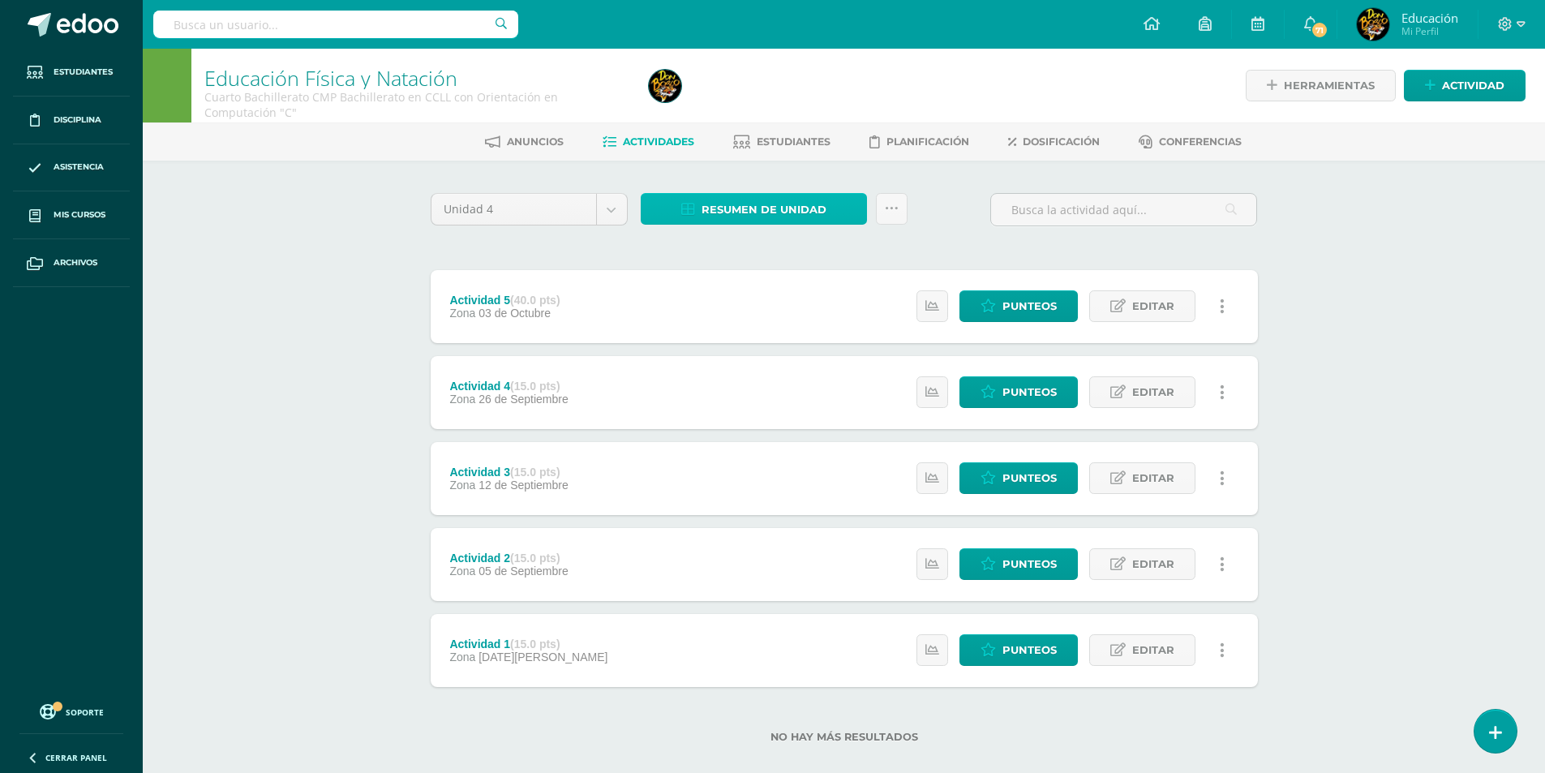
click at [743, 208] on span "Resumen de unidad" at bounding box center [763, 210] width 125 height 30
click at [744, 102] on link "Descargar como HTML" at bounding box center [754, 104] width 173 height 25
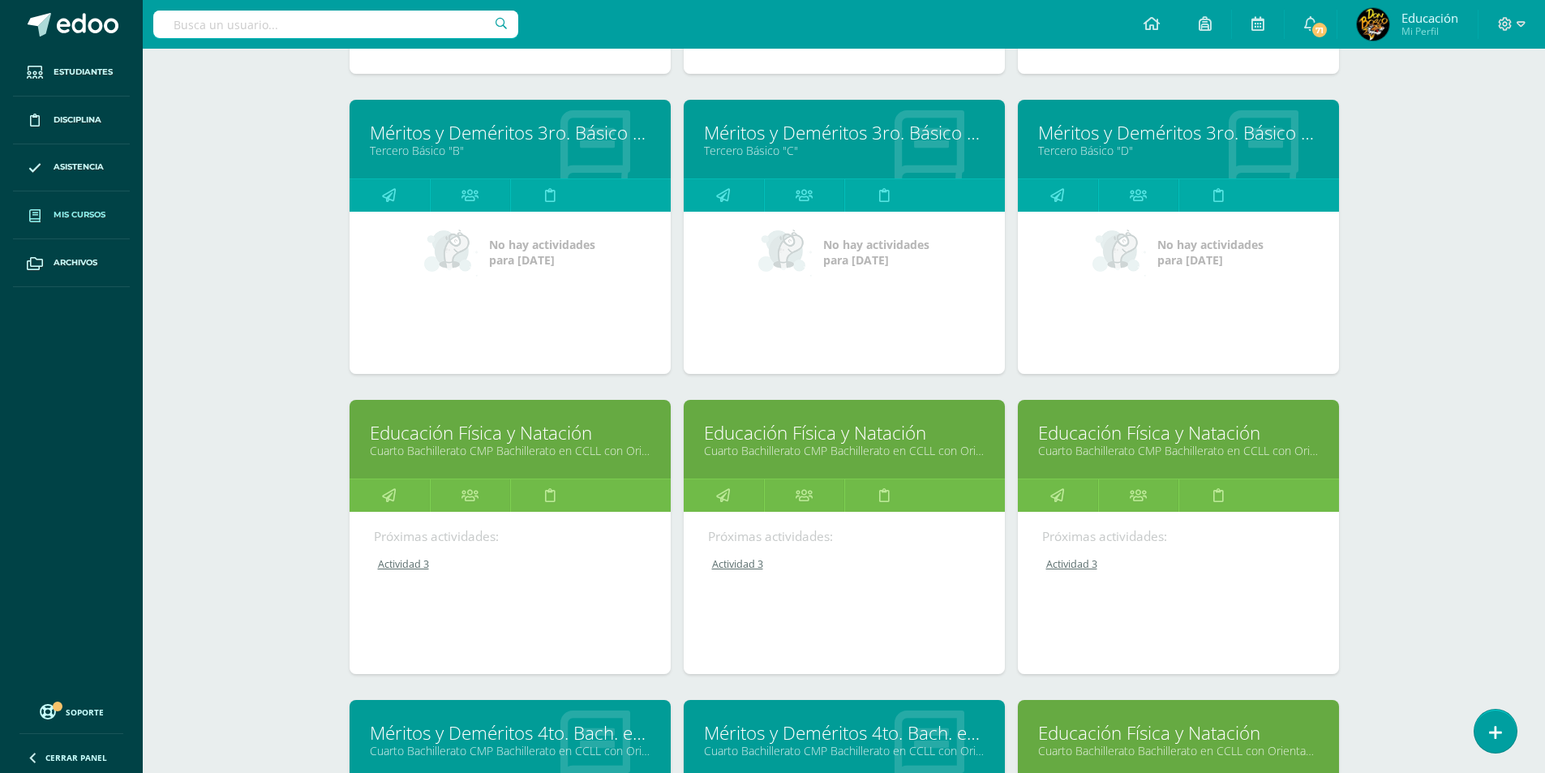
scroll to position [5340, 0]
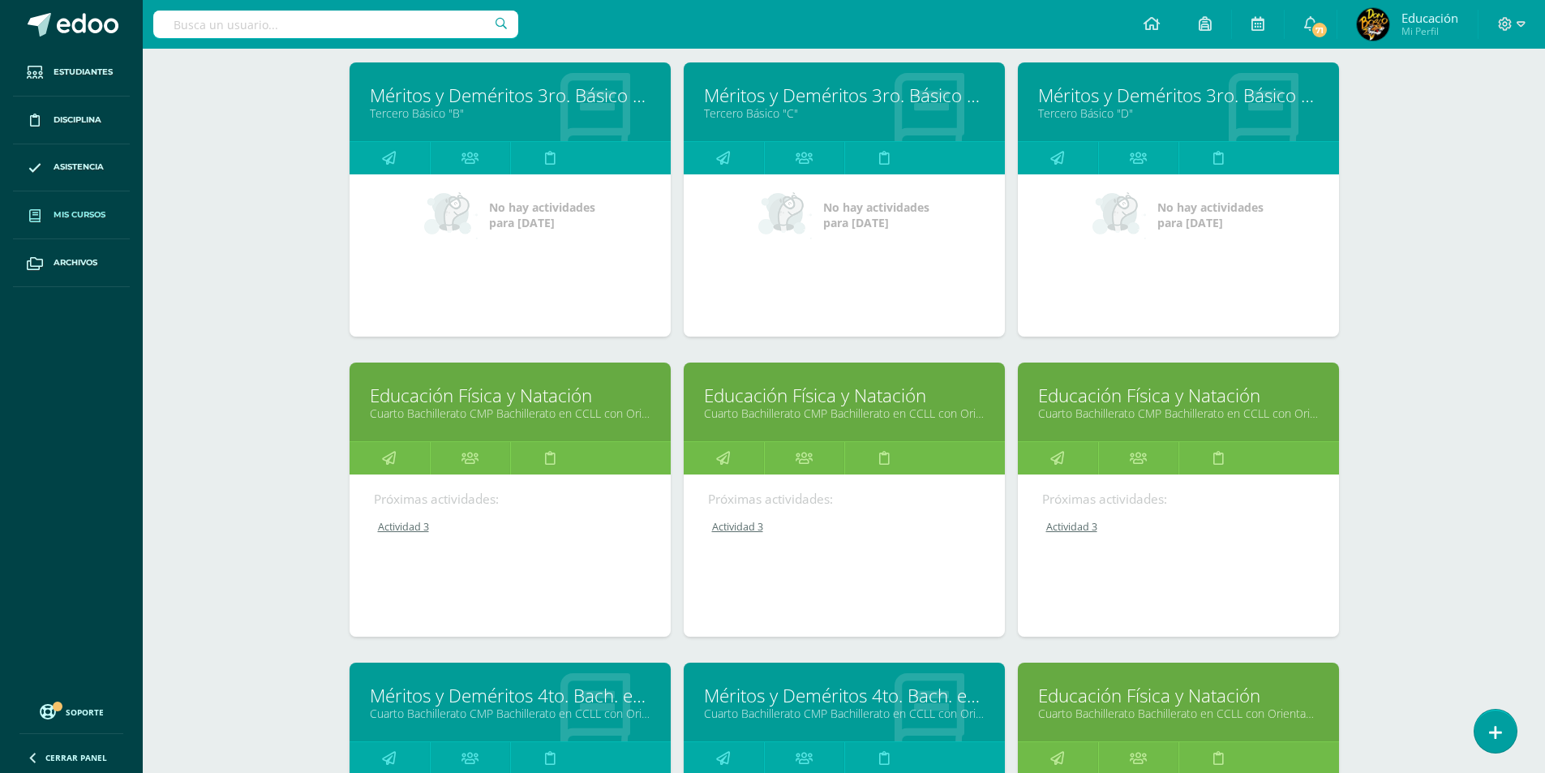
click at [825, 405] on link "Cuarto Bachillerato CMP Bachillerato en CCLL con Orientación en Computación "D"" at bounding box center [844, 412] width 281 height 15
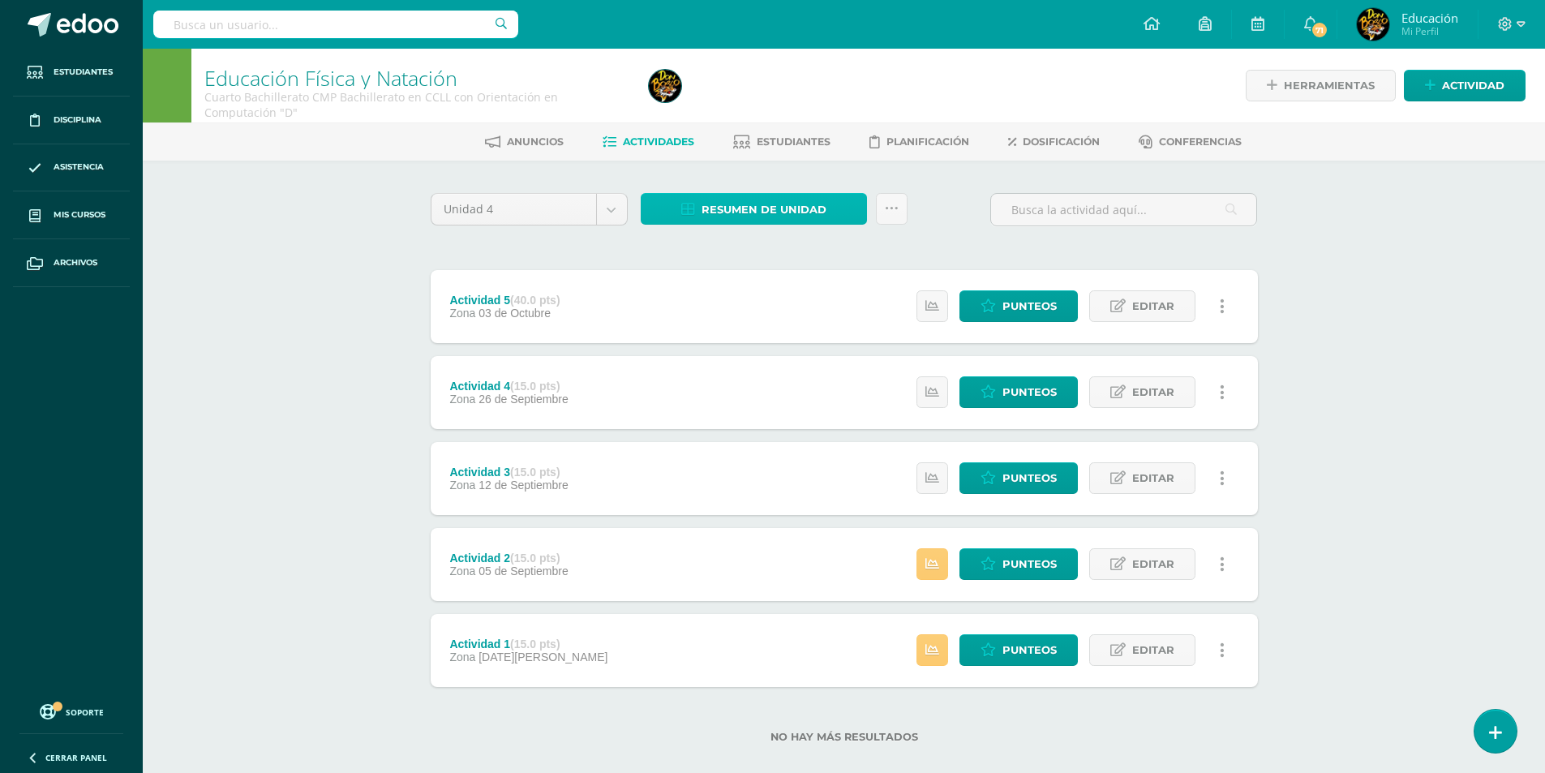
click at [774, 213] on span "Resumen de unidad" at bounding box center [763, 210] width 125 height 30
click at [761, 104] on link "Descargar como HTML" at bounding box center [754, 104] width 173 height 25
click at [1020, 641] on span "Punteos" at bounding box center [1029, 650] width 54 height 30
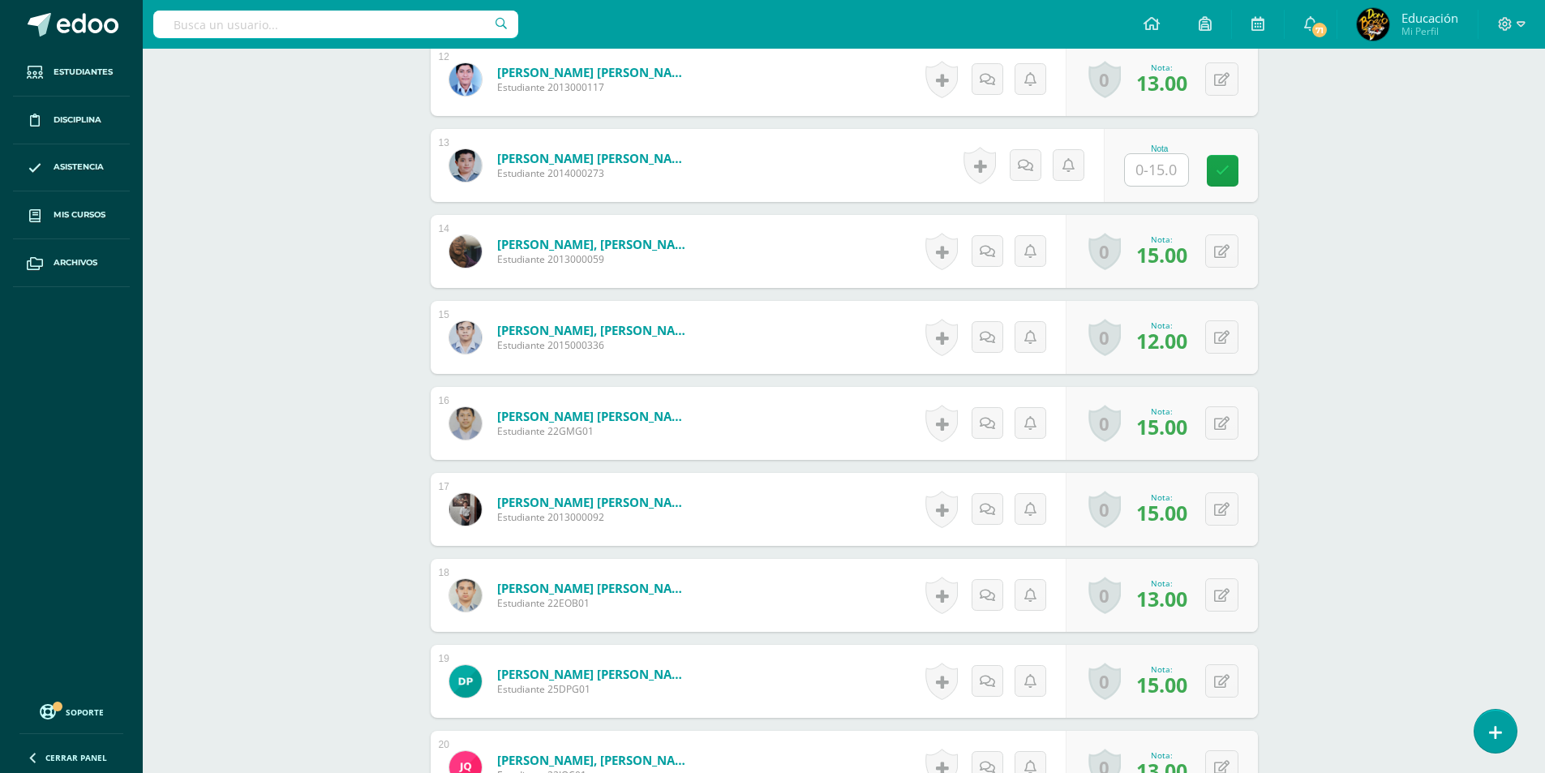
scroll to position [1467, 0]
click at [1157, 167] on input "text" at bounding box center [1165, 169] width 65 height 32
type input "13"
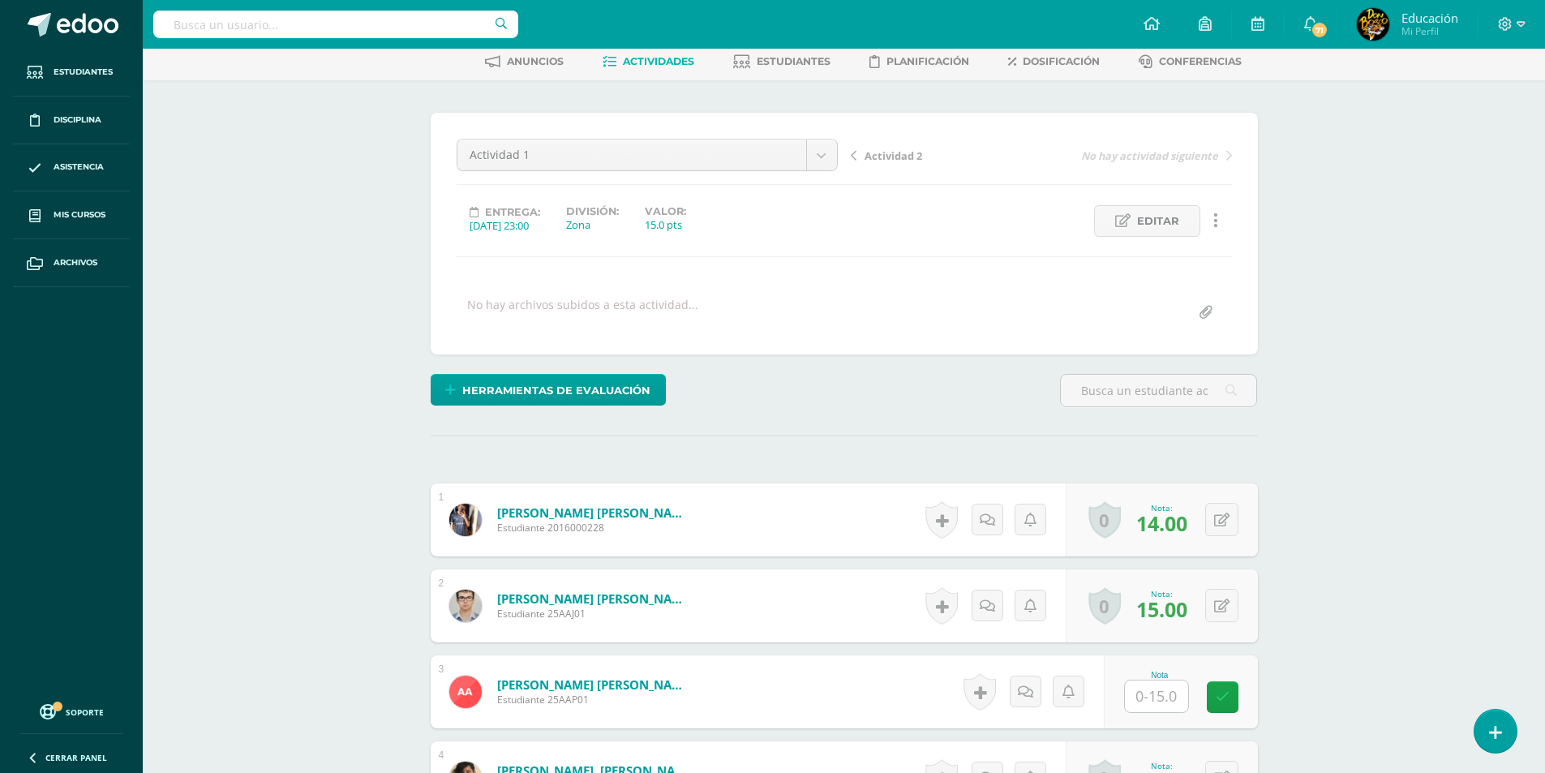
scroll to position [0, 0]
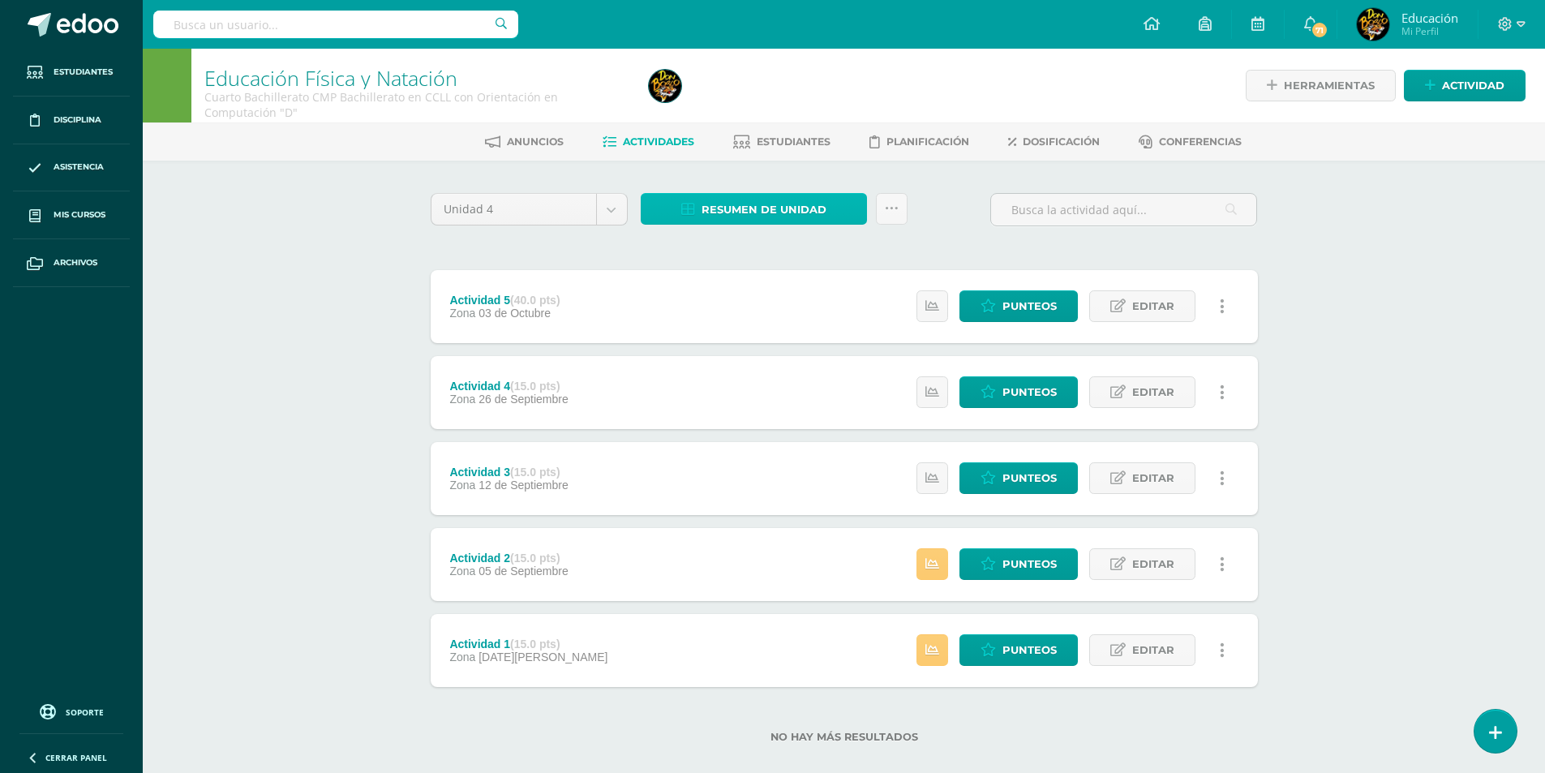
click at [782, 214] on span "Resumen de unidad" at bounding box center [763, 210] width 125 height 30
click at [762, 101] on link "Descargar como HTML" at bounding box center [754, 104] width 173 height 25
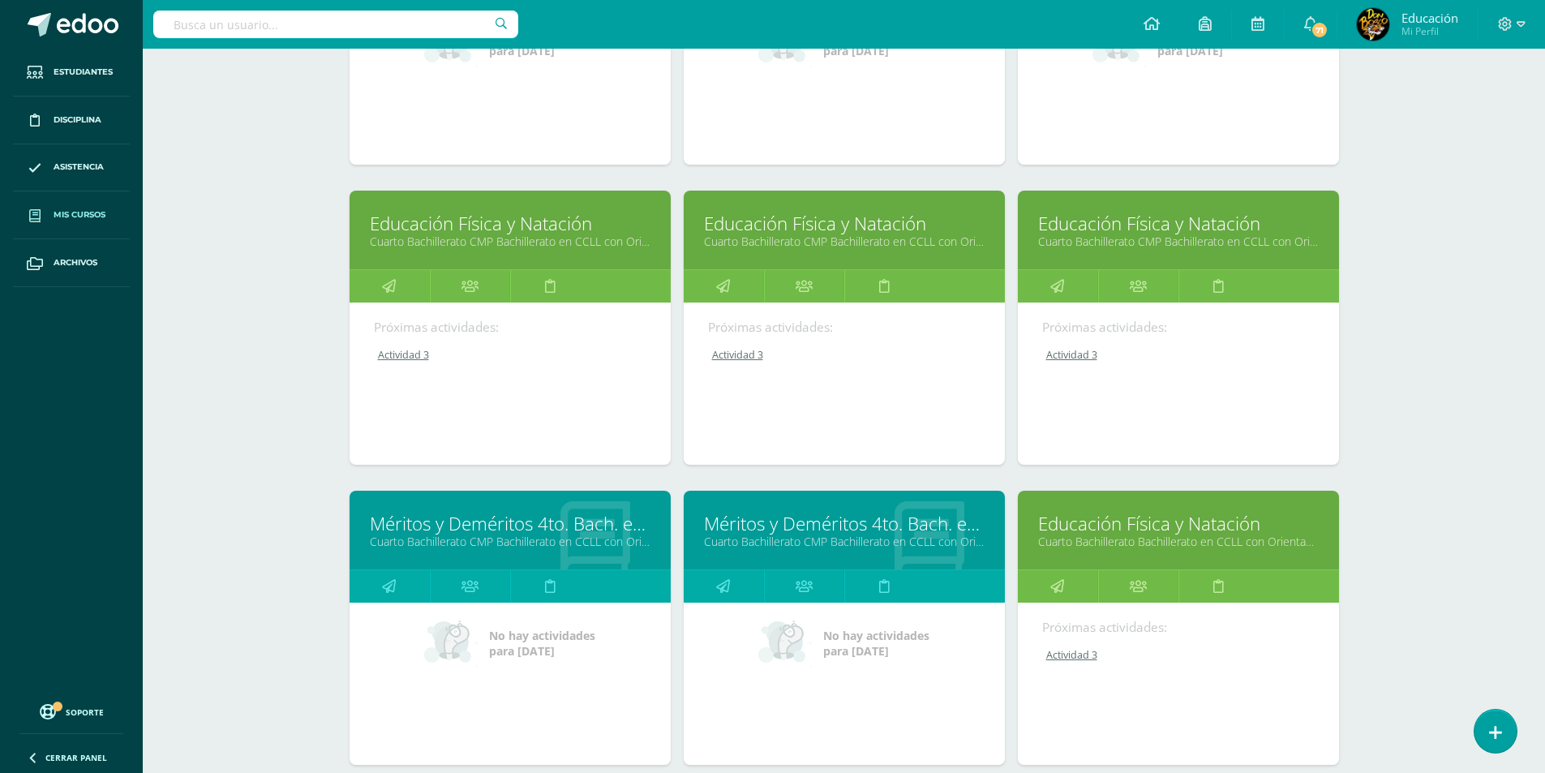
scroll to position [5519, 0]
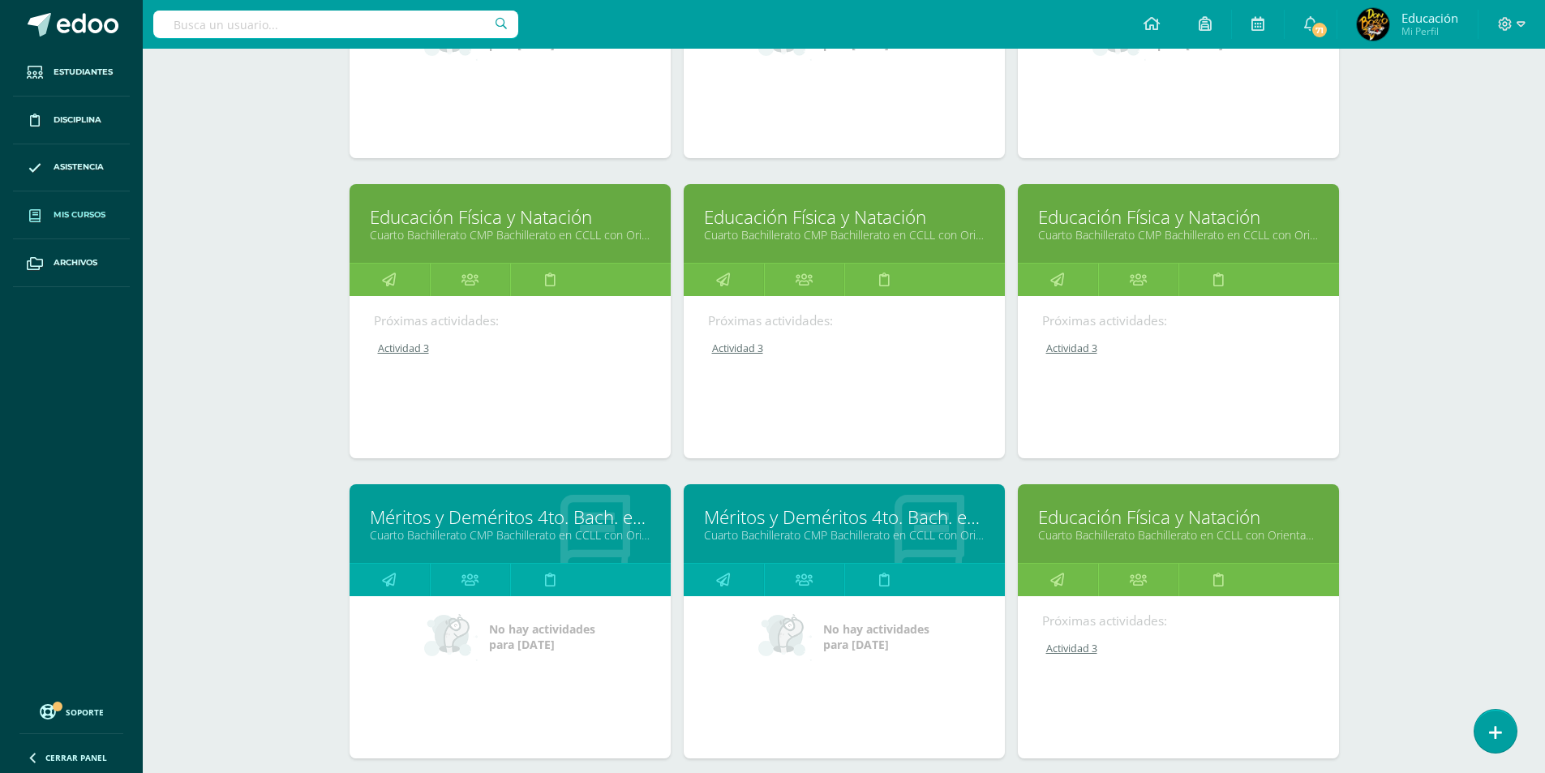
click at [1208, 225] on link "Educación Física y Natación" at bounding box center [1178, 216] width 281 height 25
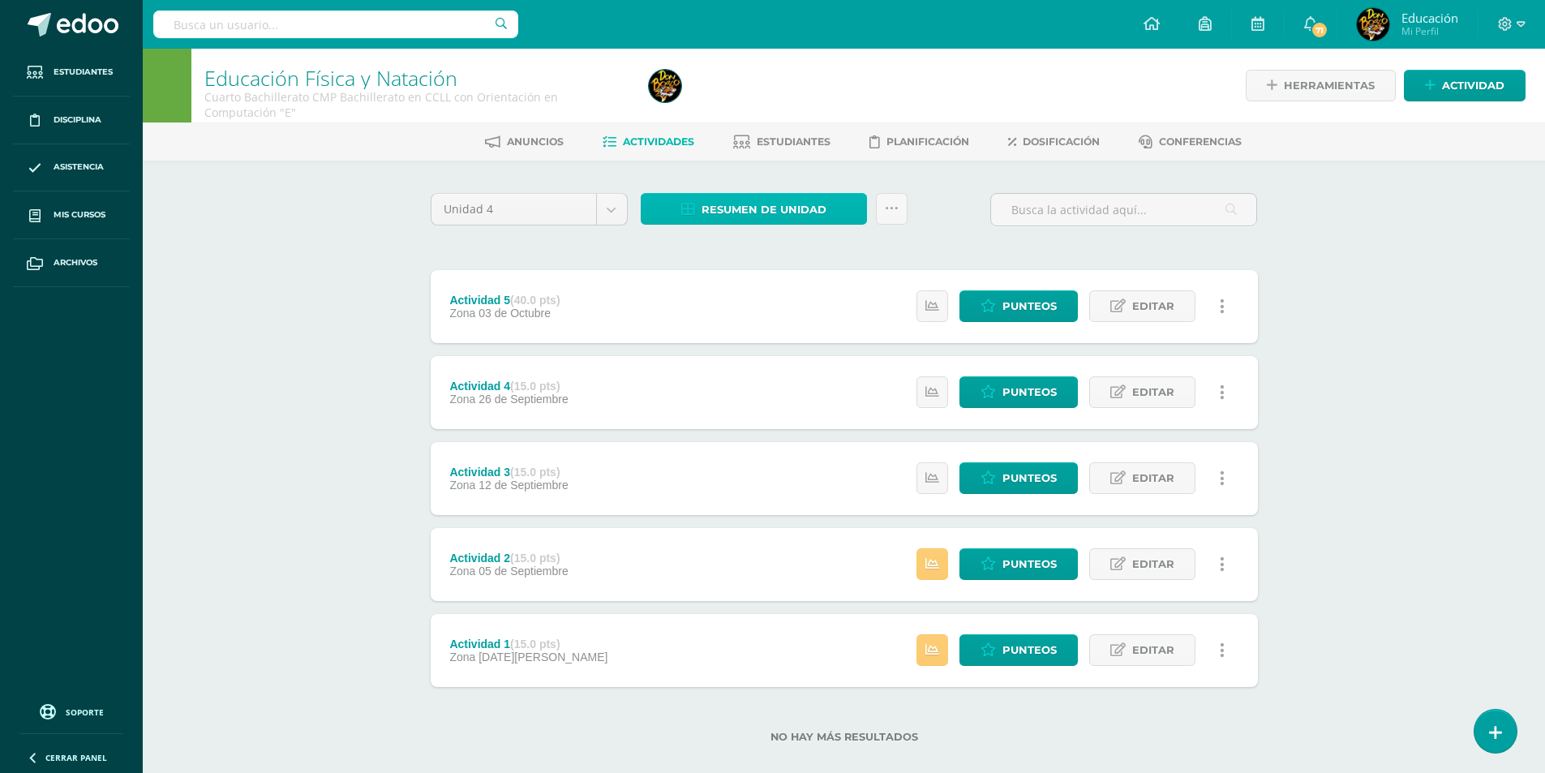
click at [761, 210] on span "Resumen de unidad" at bounding box center [763, 210] width 125 height 30
click at [754, 103] on link "Descargar como HTML" at bounding box center [754, 104] width 173 height 25
